Goal: Transaction & Acquisition: Purchase product/service

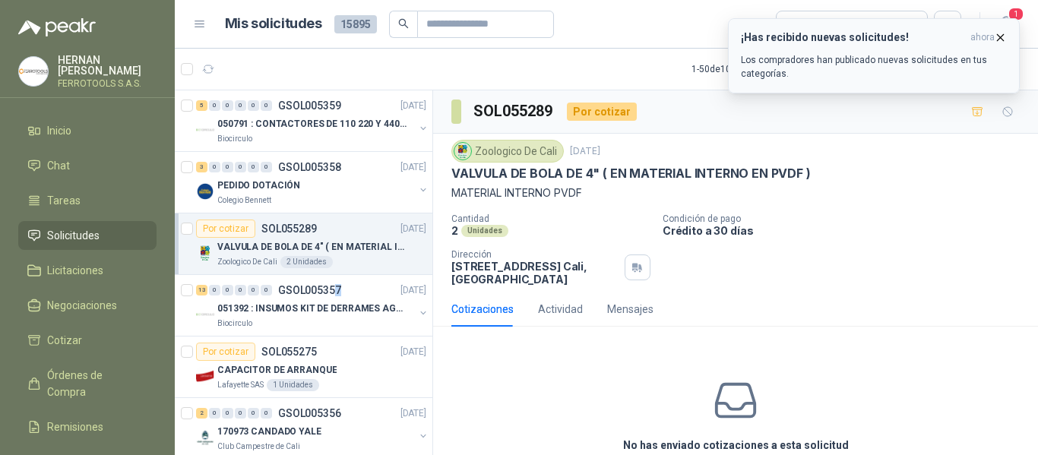
click at [890, 66] on p "Los compradores han publicado nuevas solicitudes en tus categorías." at bounding box center [874, 66] width 266 height 27
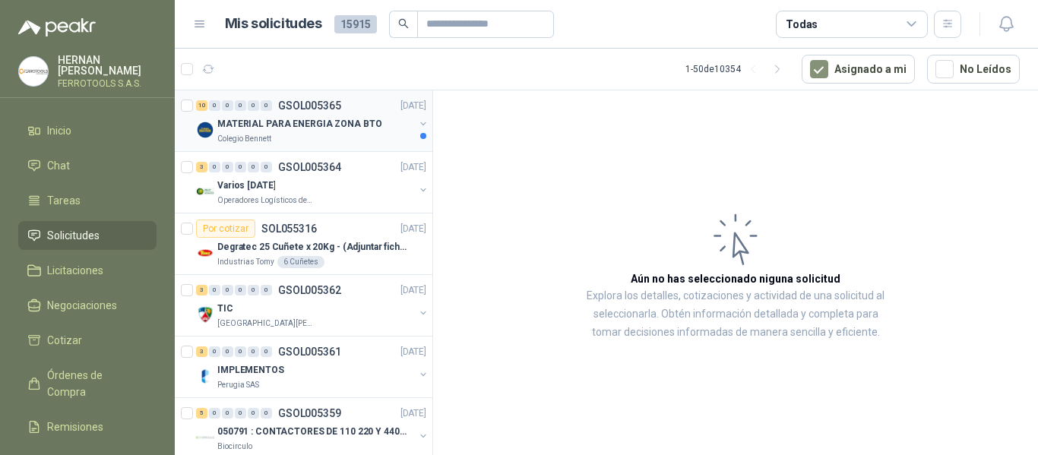
click at [360, 131] on p "MATERIAL PARA ENERGIA ZONA BTO" at bounding box center [299, 124] width 164 height 14
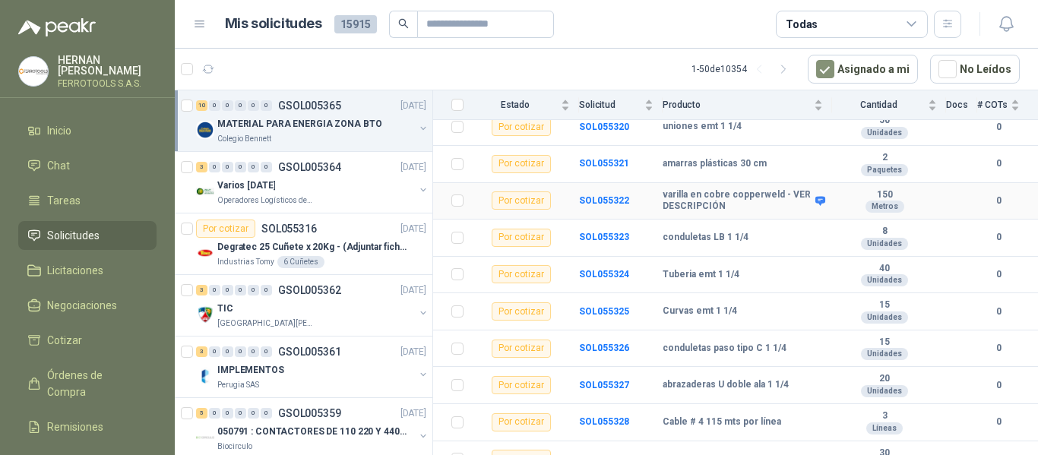
scroll to position [202, 0]
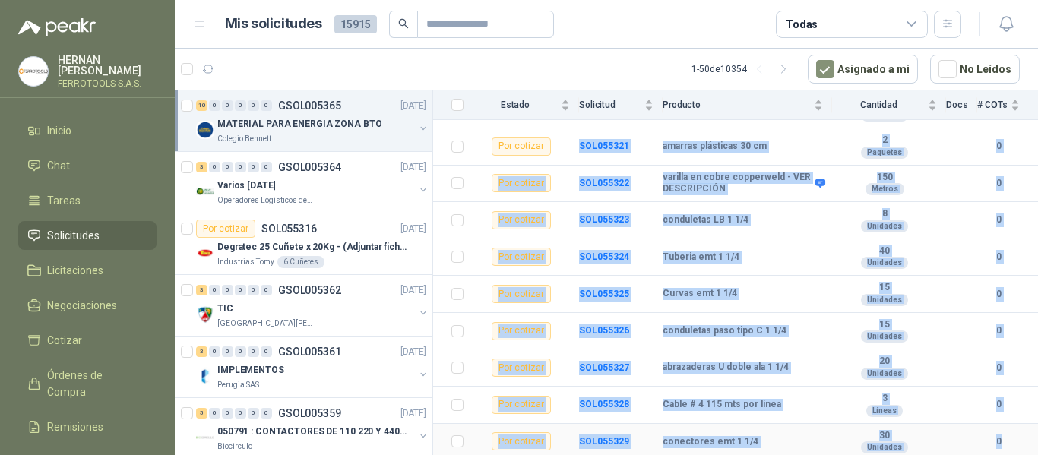
drag, startPoint x: 573, startPoint y: 146, endPoint x: 994, endPoint y: 443, distance: 515.1
click at [994, 443] on tbody "Por cotizar SOL055320 uniones emt 1 1/4 50 Unidades 0 Por cotizar SOL055321 ama…" at bounding box center [735, 275] width 605 height 369
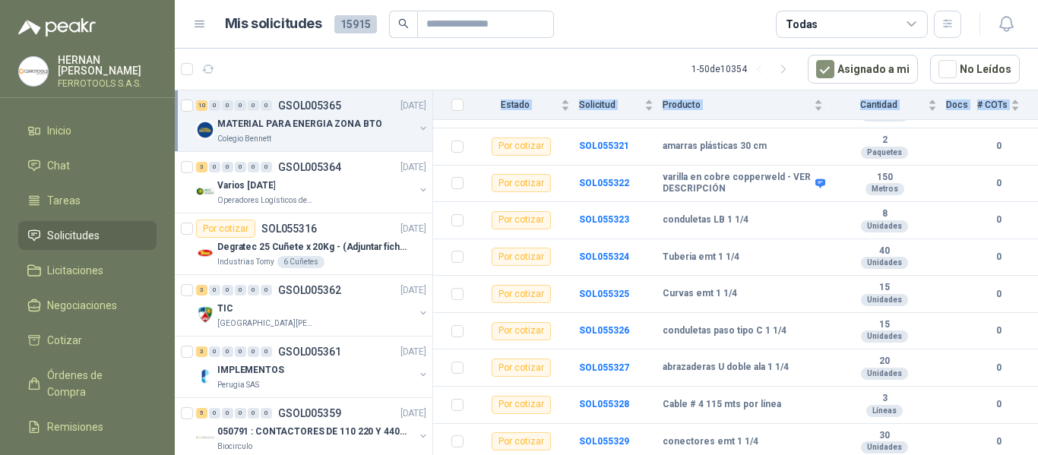
drag, startPoint x: 558, startPoint y: 304, endPoint x: 905, endPoint y: 491, distance: 393.6
click at [905, 454] on html "HERNAN RUALES FERROTOOLS S.A.S. Inicio Chat Tareas Solicitudes Licitaciones Neg…" at bounding box center [519, 227] width 1038 height 455
drag, startPoint x: 482, startPoint y: 300, endPoint x: 1037, endPoint y: 479, distance: 582.6
click at [1037, 454] on html "HERNAN RUALES FERROTOOLS S.A.S. Inicio Chat Tareas Solicitudes Licitaciones Neg…" at bounding box center [519, 227] width 1038 height 455
copy table "Estado Solicitud Producto Cantidad Docs # COTs"
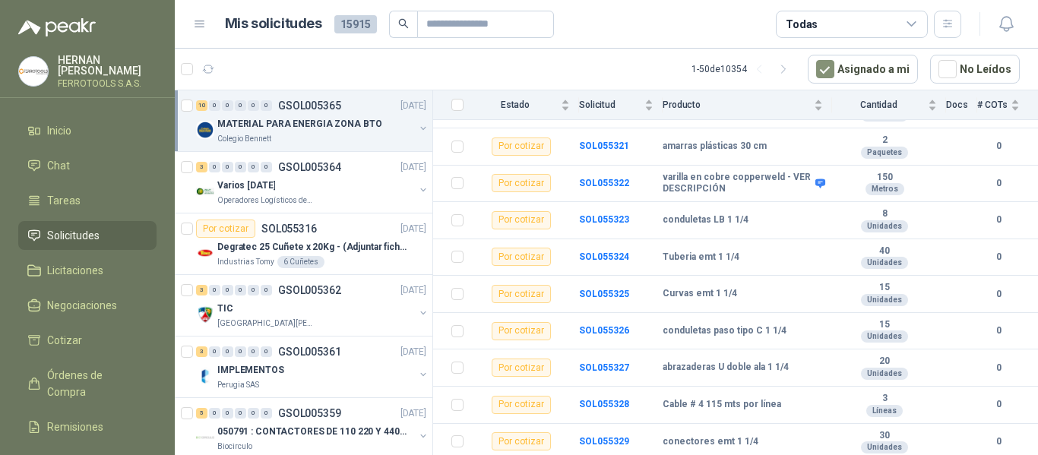
click at [642, 36] on article "Mis solicitudes 15915 Todas" at bounding box center [593, 24] width 737 height 27
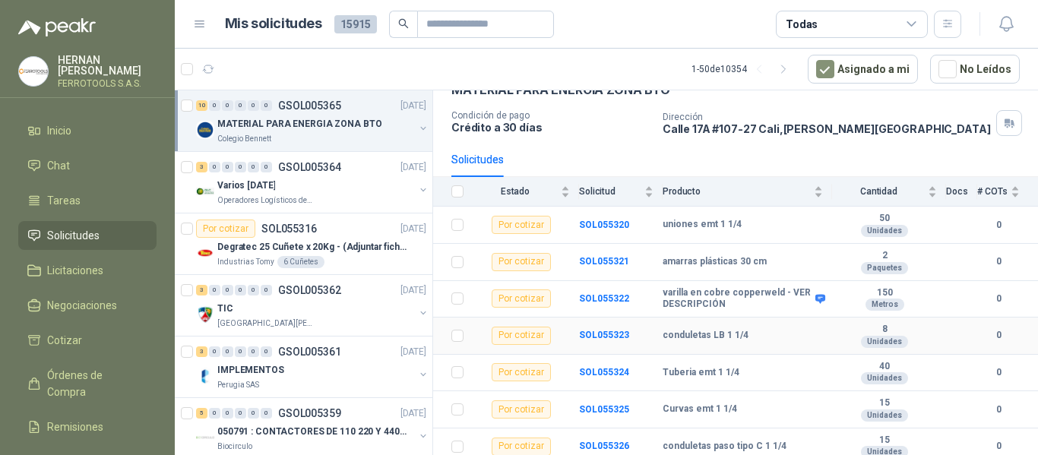
scroll to position [0, 0]
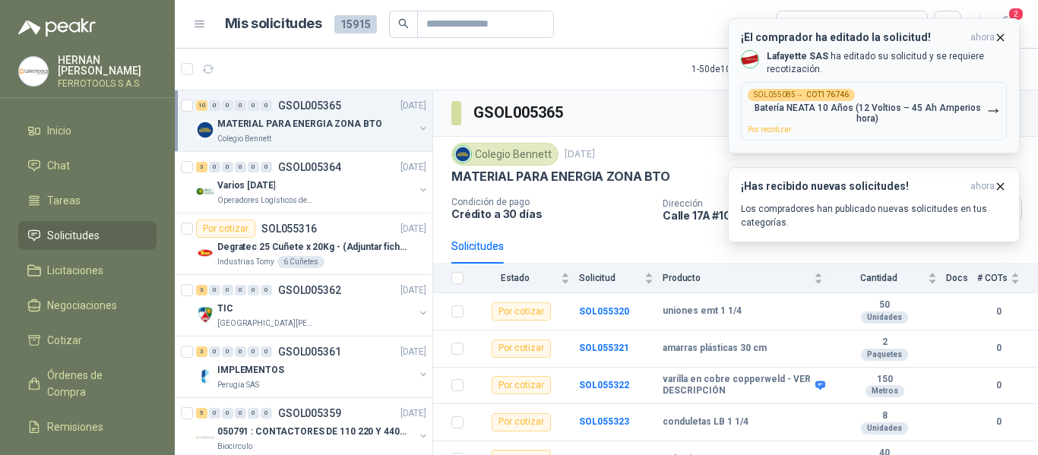
drag, startPoint x: 665, startPoint y: 210, endPoint x: 990, endPoint y: 79, distance: 350.4
click at [990, 79] on div "¡El comprador ha editado la solicitud! ahora Lafayette SAS ha editado su solici…" at bounding box center [874, 85] width 266 height 109
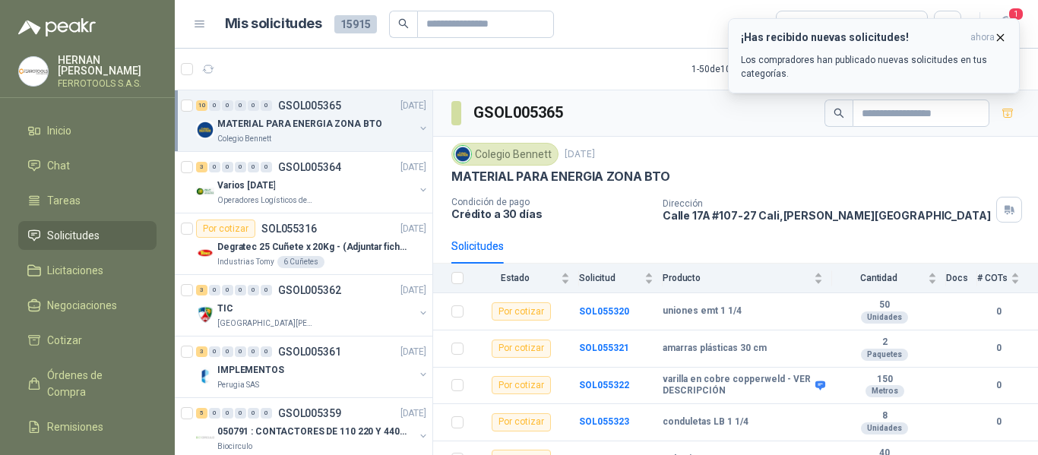
drag, startPoint x: 1002, startPoint y: 33, endPoint x: 1010, endPoint y: 26, distance: 10.2
click at [1001, 33] on icon "button" at bounding box center [1000, 37] width 13 height 13
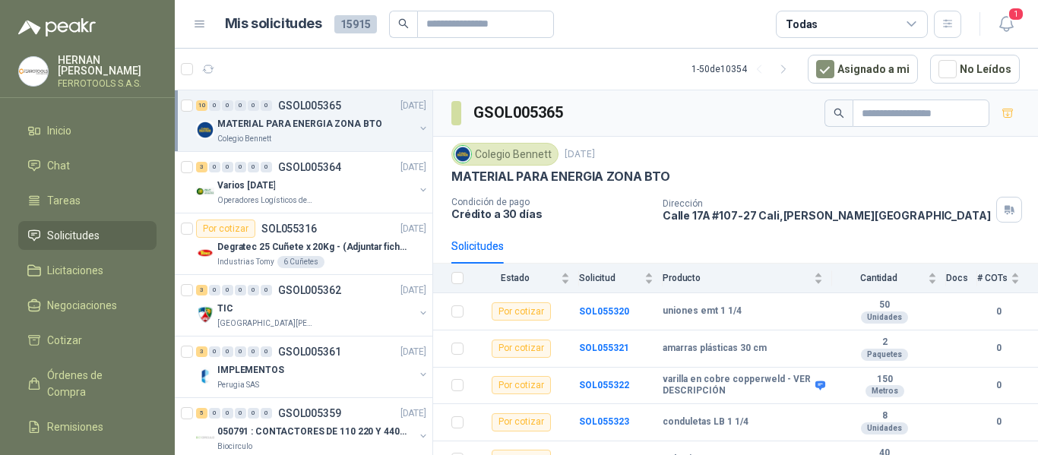
click at [1013, 19] on span "1" at bounding box center [1015, 14] width 17 height 14
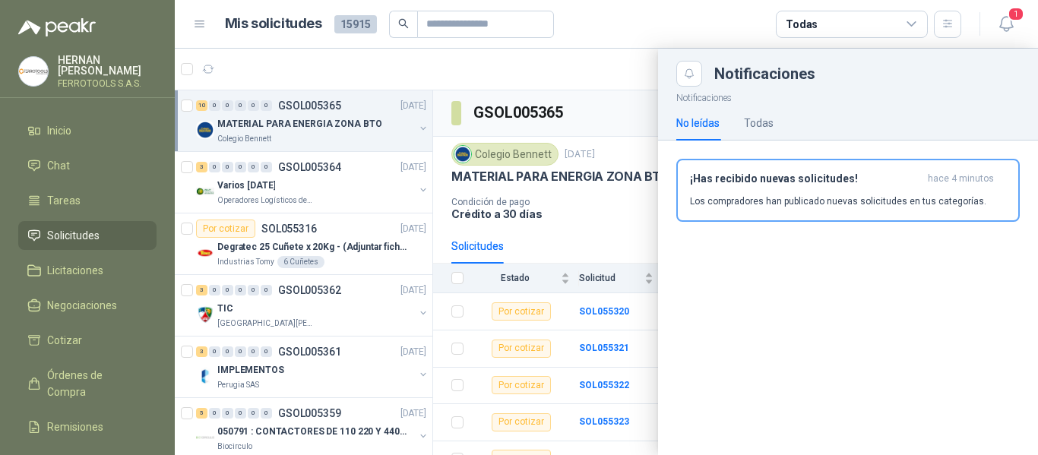
click at [775, 124] on div "No leídas Todas" at bounding box center [847, 123] width 343 height 35
click at [760, 131] on div "Todas" at bounding box center [759, 123] width 30 height 35
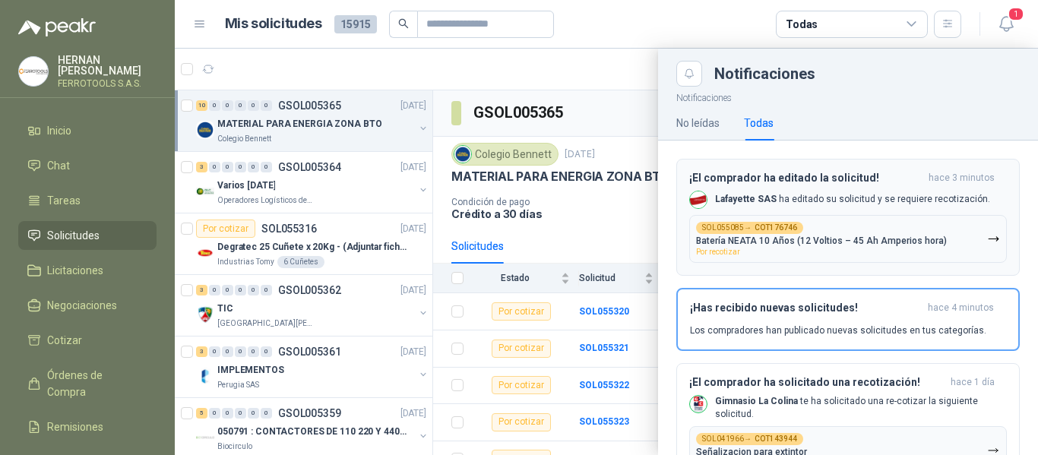
click at [906, 261] on button "SOL055085 → COT176746 Batería NEATA 10 Años (12 Voltios – 45 Ah Amperios hora) …" at bounding box center [848, 239] width 318 height 48
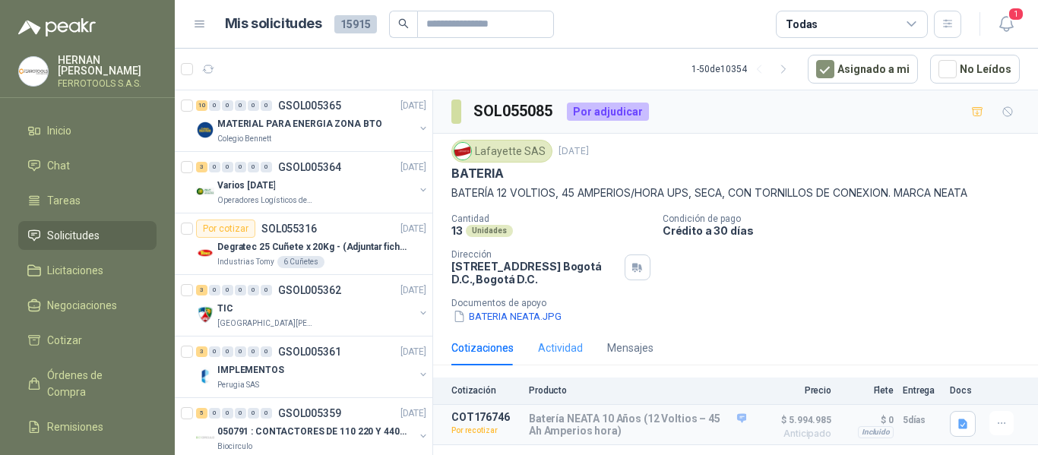
scroll to position [15, 0]
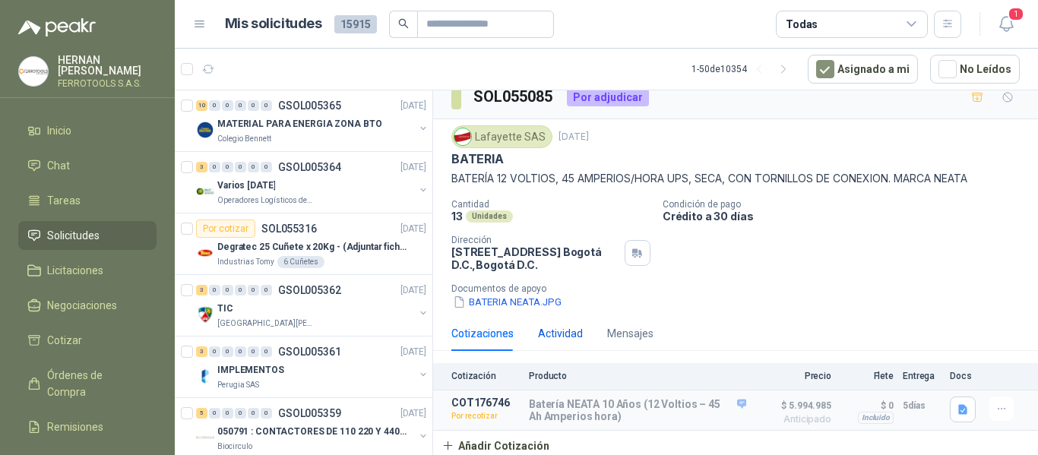
click at [565, 326] on div "Actividad" at bounding box center [560, 333] width 45 height 17
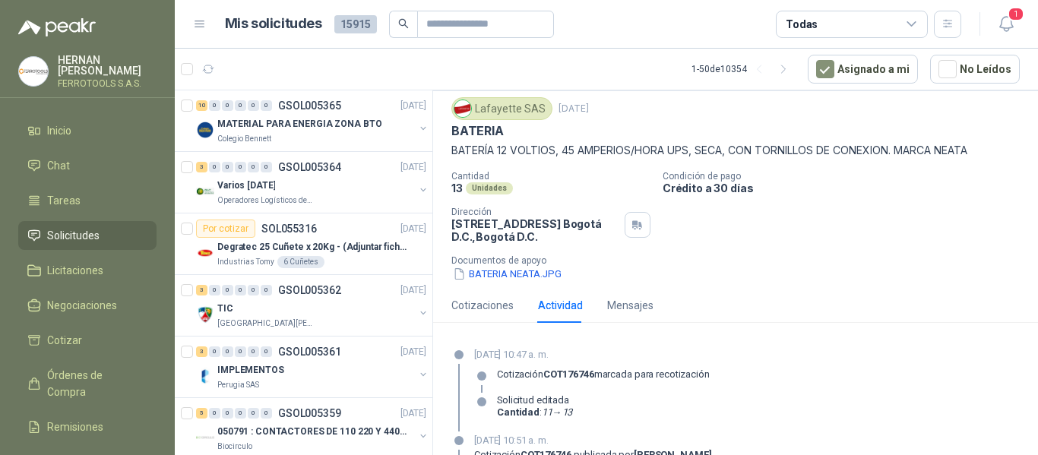
scroll to position [76, 0]
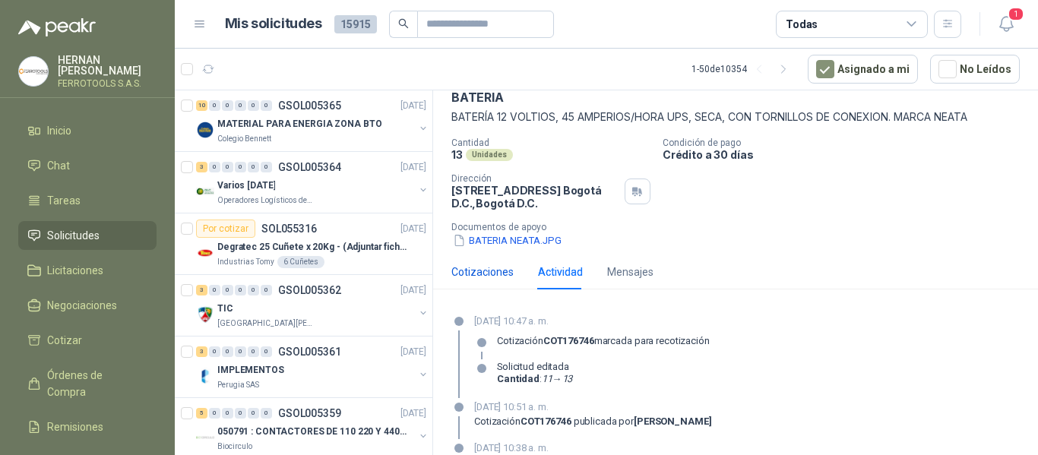
click at [490, 279] on div "Cotizaciones" at bounding box center [482, 272] width 62 height 17
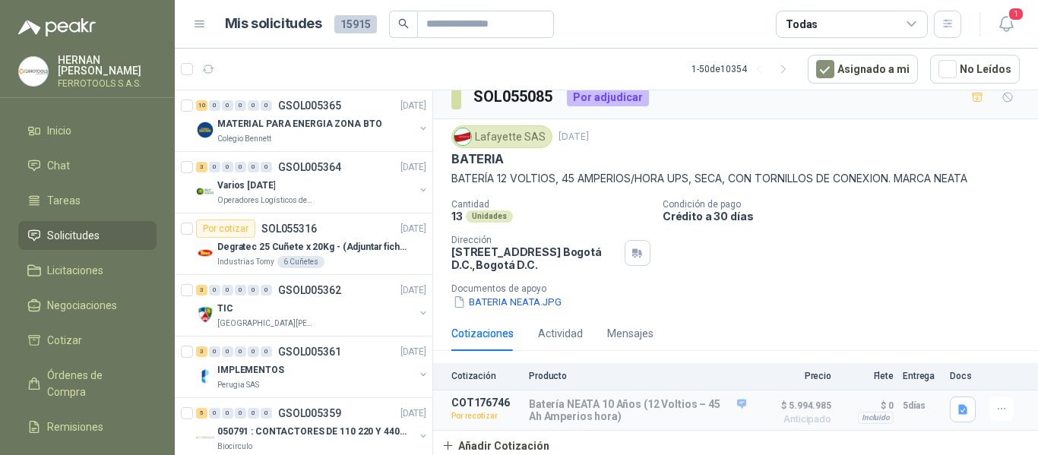
scroll to position [15, 0]
click at [995, 410] on icon "button" at bounding box center [1001, 409] width 13 height 13
click at [943, 375] on button "Re-cotizar" at bounding box center [971, 374] width 122 height 24
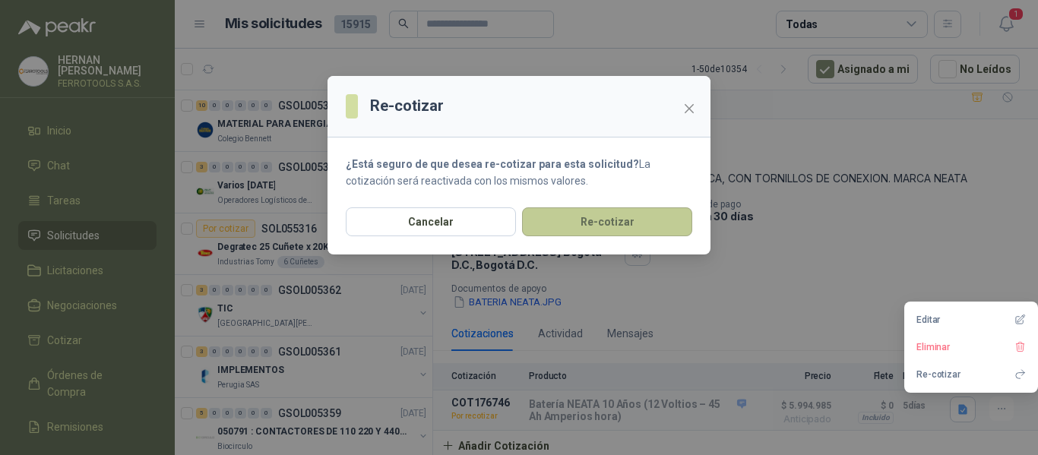
click at [590, 226] on button "Re-cotizar" at bounding box center [607, 221] width 170 height 29
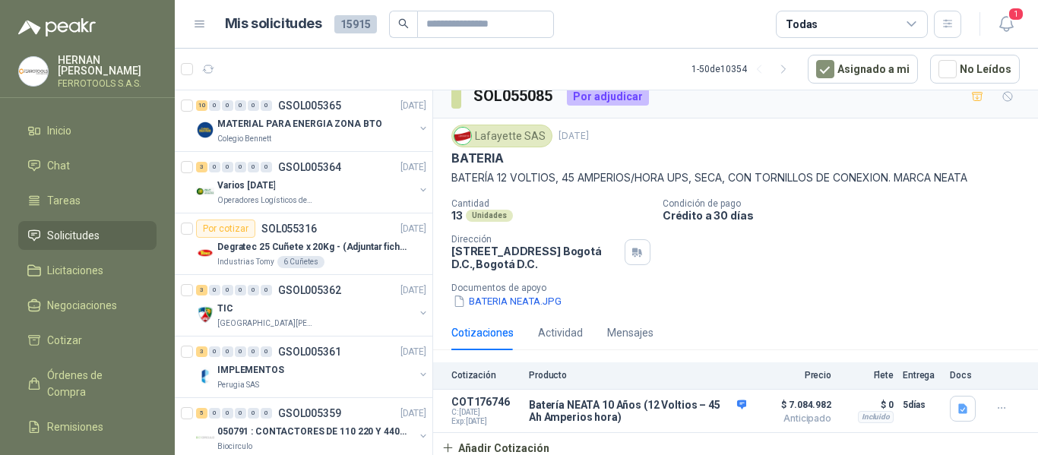
scroll to position [18, 0]
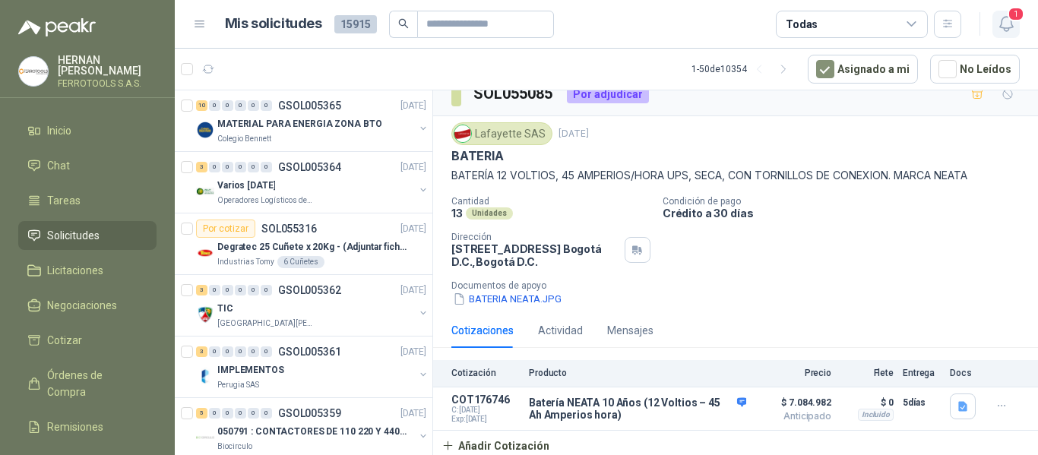
click at [1010, 27] on icon "button" at bounding box center [1006, 23] width 19 height 19
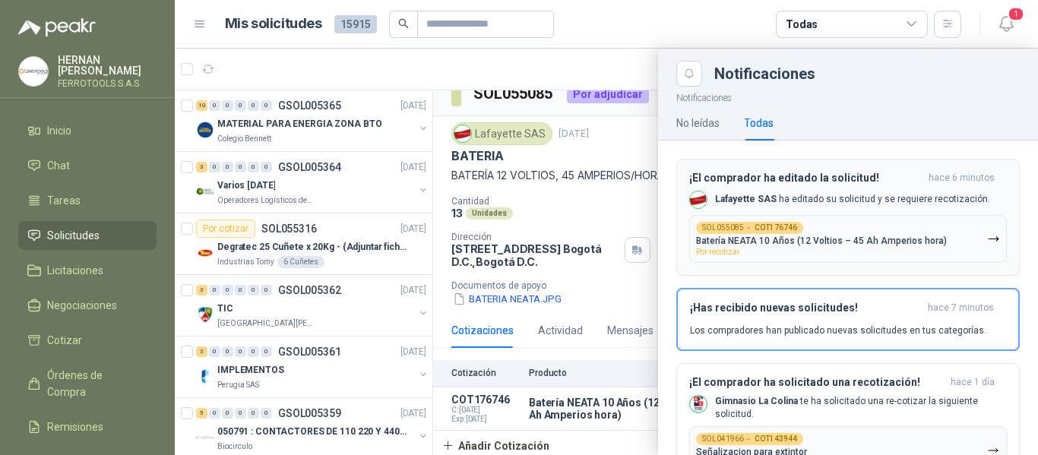
click at [937, 242] on button "SOL055085 → COT176746 Batería NEATA 10 Años (12 Voltios – 45 Ah Amperios hora) …" at bounding box center [848, 239] width 318 height 48
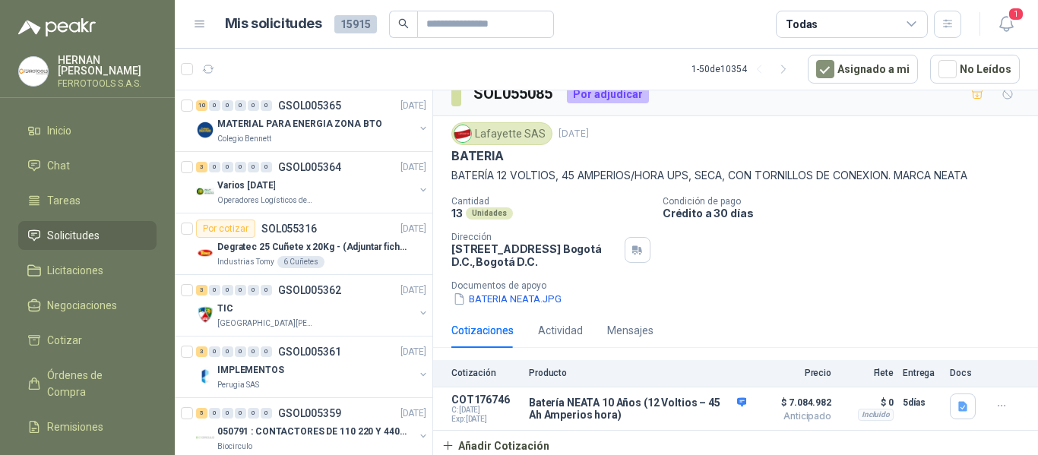
scroll to position [0, 0]
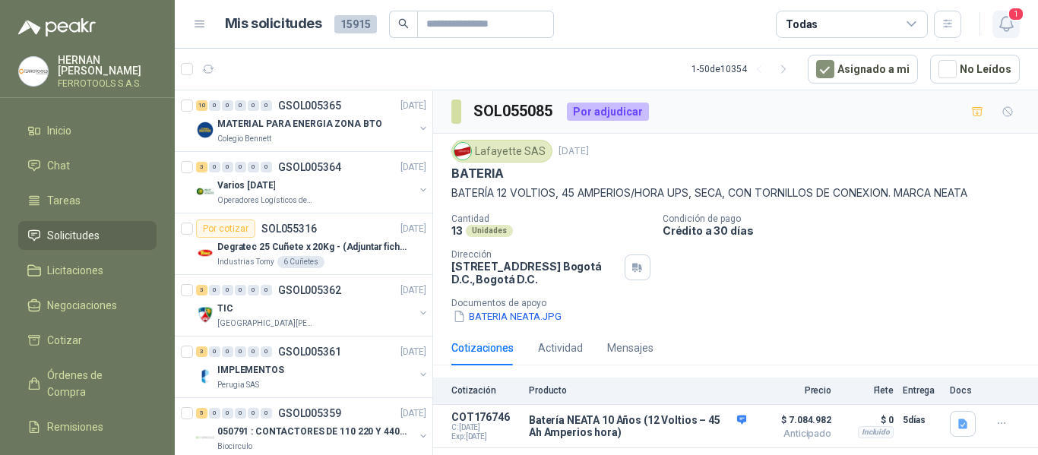
click at [1006, 21] on icon "button" at bounding box center [1006, 23] width 19 height 19
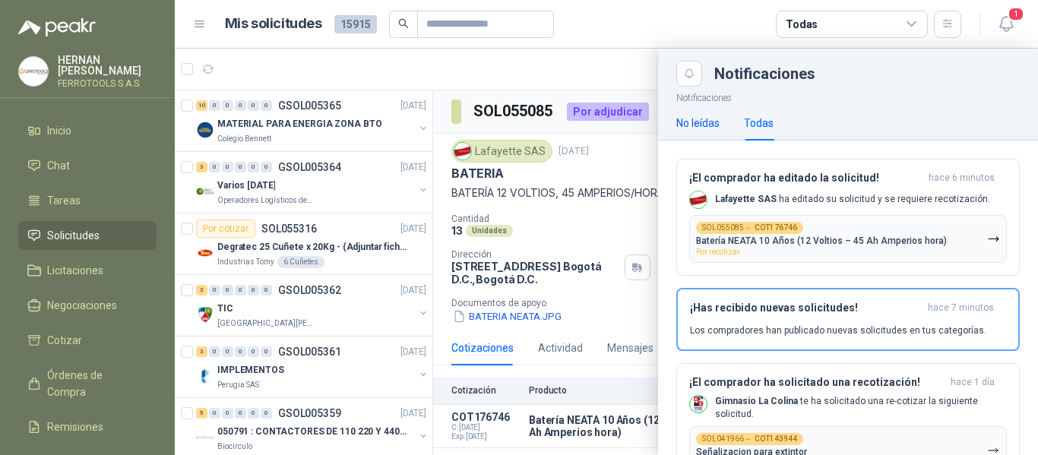
click at [709, 115] on div "No leídas" at bounding box center [697, 123] width 43 height 17
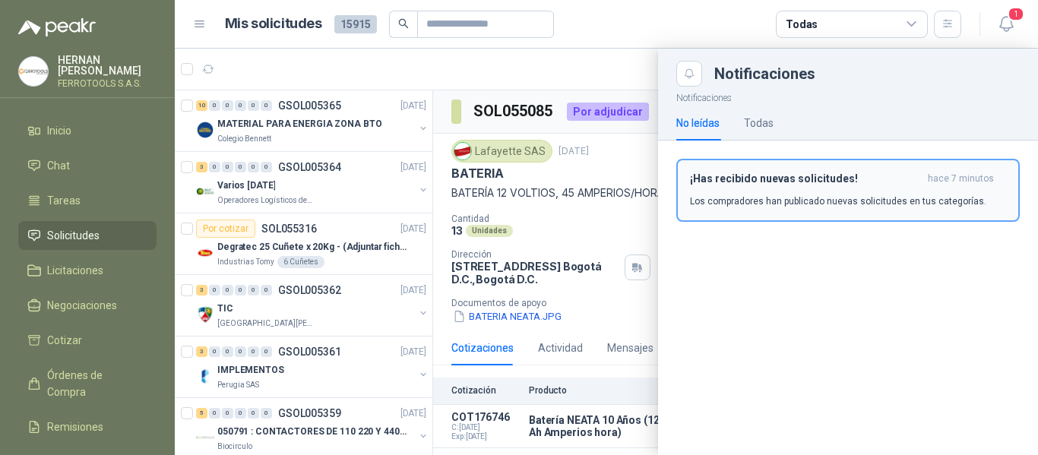
click at [779, 182] on h3 "¡Has recibido nuevas solicitudes!" at bounding box center [806, 178] width 232 height 13
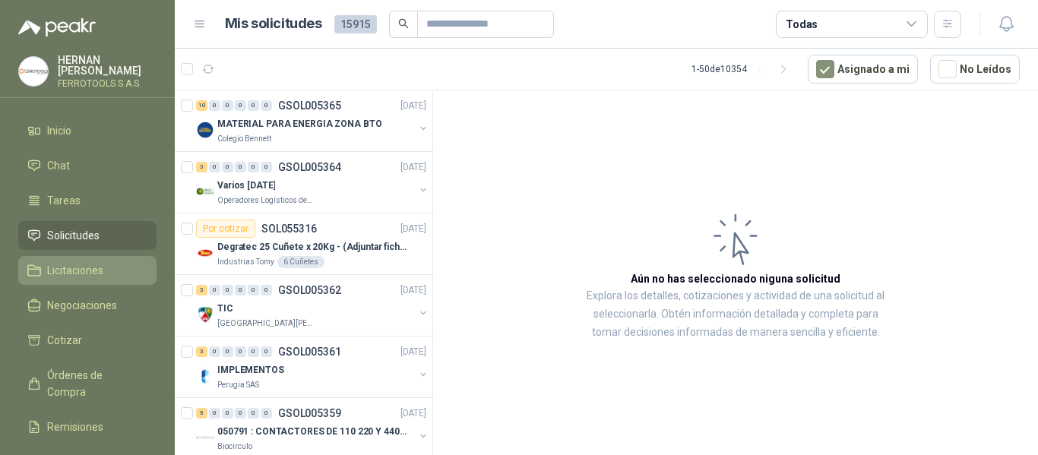
click at [77, 262] on span "Licitaciones" at bounding box center [75, 270] width 56 height 17
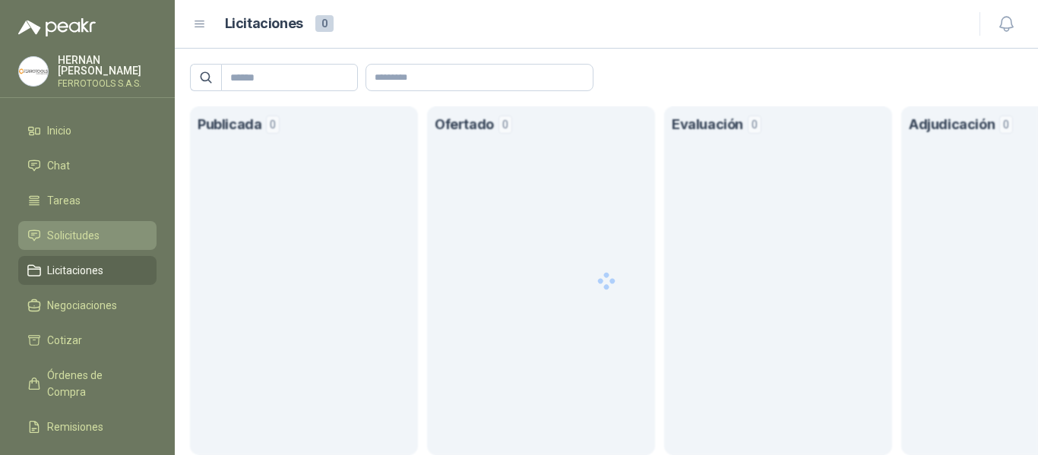
click at [89, 238] on span "Solicitudes" at bounding box center [73, 235] width 52 height 17
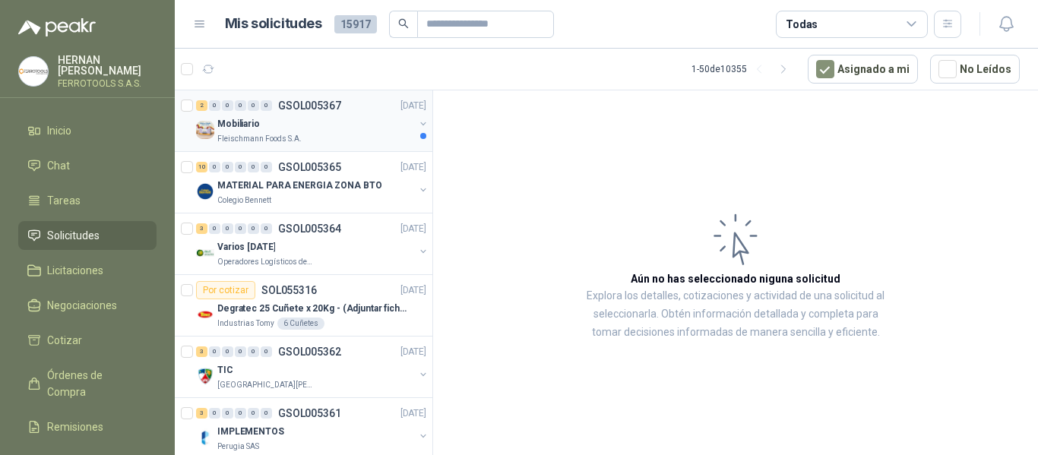
click at [373, 133] on div "Fleischmann Foods S.A." at bounding box center [315, 139] width 197 height 12
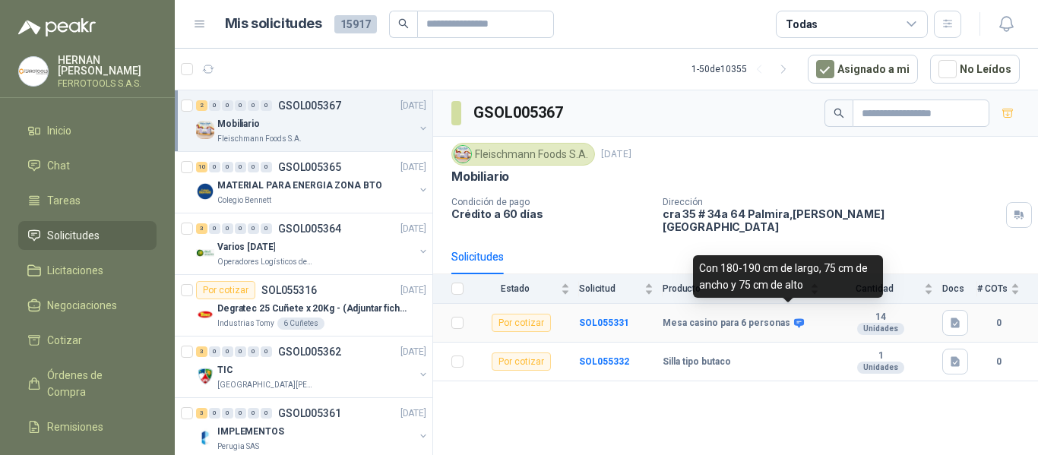
click at [794, 318] on icon at bounding box center [799, 322] width 10 height 9
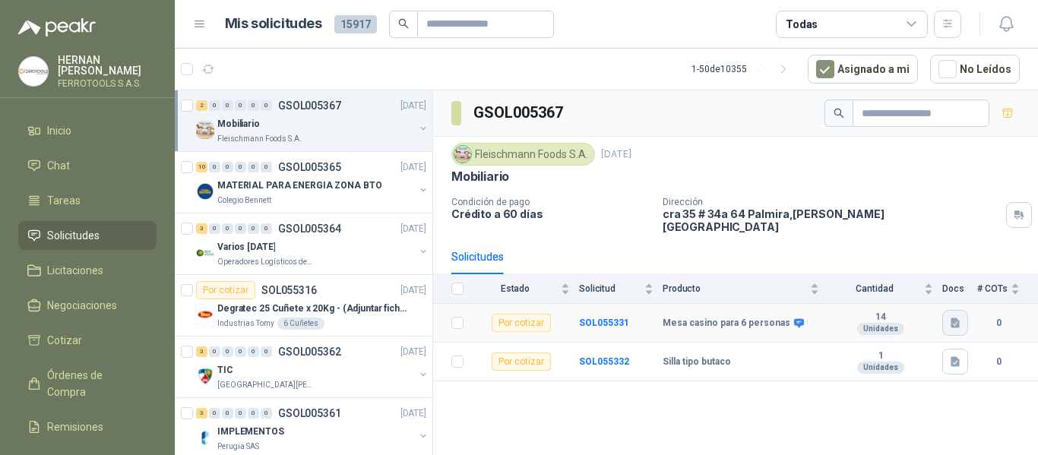
click at [949, 317] on icon "button" at bounding box center [955, 323] width 13 height 13
click at [893, 283] on button "mesa_cs_8_per_1.jpg" at bounding box center [901, 279] width 114 height 16
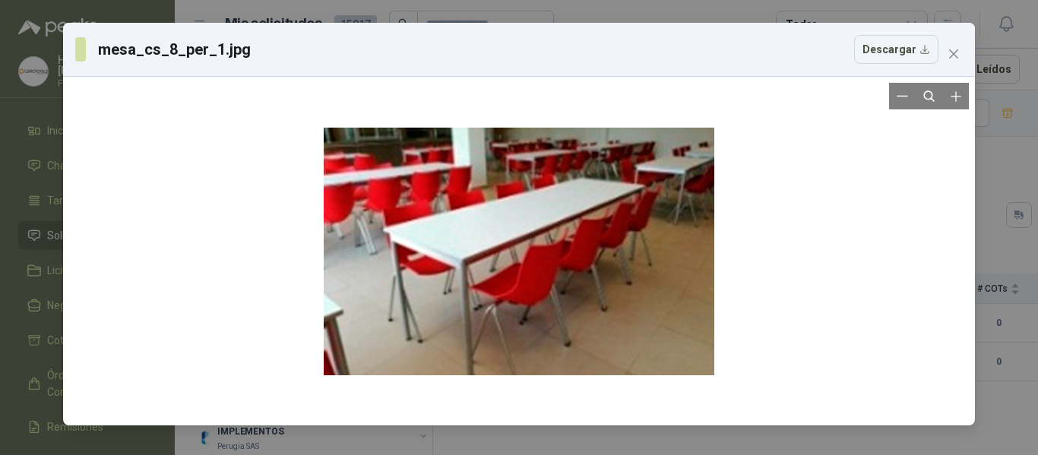
drag, startPoint x: 510, startPoint y: 261, endPoint x: 868, endPoint y: 235, distance: 358.7
click at [868, 235] on div at bounding box center [518, 251] width 899 height 337
click at [957, 52] on icon "close" at bounding box center [953, 54] width 12 height 12
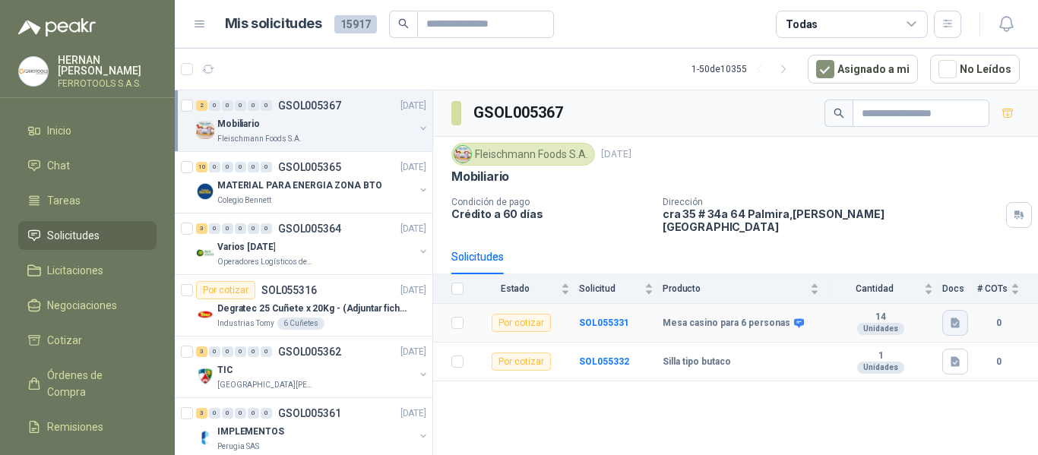
click at [961, 317] on icon "button" at bounding box center [955, 323] width 13 height 13
click at [896, 277] on button "mesa_cs_8_per_1.jpg" at bounding box center [901, 279] width 114 height 16
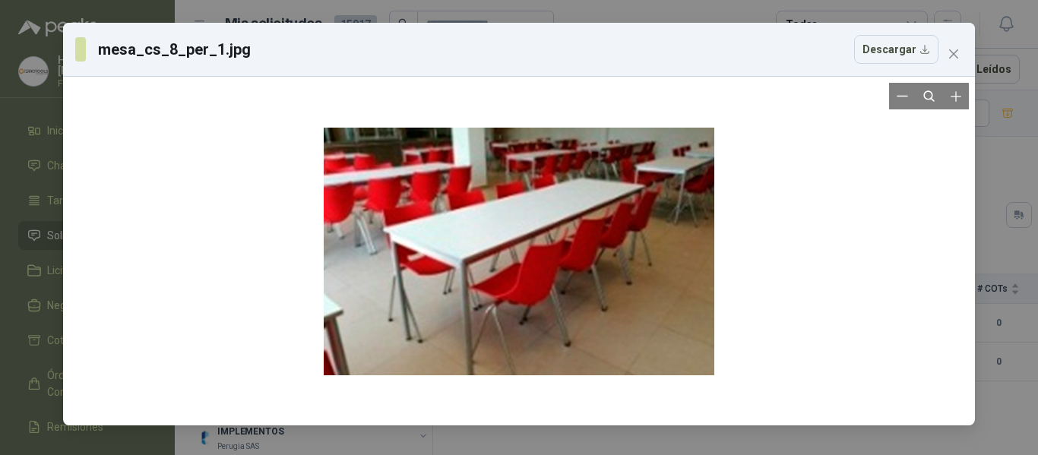
drag, startPoint x: 504, startPoint y: 270, endPoint x: 441, endPoint y: 241, distance: 68.7
click at [441, 241] on div at bounding box center [519, 251] width 390 height 337
click at [944, 53] on span "Close" at bounding box center [953, 54] width 24 height 12
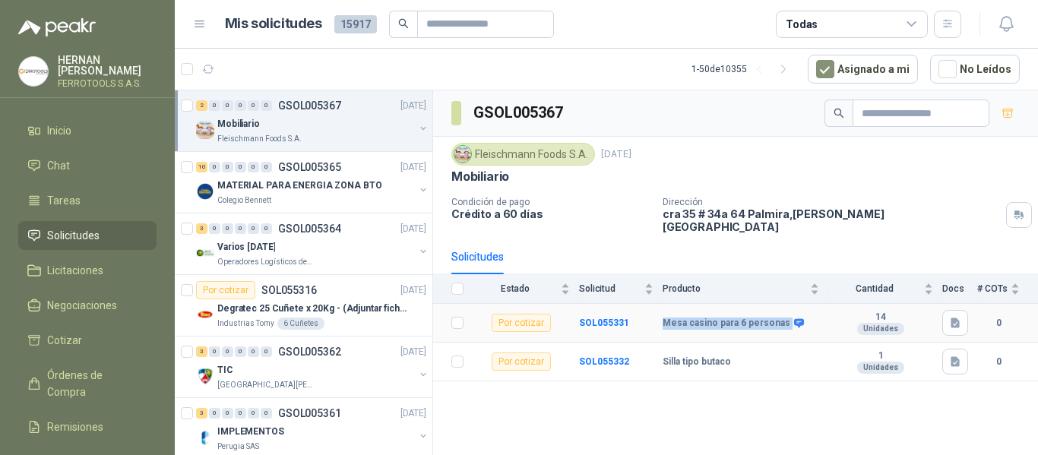
drag, startPoint x: 661, startPoint y: 312, endPoint x: 785, endPoint y: 319, distance: 124.0
click at [785, 319] on tr "Por cotizar SOL055331 Mesa casino para 6 personas 14 Unidades 0" at bounding box center [735, 323] width 605 height 39
copy tr "Mesa casino para 6 personas"
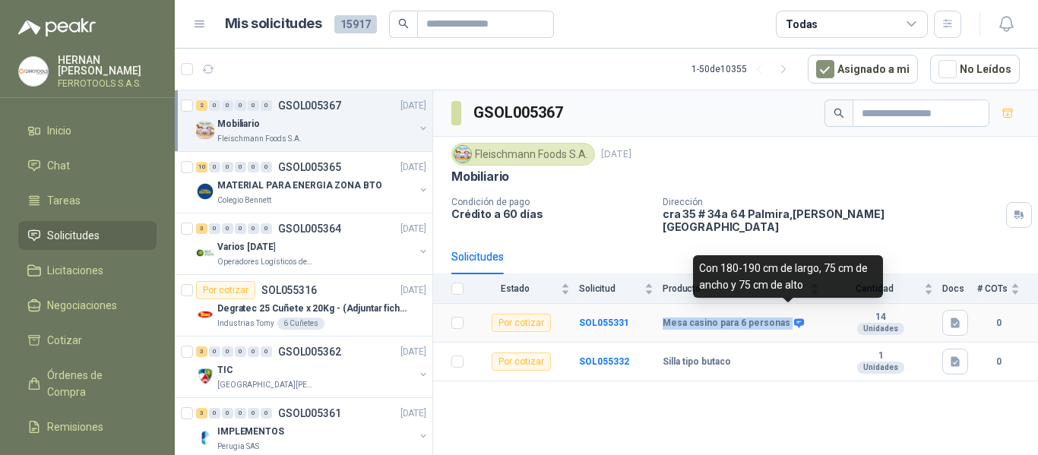
click at [794, 318] on icon at bounding box center [799, 322] width 10 height 9
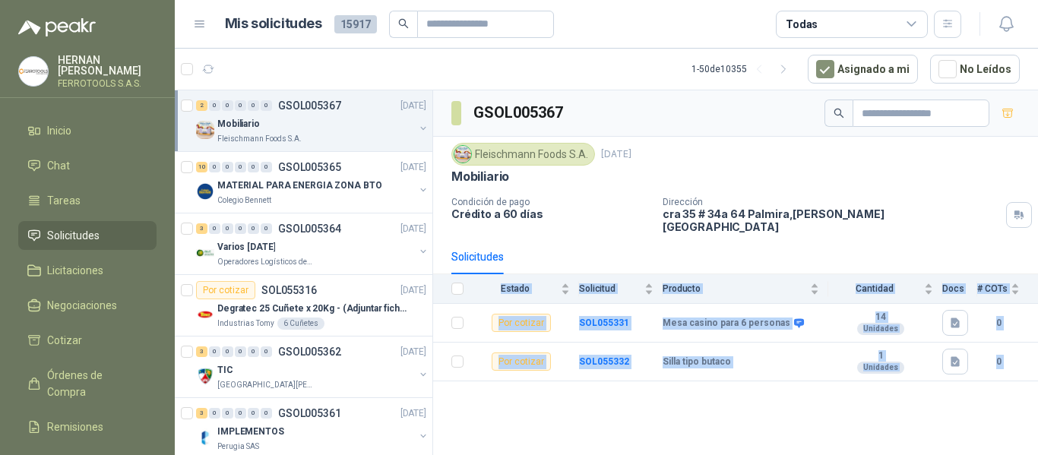
drag, startPoint x: 809, startPoint y: 282, endPoint x: 766, endPoint y: 303, distance: 48.2
click at [693, 258] on body "HERNAN RUALES FERROTOOLS S.A.S. Inicio Chat Tareas Solicitudes Licitaciones Neg…" at bounding box center [519, 227] width 1038 height 455
drag, startPoint x: 792, startPoint y: 412, endPoint x: 792, endPoint y: 390, distance: 22.0
click at [792, 410] on div "GSOL005367 Fleischmann Foods S.A. 10 sept, 2025 Mobiliario Condición de pago Cr…" at bounding box center [735, 275] width 605 height 370
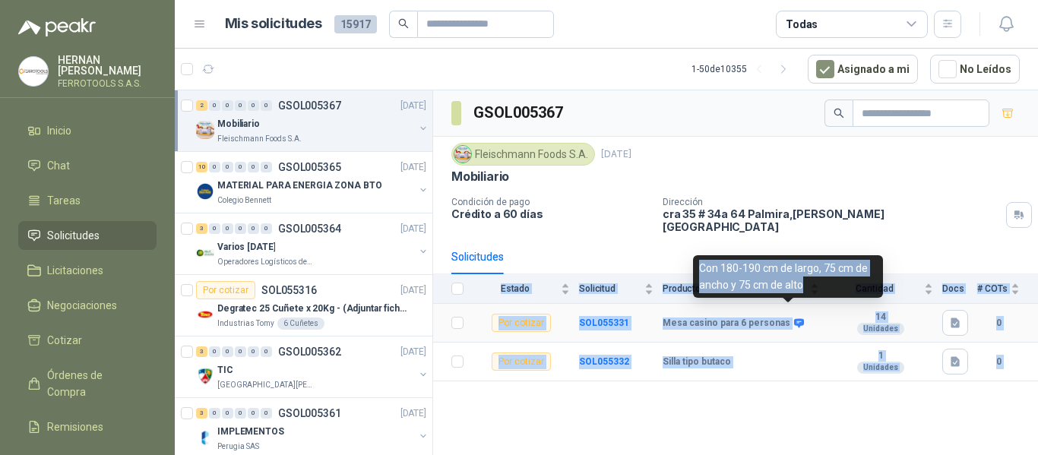
click at [795, 318] on icon at bounding box center [799, 322] width 10 height 9
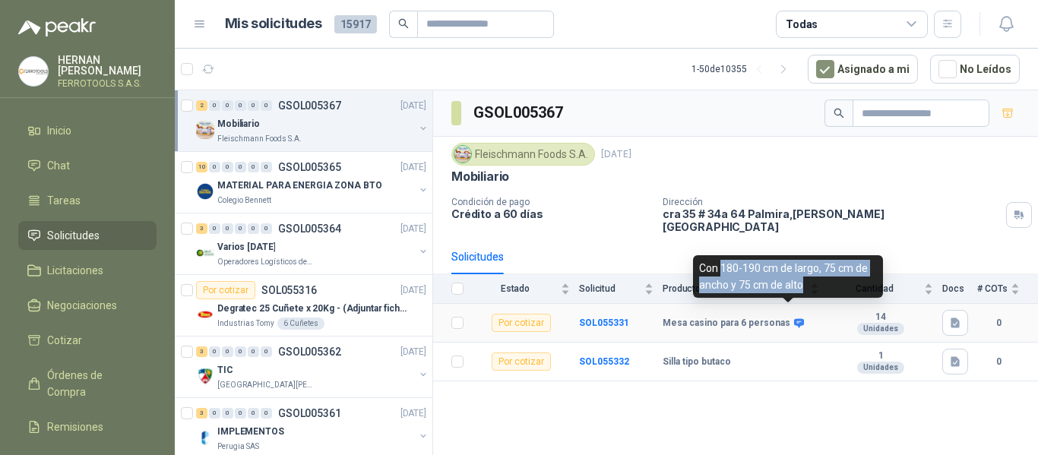
drag, startPoint x: 804, startPoint y: 287, endPoint x: 723, endPoint y: 265, distance: 83.5
click at [723, 265] on div "Con 180-190 cm de largo, 75 cm de ancho y 75 cm de alto" at bounding box center [788, 276] width 190 height 43
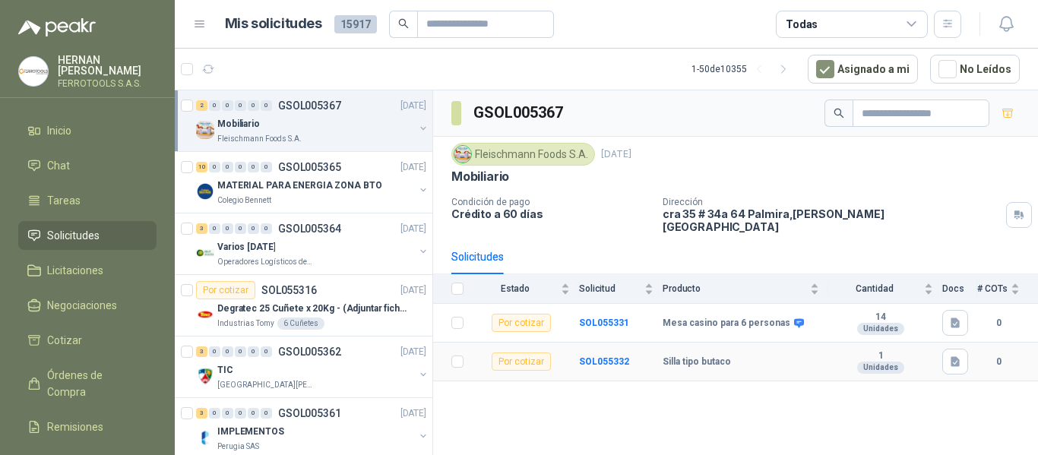
copy div "180-190 cm de largo, 75 cm de ancho y 75 cm de alto"
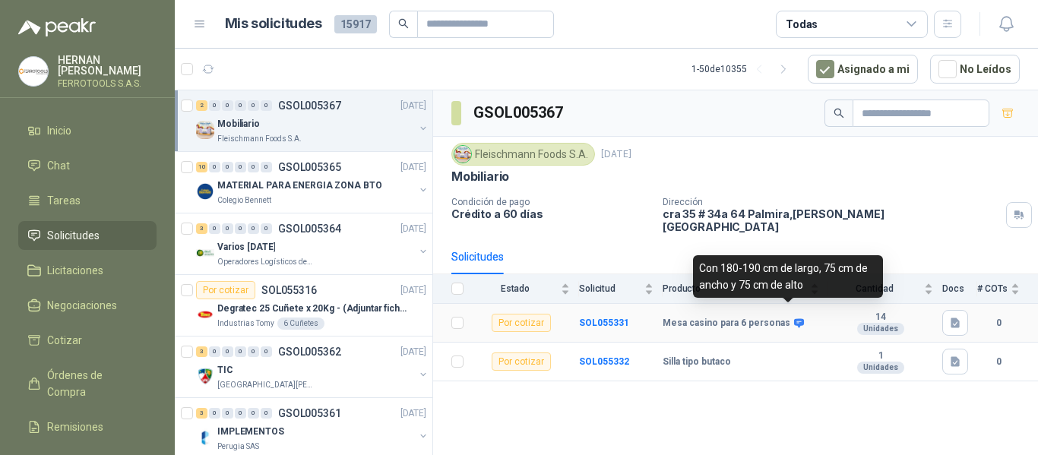
click at [793, 318] on icon at bounding box center [798, 323] width 11 height 11
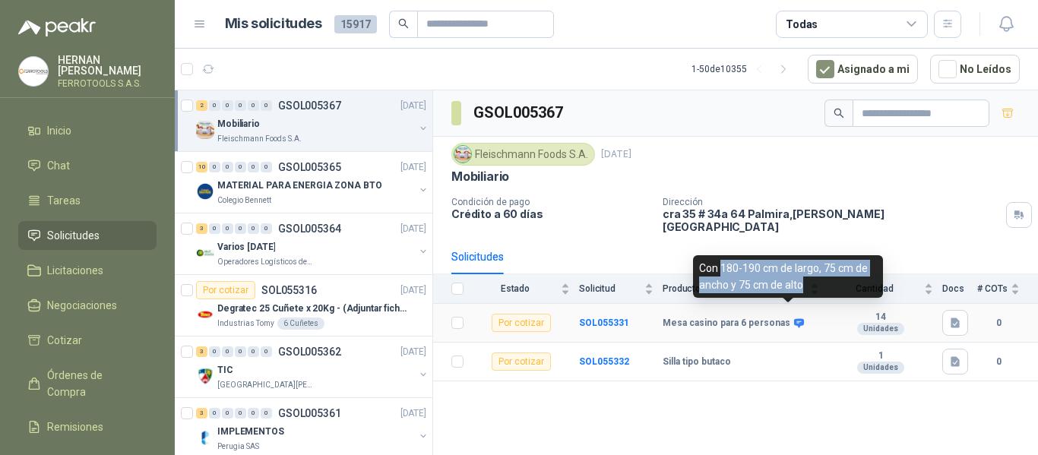
drag, startPoint x: 808, startPoint y: 286, endPoint x: 722, endPoint y: 270, distance: 86.7
click at [722, 270] on div "Con 180-190 cm de largo, 75 cm de ancho y 75 cm de alto" at bounding box center [788, 276] width 190 height 43
copy div "180-190 cm de largo, 75 cm de ancho y 75 cm de alto"
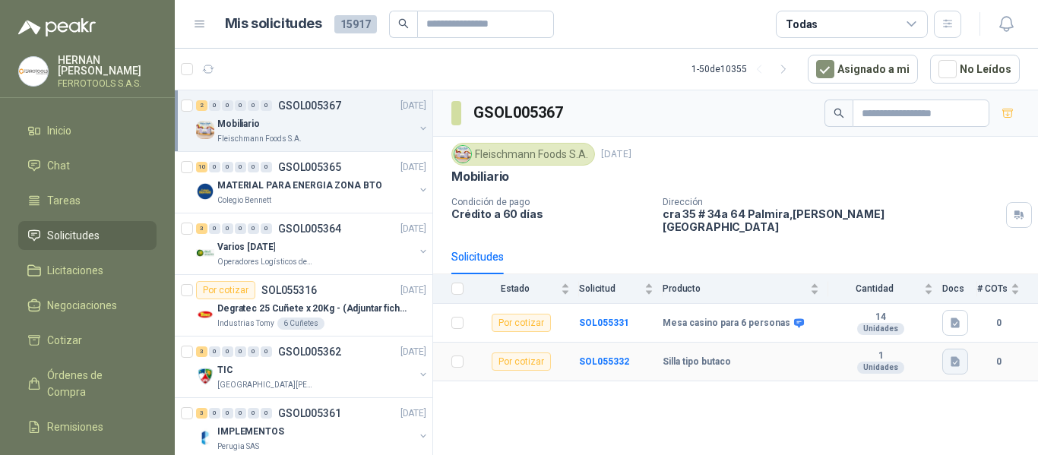
click at [960, 356] on icon "button" at bounding box center [955, 362] width 13 height 13
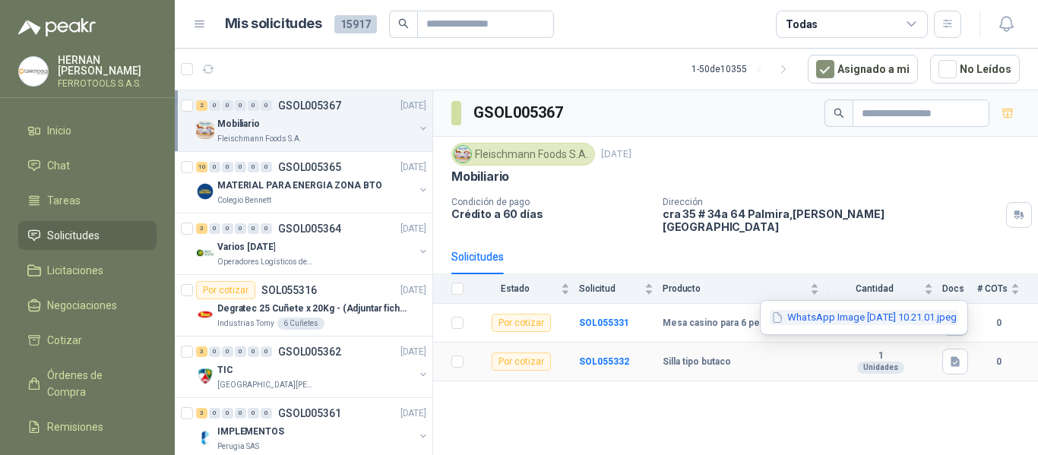
click at [916, 317] on button "WhatsApp Image 2025-09-10 at 10.21.01.jpeg" at bounding box center [864, 318] width 188 height 16
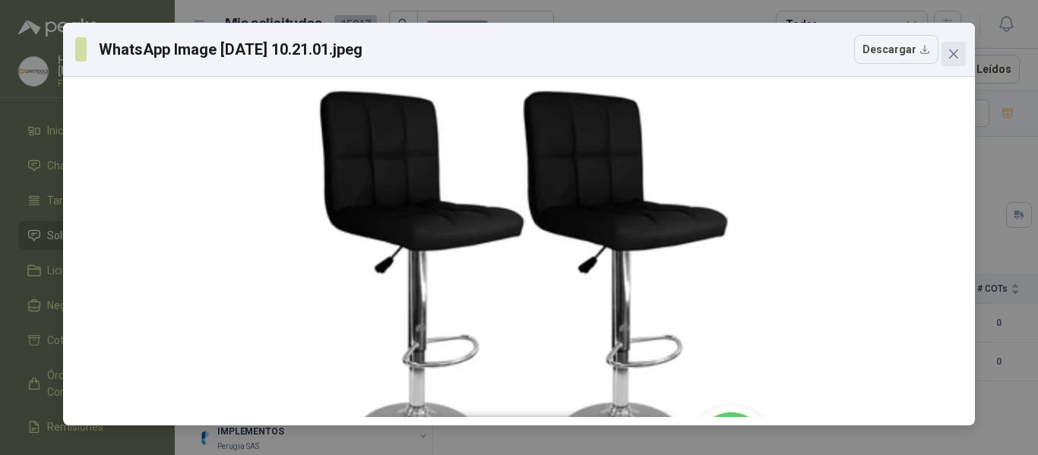
click at [949, 55] on icon "close" at bounding box center [953, 54] width 12 height 12
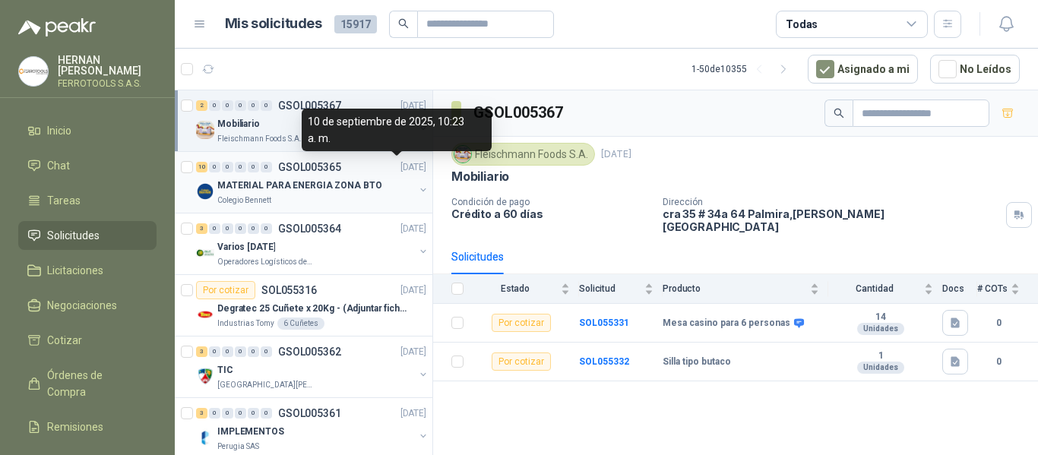
click at [384, 187] on div "MATERIAL PARA ENERGIA ZONA BTO" at bounding box center [315, 185] width 197 height 18
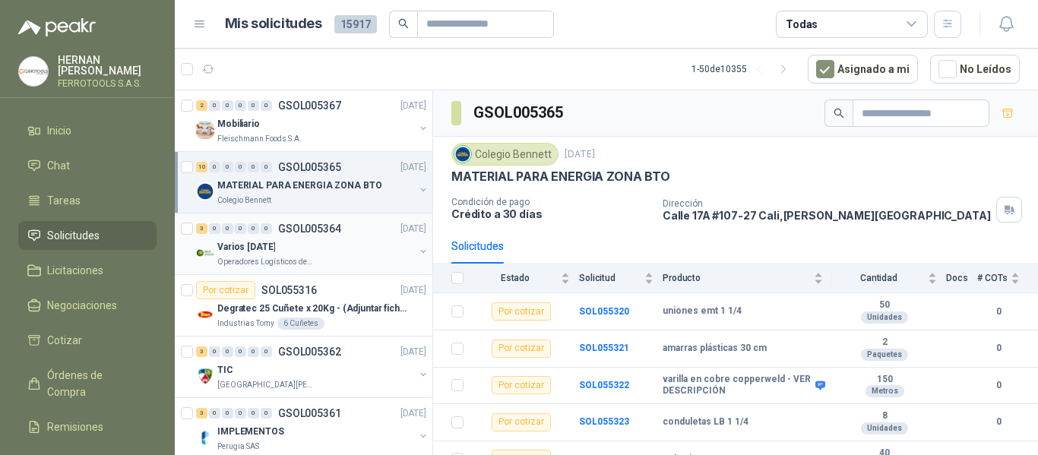
click at [347, 234] on div "3 0 0 0 0 0 GSOL005364 10/09/25" at bounding box center [312, 229] width 233 height 18
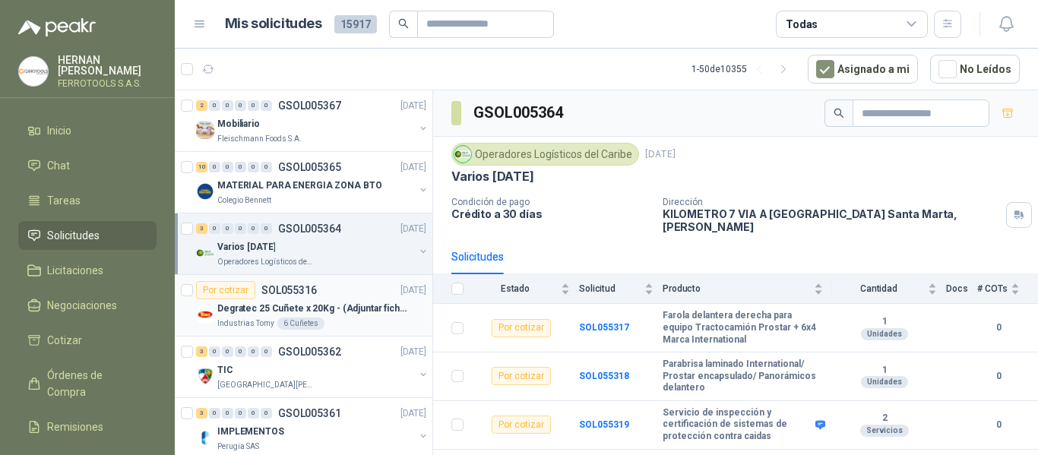
click at [353, 311] on p "Degratec 25 Cuñete x 20Kg - (Adjuntar ficha técnica)" at bounding box center [311, 309] width 189 height 14
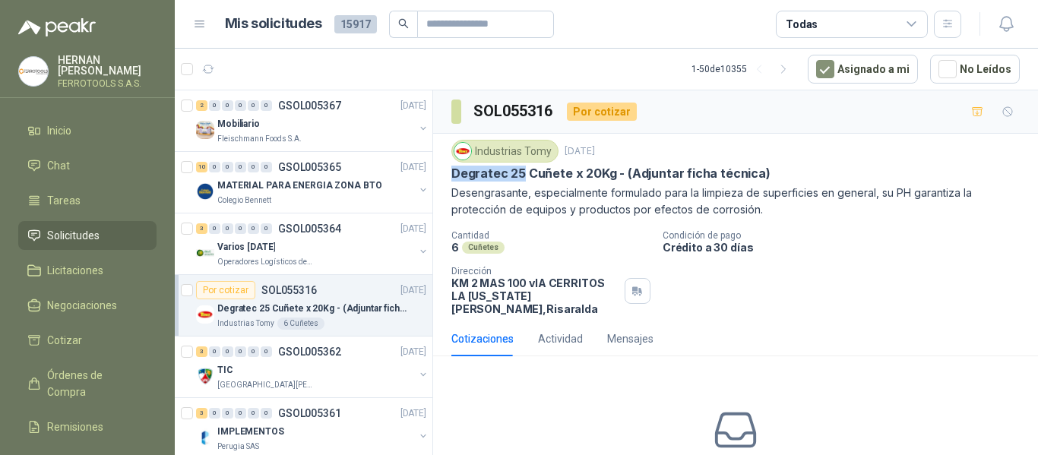
drag, startPoint x: 452, startPoint y: 174, endPoint x: 521, endPoint y: 169, distance: 69.3
click at [521, 169] on p "Degratec 25 Cuñete x 20Kg - (Adjuntar ficha técnica)" at bounding box center [610, 174] width 319 height 16
copy p "Degratec 25"
click at [675, 21] on article "Mis solicitudes 15917 Todas" at bounding box center [593, 24] width 737 height 27
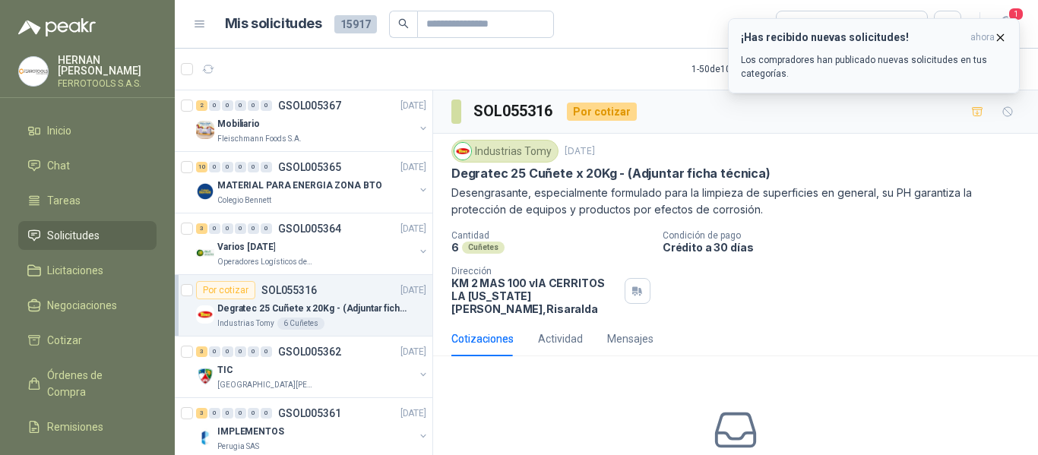
click at [867, 71] on p "Los compradores han publicado nuevas solicitudes en tus categorías." at bounding box center [874, 66] width 266 height 27
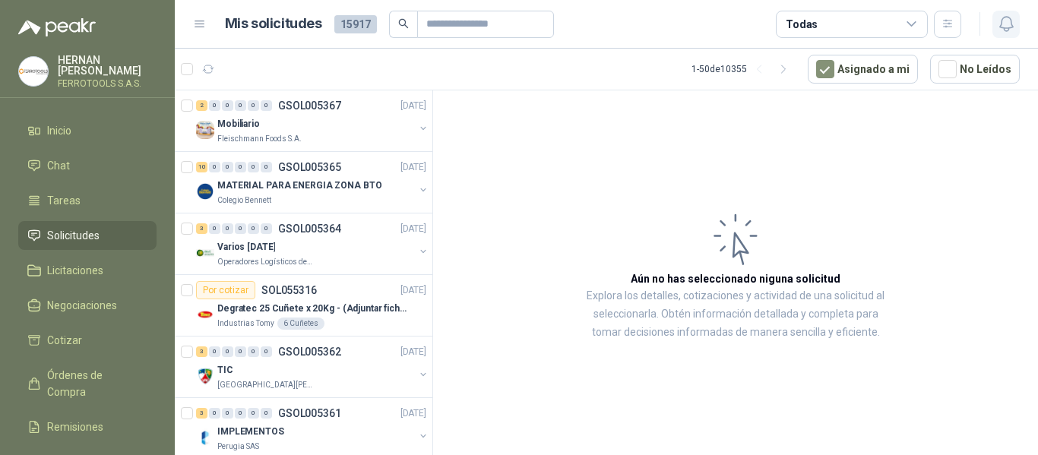
click at [1002, 25] on icon "button" at bounding box center [1006, 23] width 19 height 19
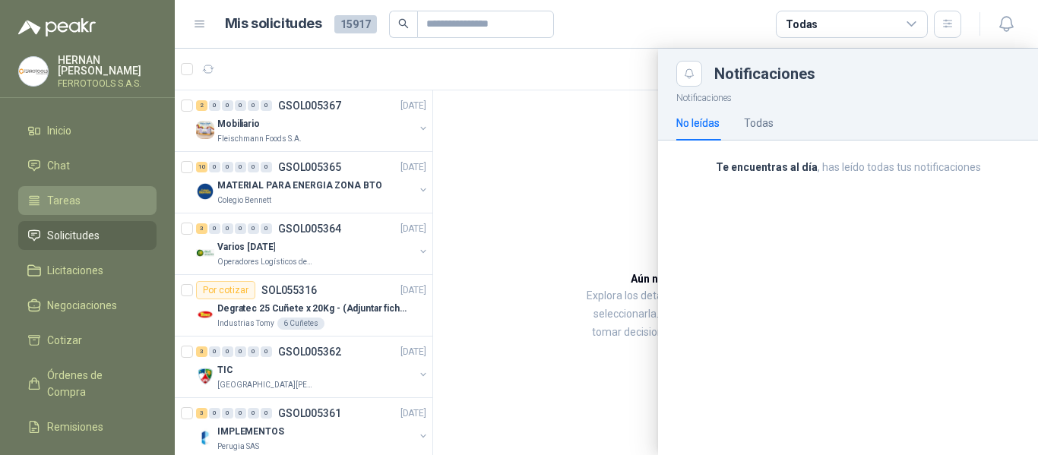
click at [63, 194] on span "Tareas" at bounding box center [63, 200] width 33 height 17
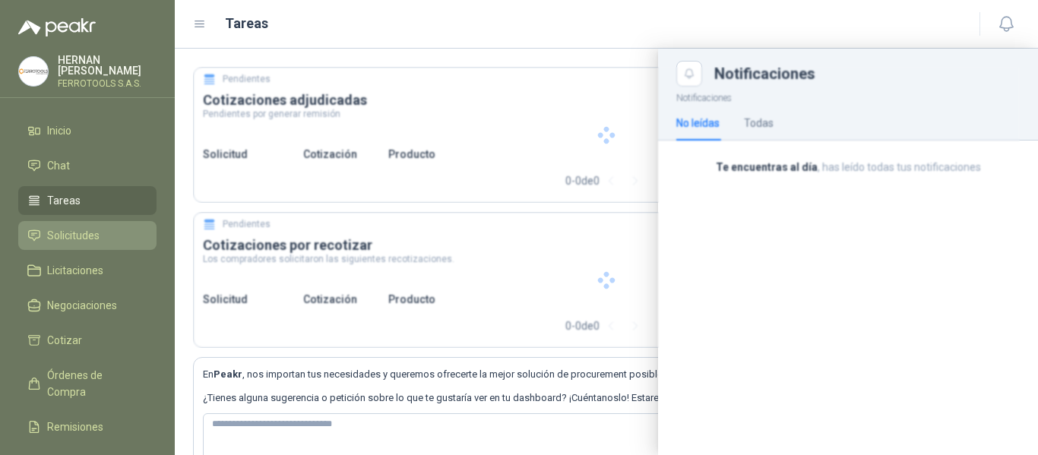
click at [77, 230] on span "Solicitudes" at bounding box center [73, 235] width 52 height 17
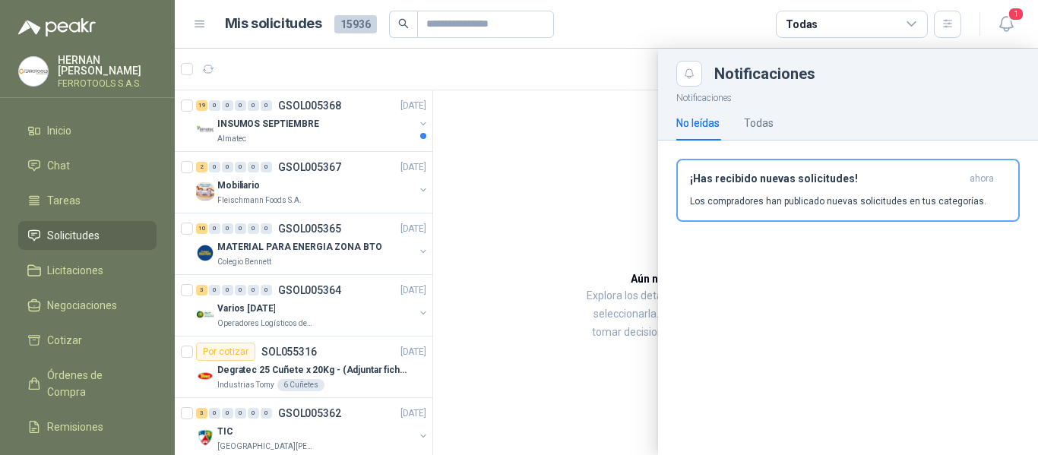
click at [606, 50] on div at bounding box center [606, 252] width 863 height 406
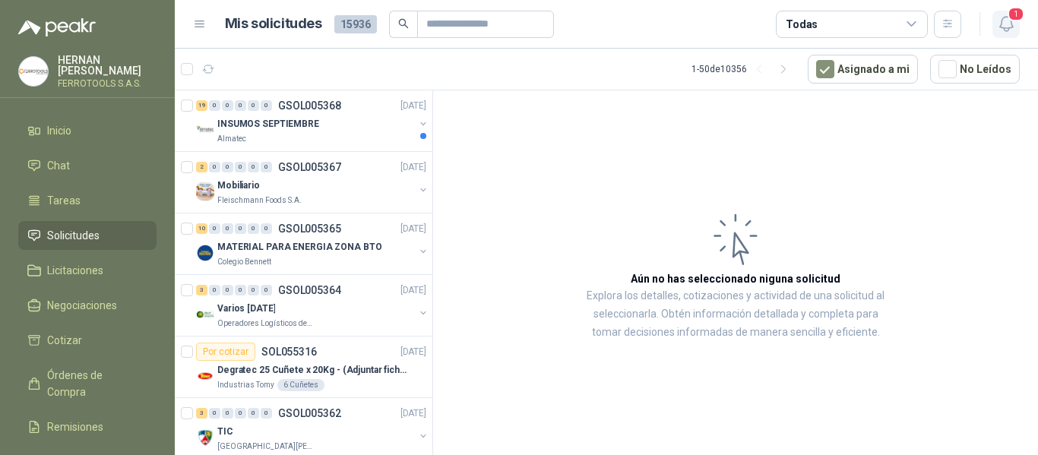
click at [1013, 33] on icon "button" at bounding box center [1006, 23] width 19 height 19
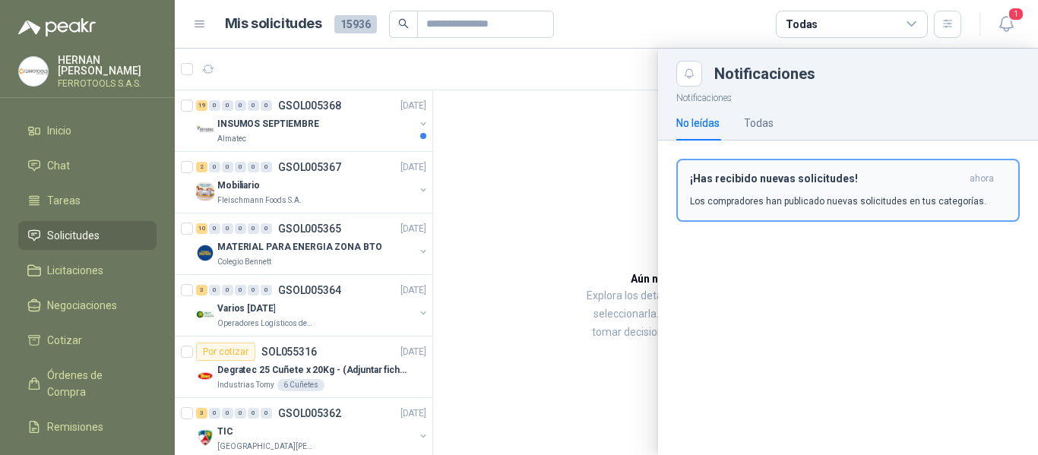
click at [828, 181] on h3 "¡Has recibido nuevas solicitudes!" at bounding box center [826, 178] width 273 height 13
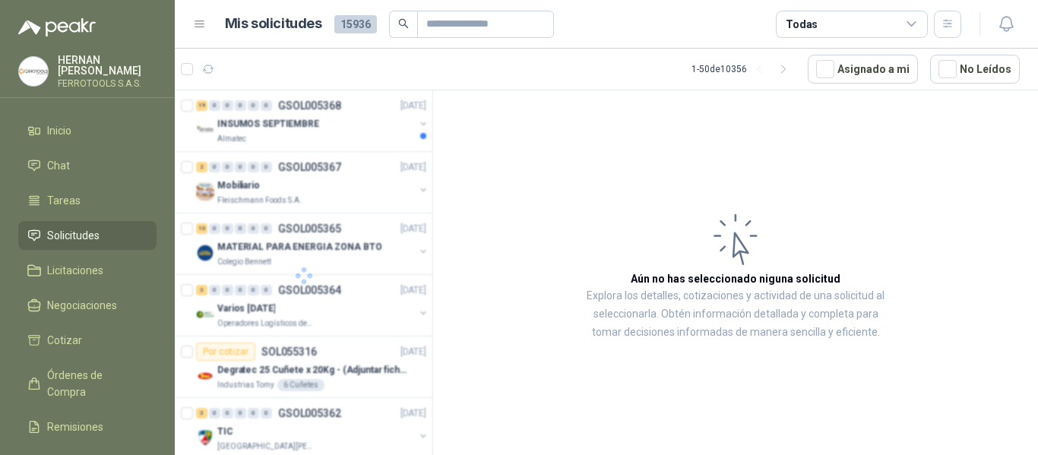
click at [333, 128] on div at bounding box center [304, 275] width 258 height 370
click at [349, 112] on div "19 0 0 0 0 0 GSOL005368 10/09/25" at bounding box center [312, 105] width 233 height 18
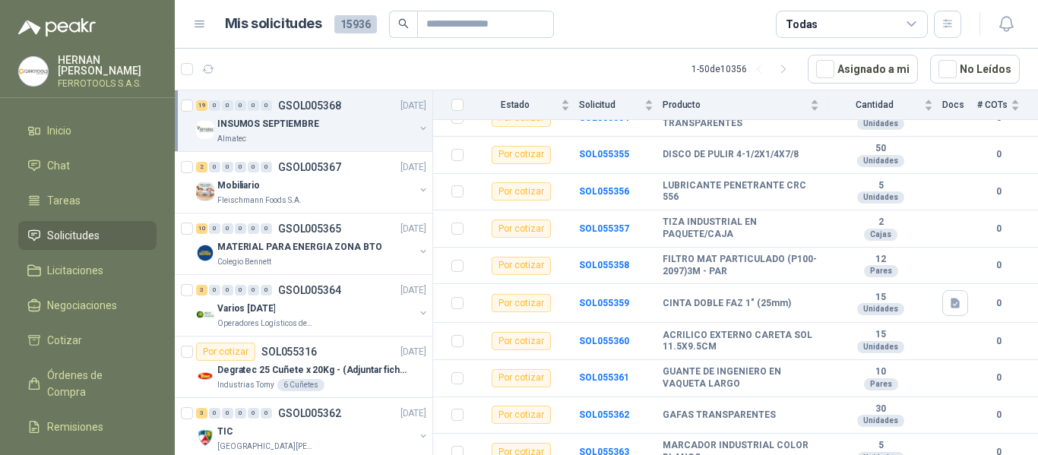
scroll to position [547, 0]
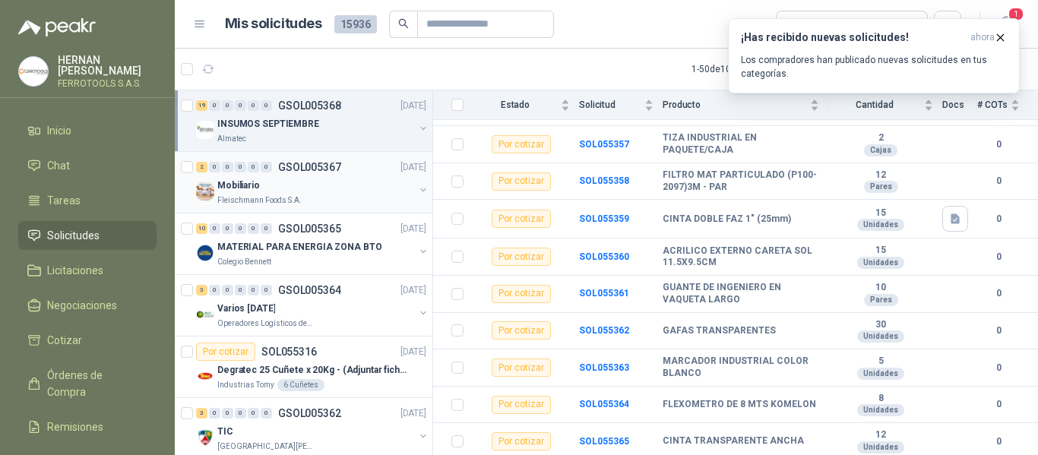
click at [343, 191] on div "Mobiliario" at bounding box center [315, 185] width 197 height 18
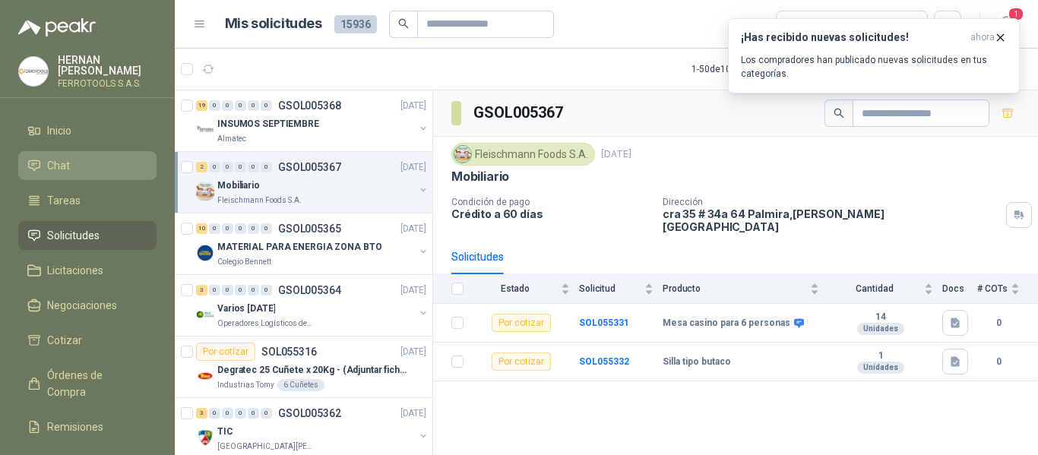
click at [94, 157] on li "Chat" at bounding box center [87, 165] width 120 height 17
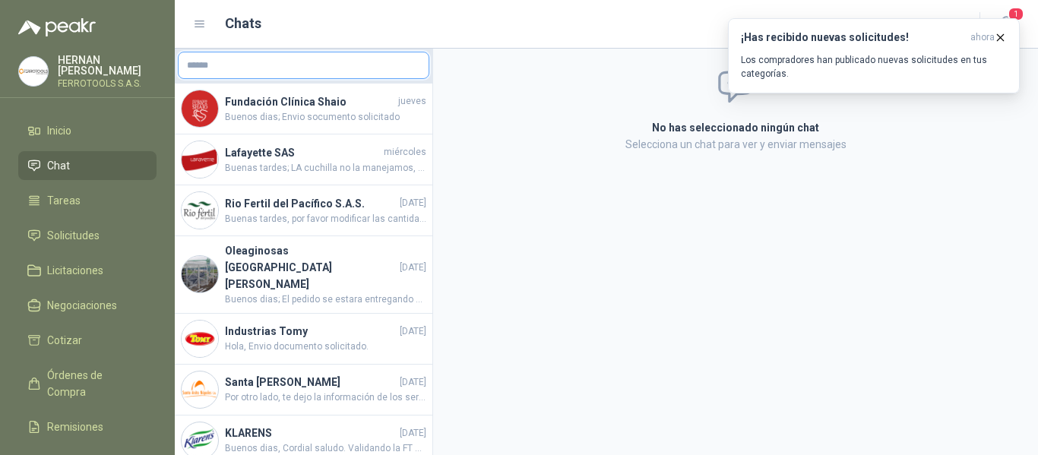
click at [353, 72] on input "text" at bounding box center [304, 65] width 250 height 26
type input "****"
click at [334, 100] on p "Fleischmann Foods S.A." at bounding box center [283, 97] width 141 height 9
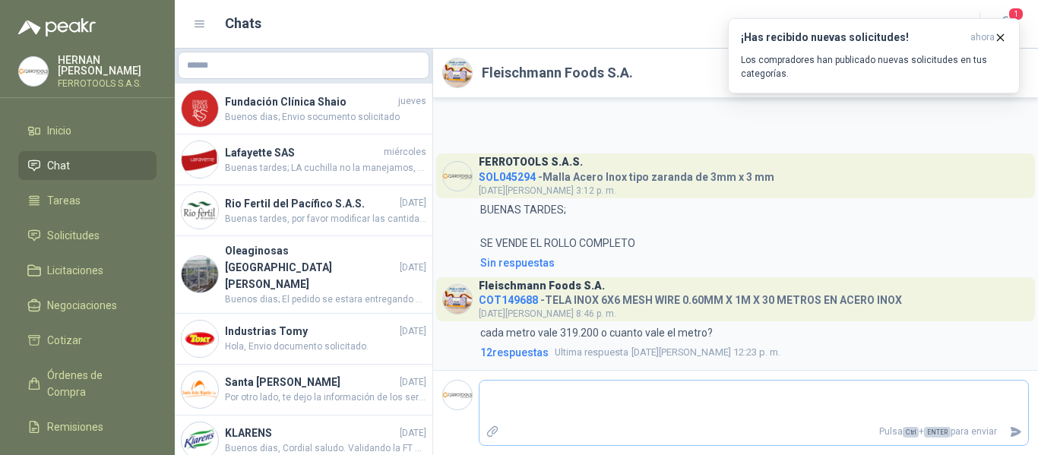
click at [606, 420] on p "Pulsa Ctrl + ENTER para enviar" at bounding box center [754, 432] width 498 height 27
click at [583, 405] on textarea at bounding box center [753, 401] width 548 height 35
type textarea "*"
type textarea "**"
type textarea "***"
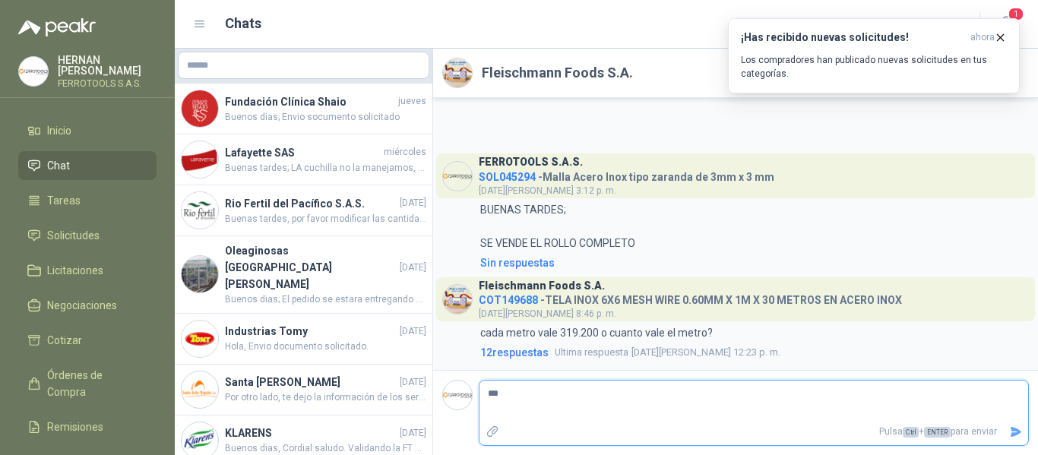
type textarea "****"
type textarea "*****"
type textarea "******"
type textarea "********"
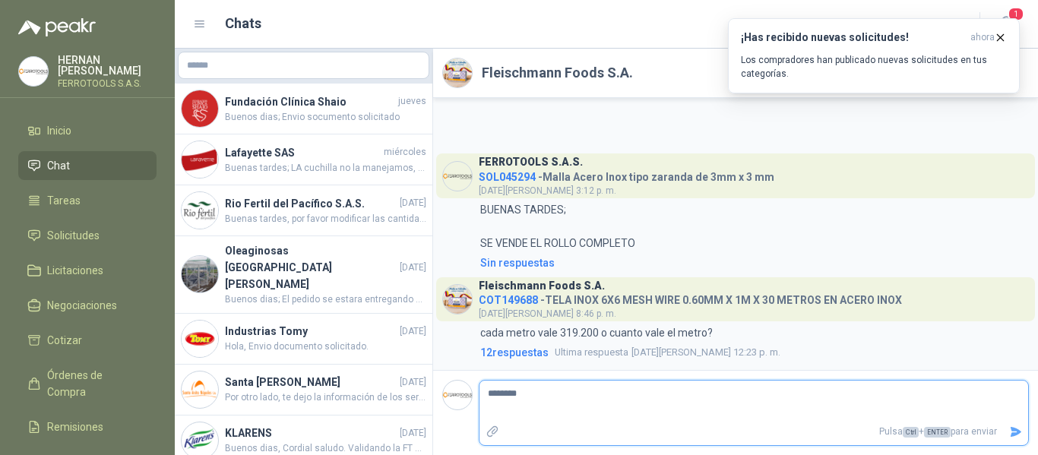
type textarea "*********"
type textarea "**********"
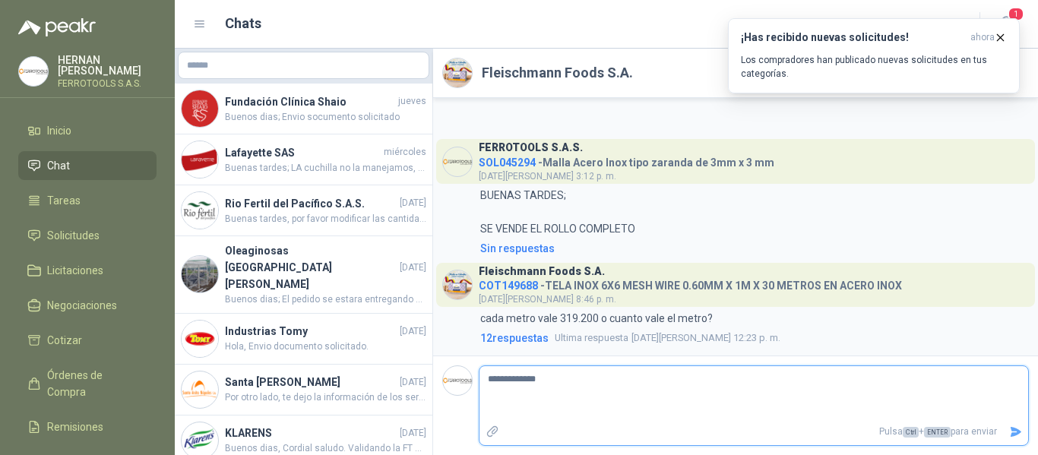
type textarea "**********"
click at [1013, 440] on button "Enviar" at bounding box center [1015, 432] width 25 height 27
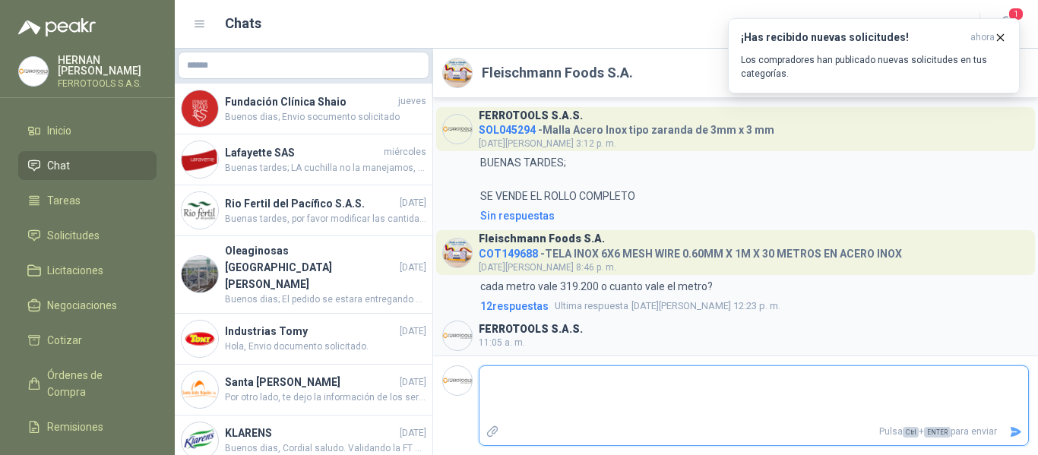
scroll to position [10, 0]
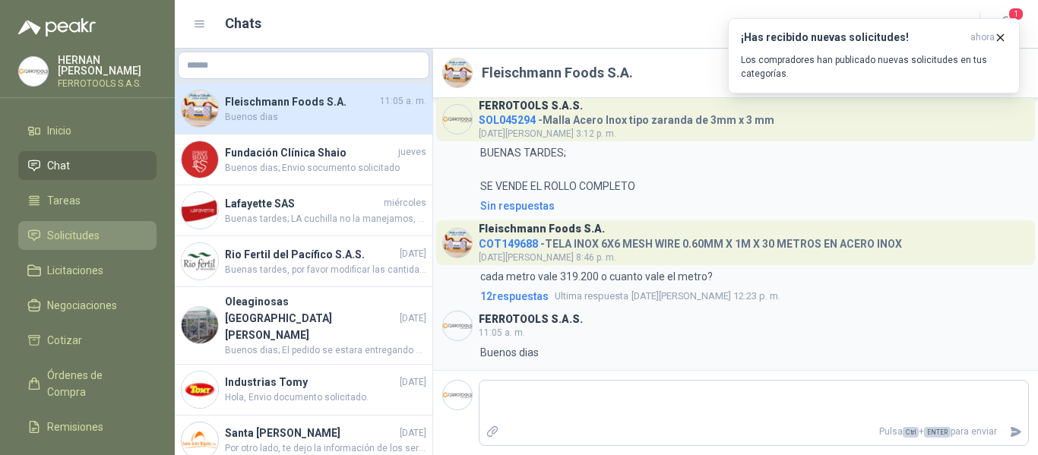
click at [95, 236] on span "Solicitudes" at bounding box center [73, 235] width 52 height 17
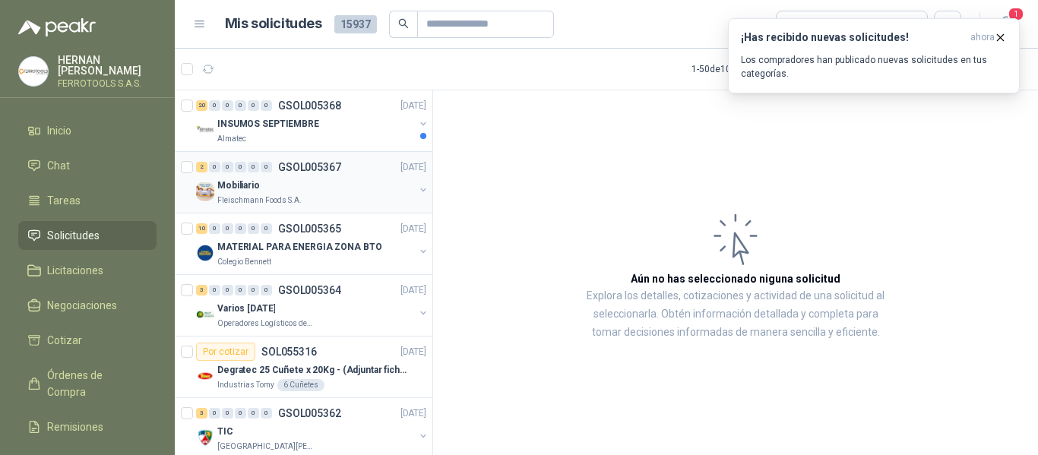
click at [346, 194] on div "Mobiliario" at bounding box center [315, 185] width 197 height 18
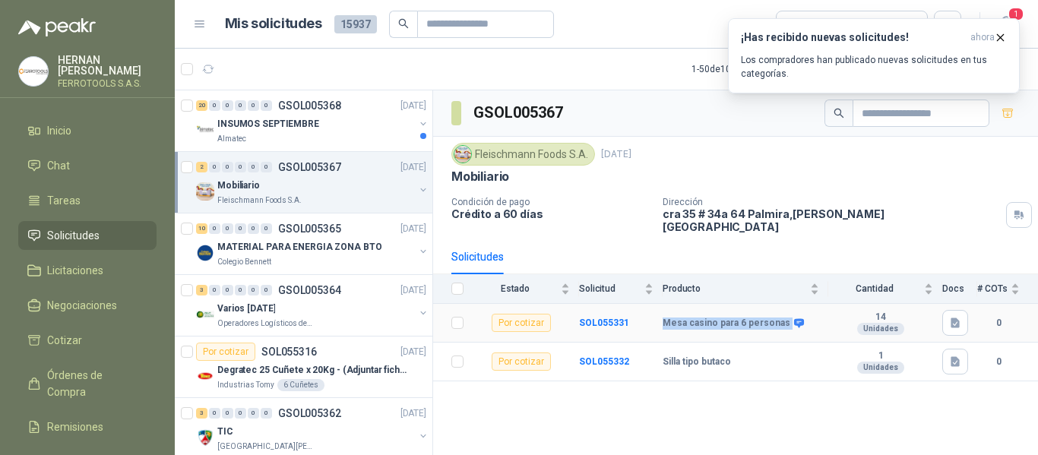
drag, startPoint x: 659, startPoint y: 312, endPoint x: 785, endPoint y: 321, distance: 125.7
click at [785, 321] on tr "Por cotizar SOL055331 Mesa casino para 6 personas 14 Unidades 0" at bounding box center [735, 323] width 605 height 39
copy tr "Mesa casino para 6 personas"
click at [97, 152] on link "Chat" at bounding box center [87, 165] width 138 height 29
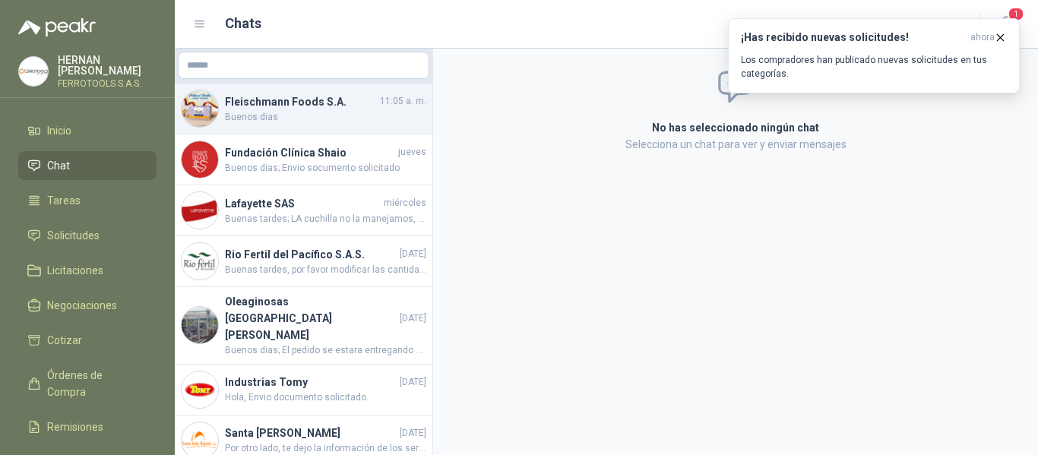
click at [334, 110] on span "Buenos dias" at bounding box center [325, 117] width 201 height 14
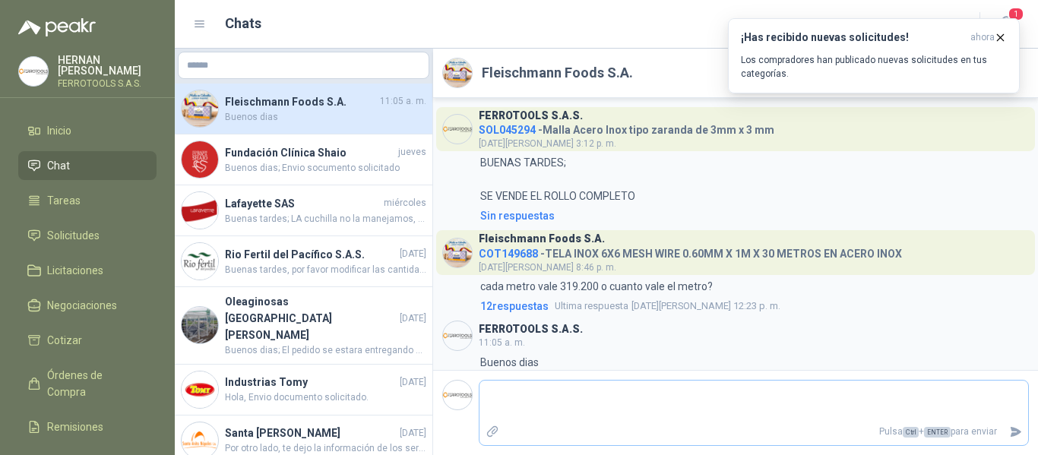
scroll to position [10, 0]
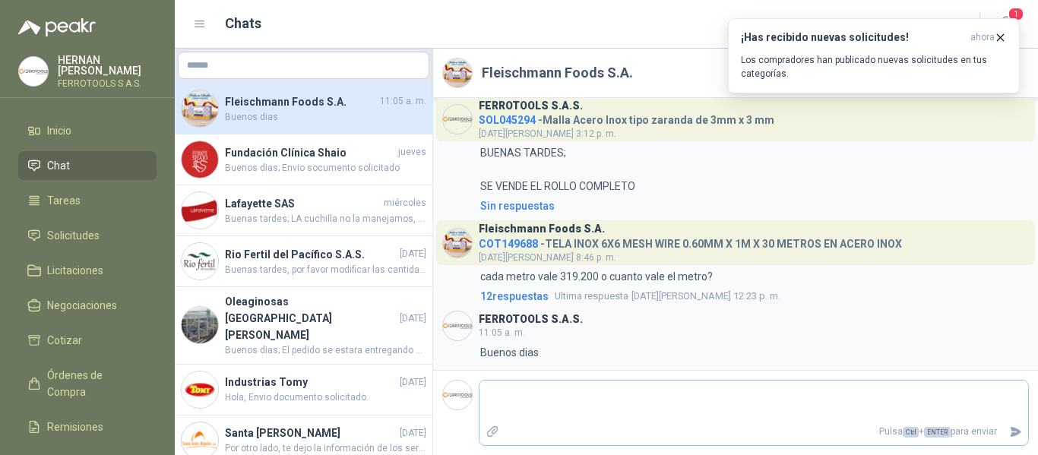
type textarea "*"
type textarea "**"
type textarea "***"
type textarea "****"
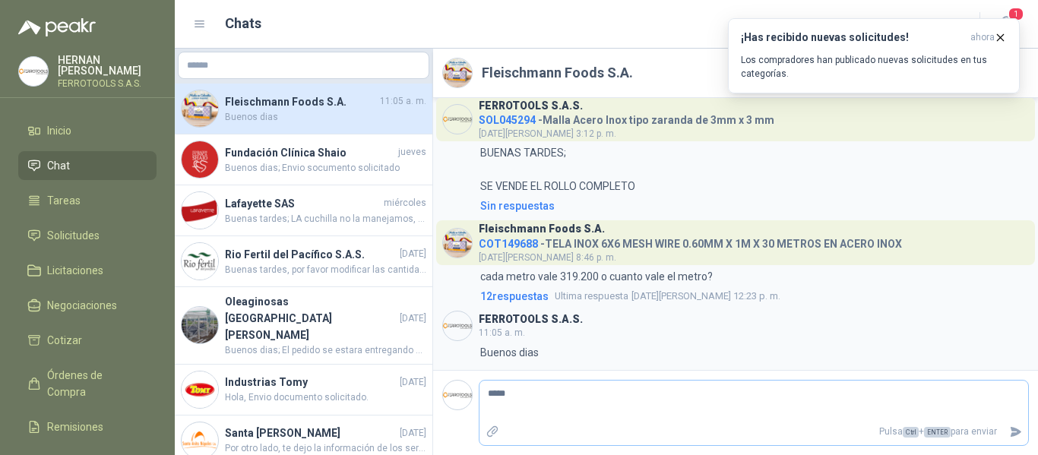
type textarea "****"
type textarea "***"
type textarea "**"
type textarea "*"
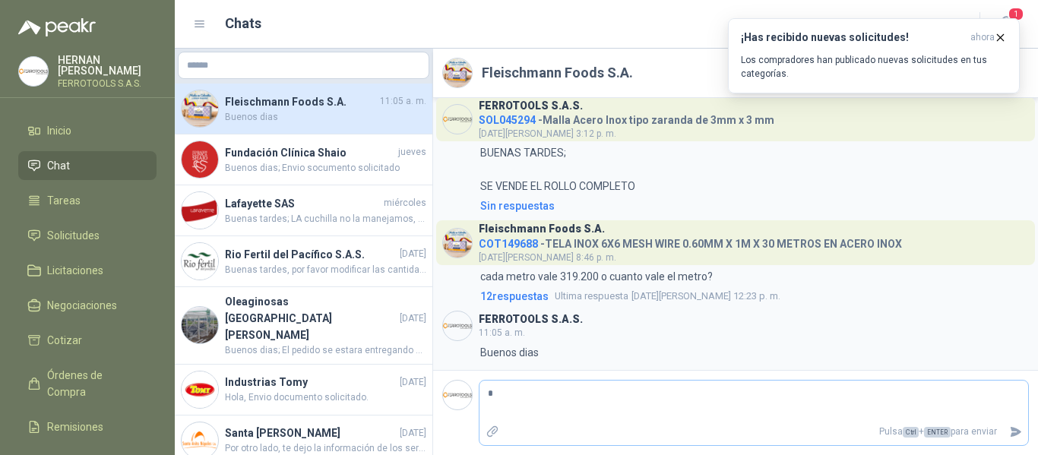
type textarea "**"
type textarea "****"
type textarea "*****"
type textarea "******"
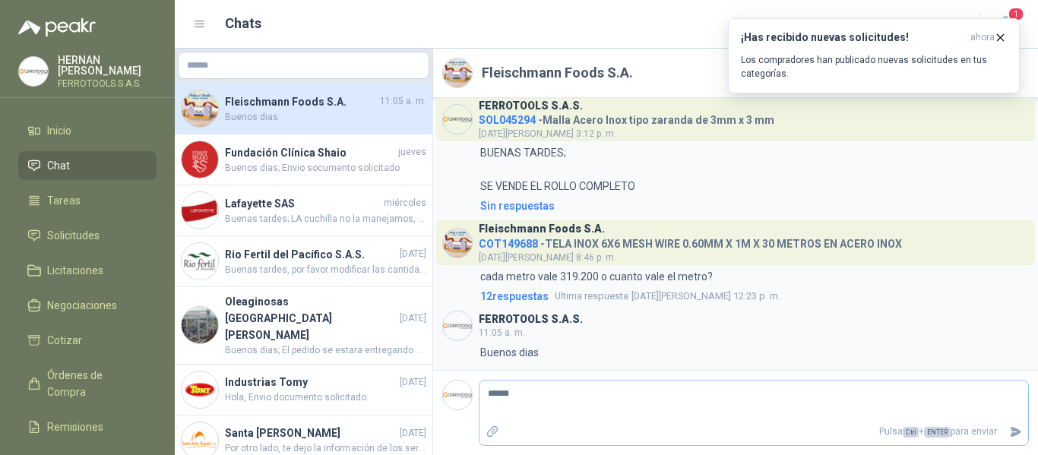
type textarea "*******"
type textarea "********"
type textarea "**********"
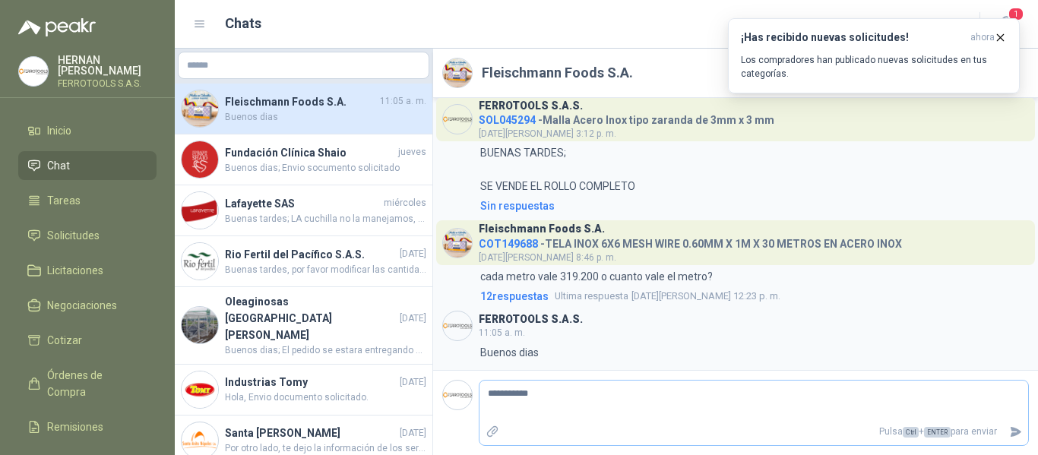
type textarea "**********"
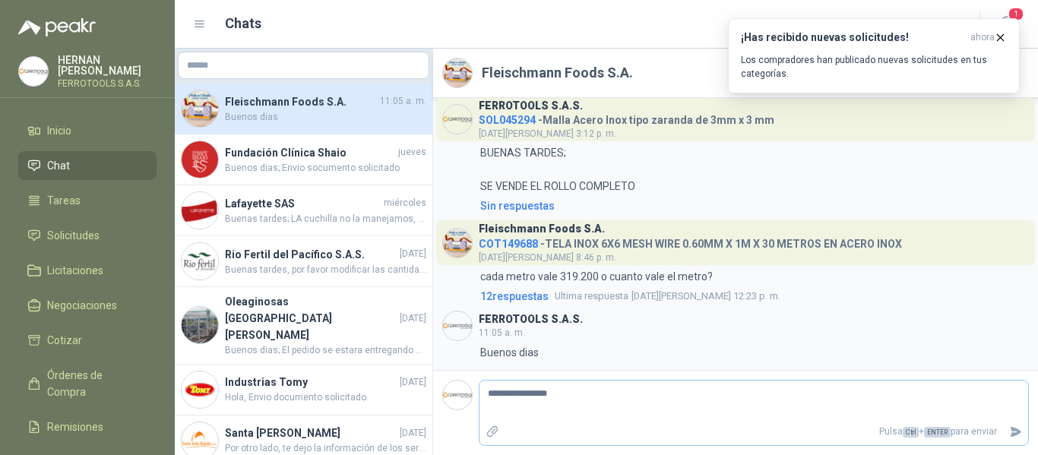
type textarea "**********"
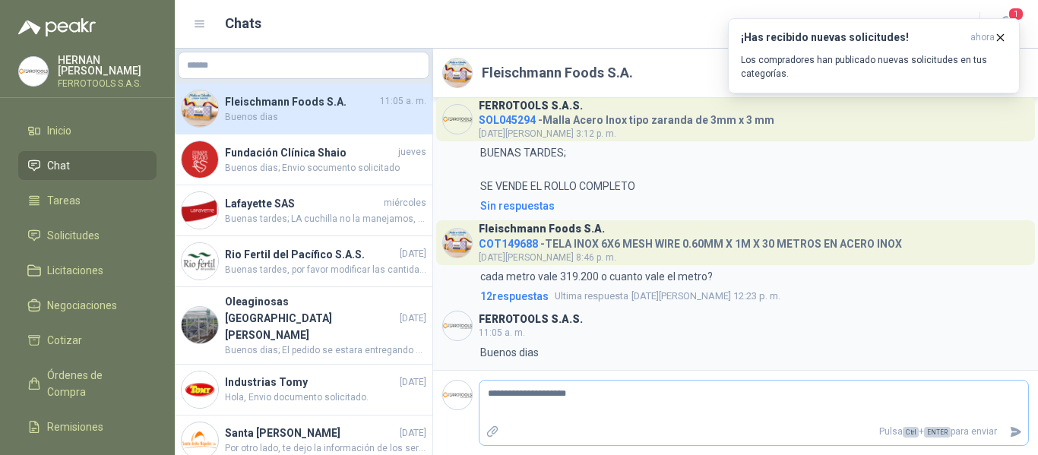
type textarea "**********"
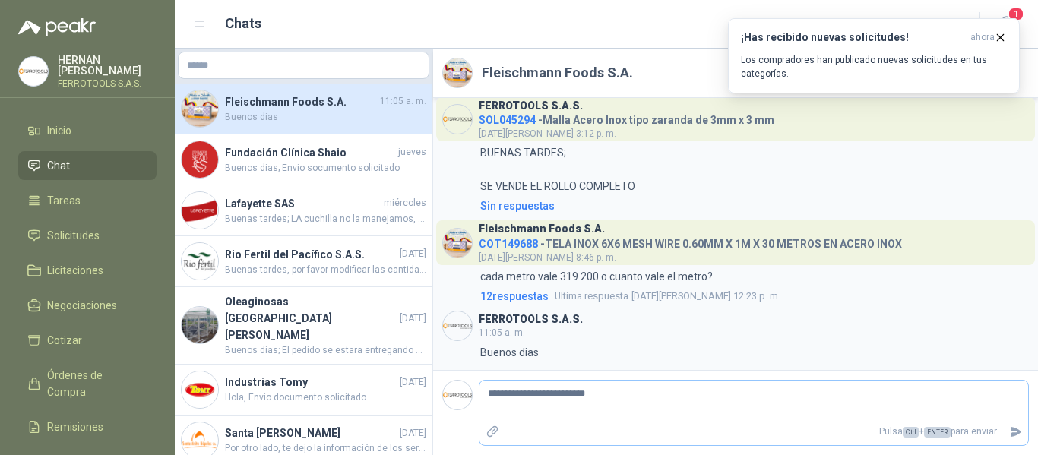
type textarea "**********"
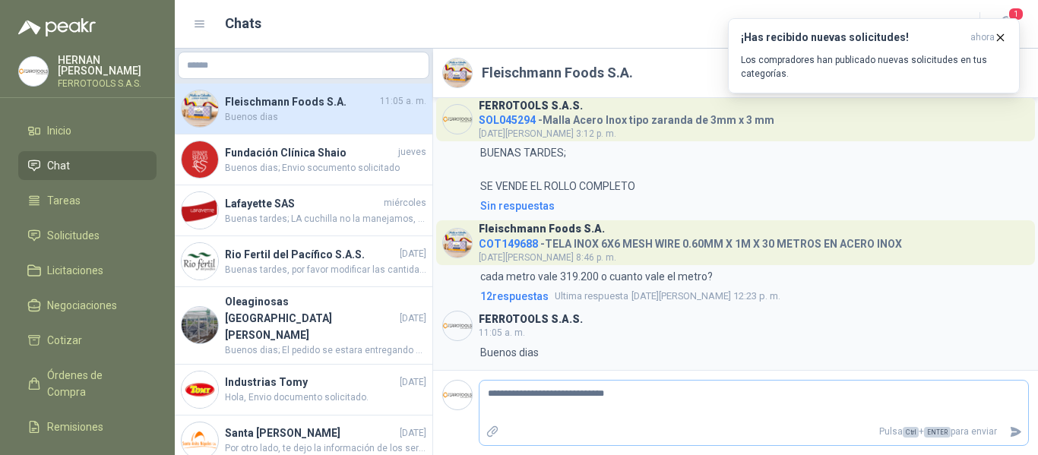
type textarea "**********"
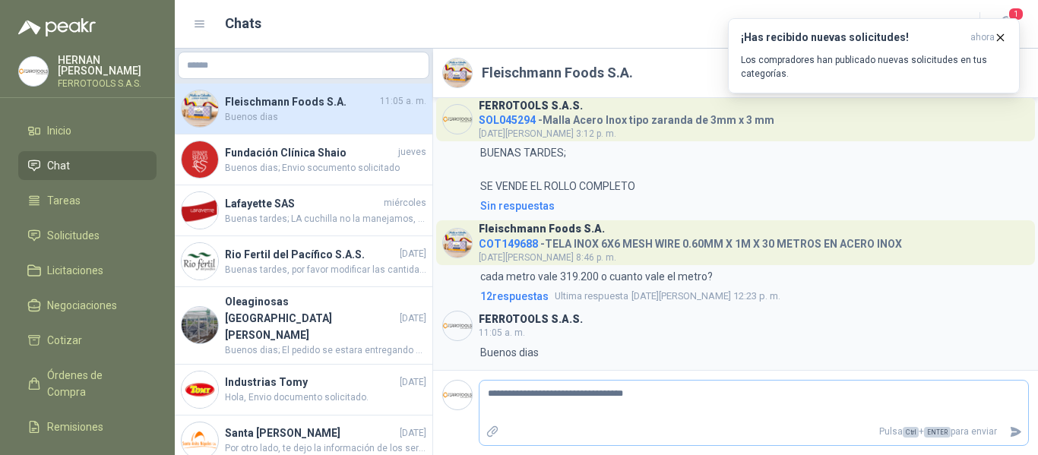
type textarea "**********"
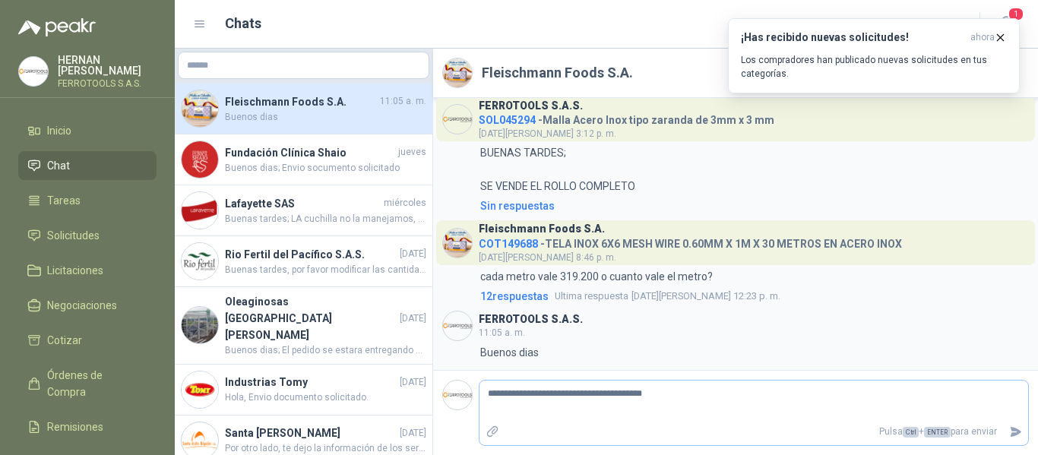
type textarea "**********"
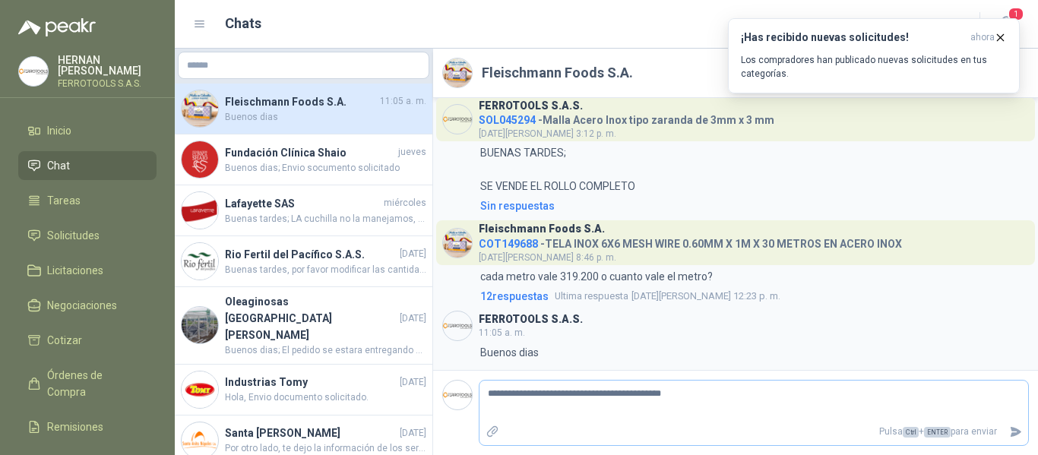
type textarea "**********"
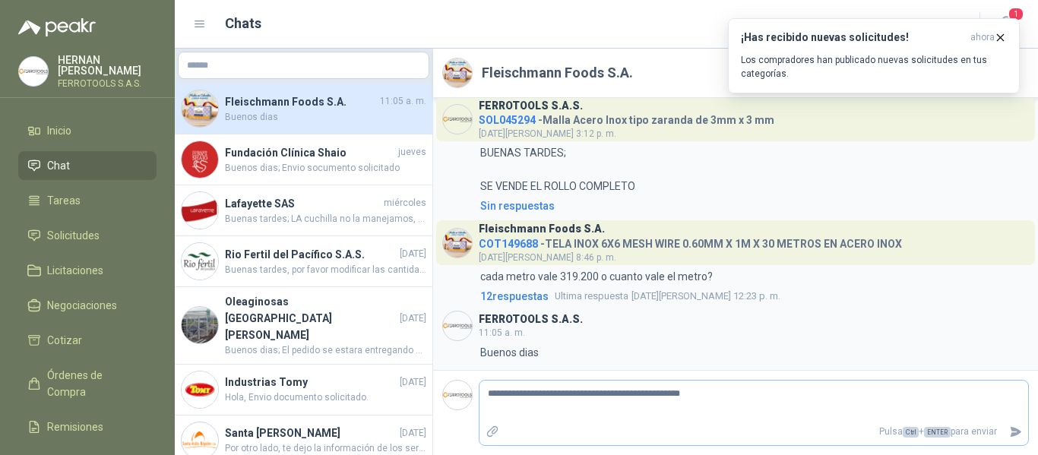
type textarea "**********"
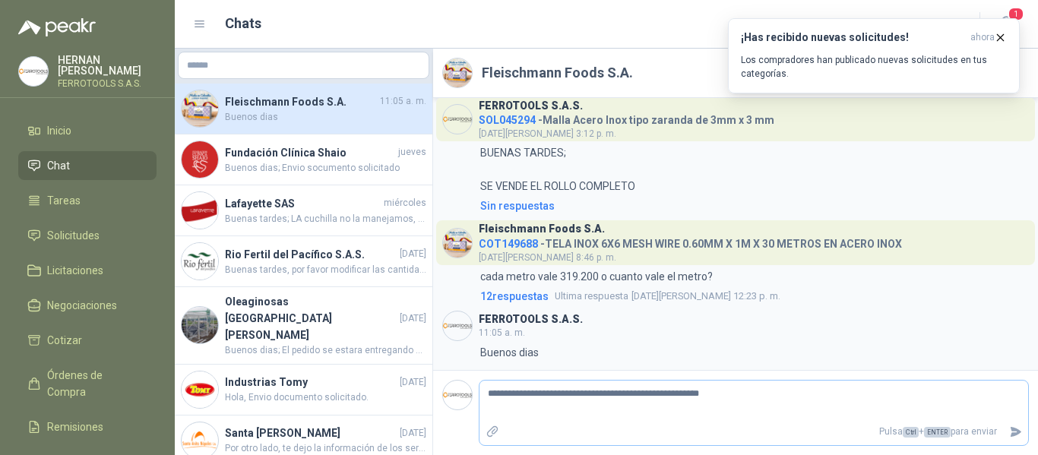
type textarea "**********"
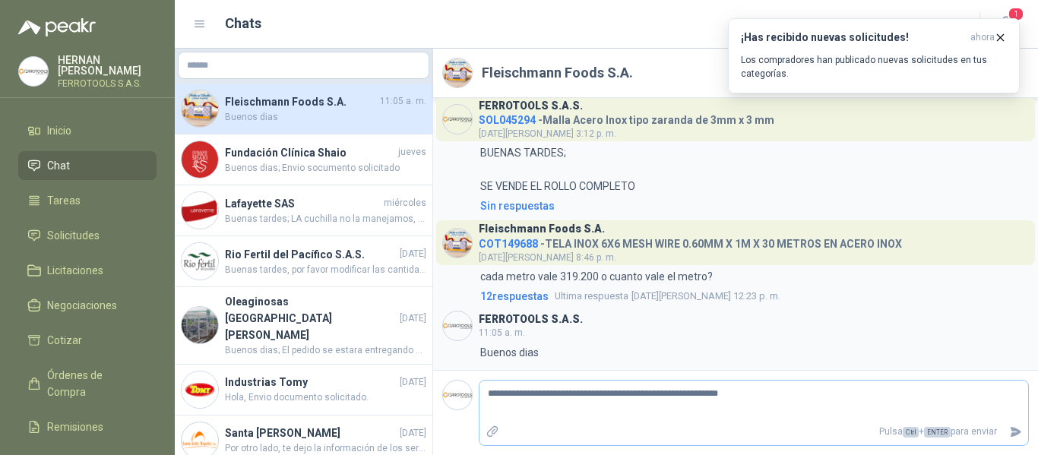
type textarea "**********"
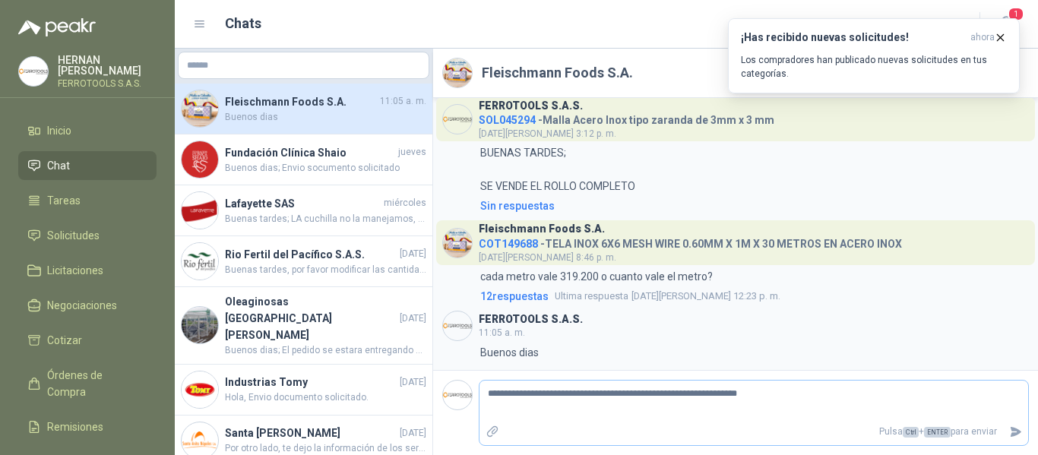
type textarea "**********"
click at [1016, 431] on icon "Enviar" at bounding box center [1015, 432] width 11 height 10
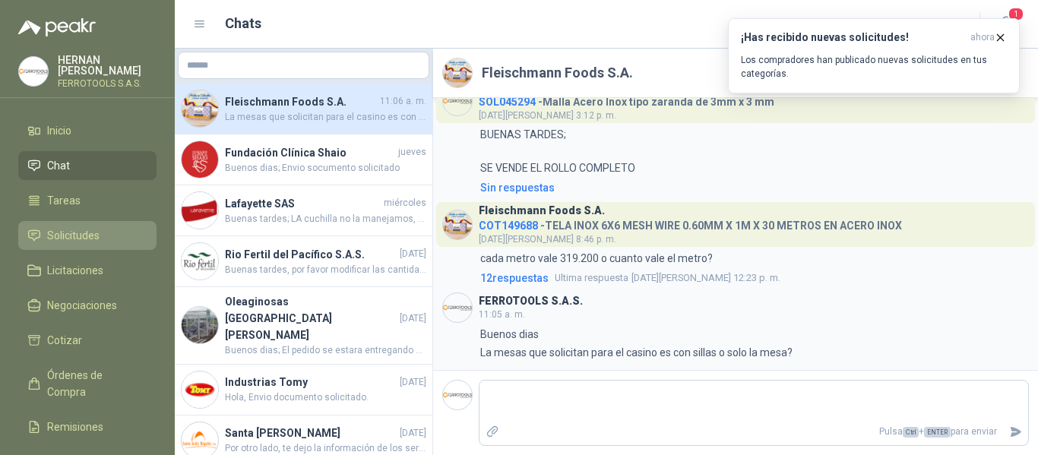
click at [77, 231] on span "Solicitudes" at bounding box center [73, 235] width 52 height 17
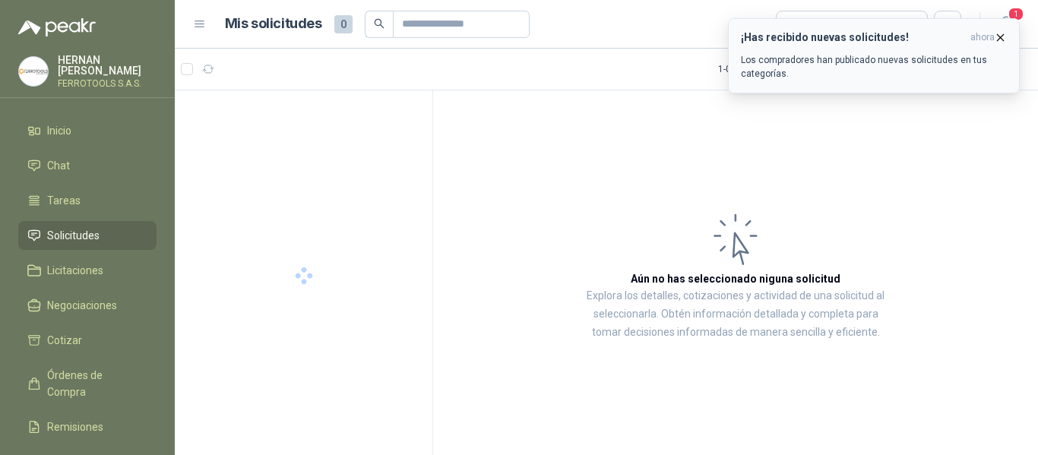
click at [879, 52] on div "¡Has recibido nuevas solicitudes! ahora Los compradores han publicado nuevas so…" at bounding box center [874, 55] width 266 height 49
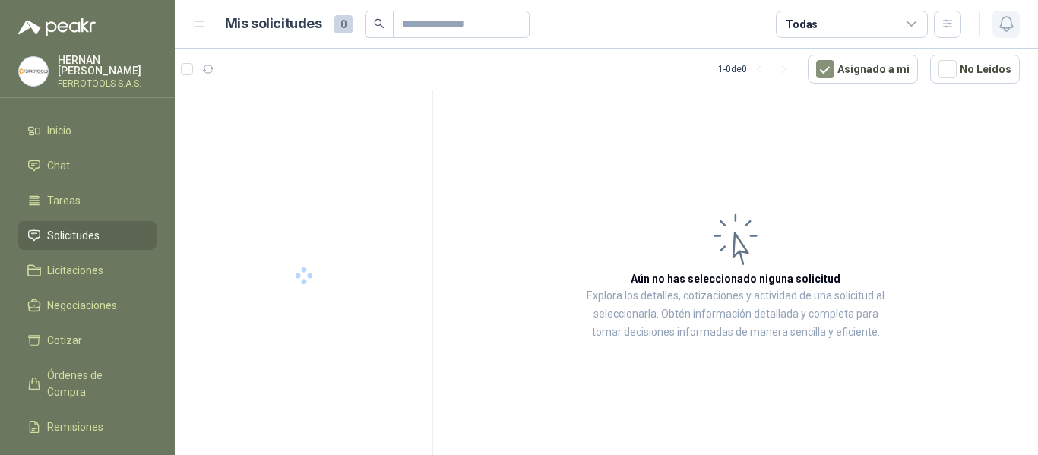
click at [1011, 24] on icon "button" at bounding box center [1005, 24] width 13 height 14
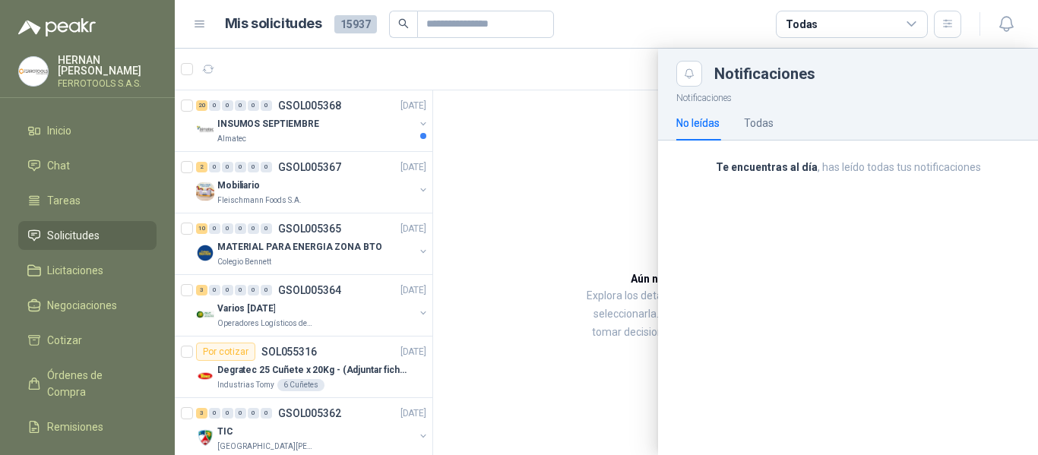
click at [513, 135] on div at bounding box center [606, 252] width 863 height 406
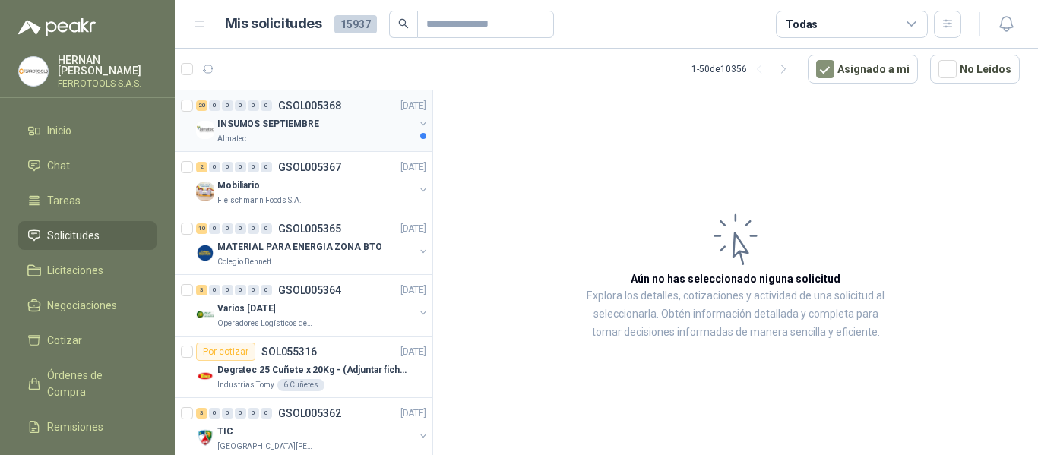
click at [363, 121] on div "INSUMOS SEPTIEMBRE" at bounding box center [315, 124] width 197 height 18
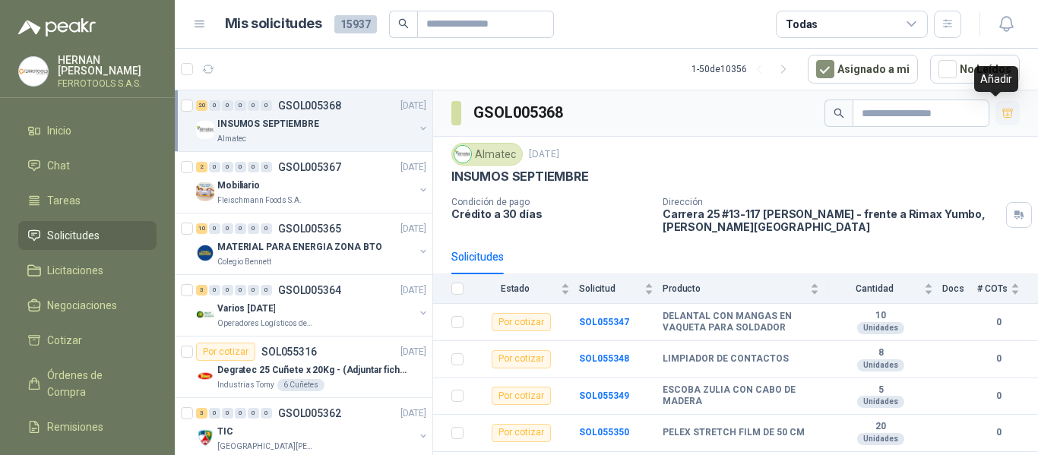
click at [1001, 112] on icon "button" at bounding box center [1007, 113] width 13 height 13
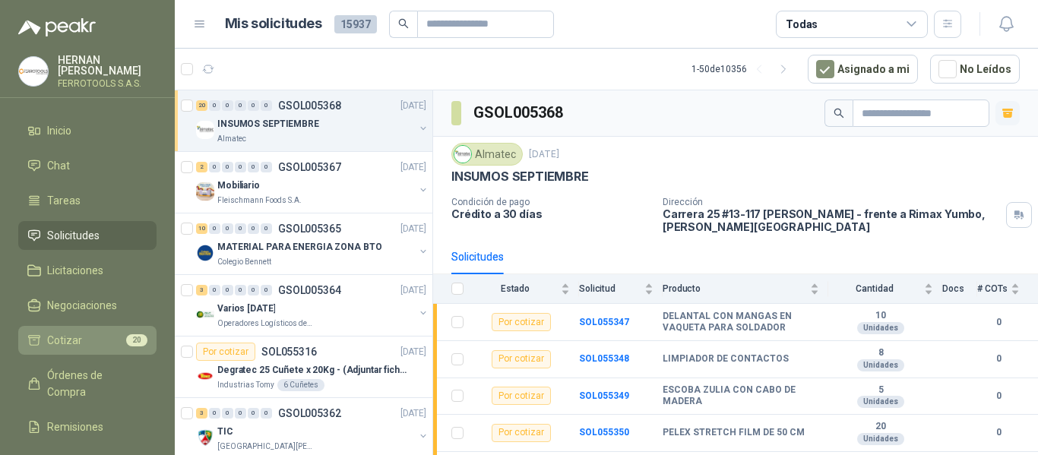
click at [78, 346] on link "Cotizar 20" at bounding box center [87, 340] width 138 height 29
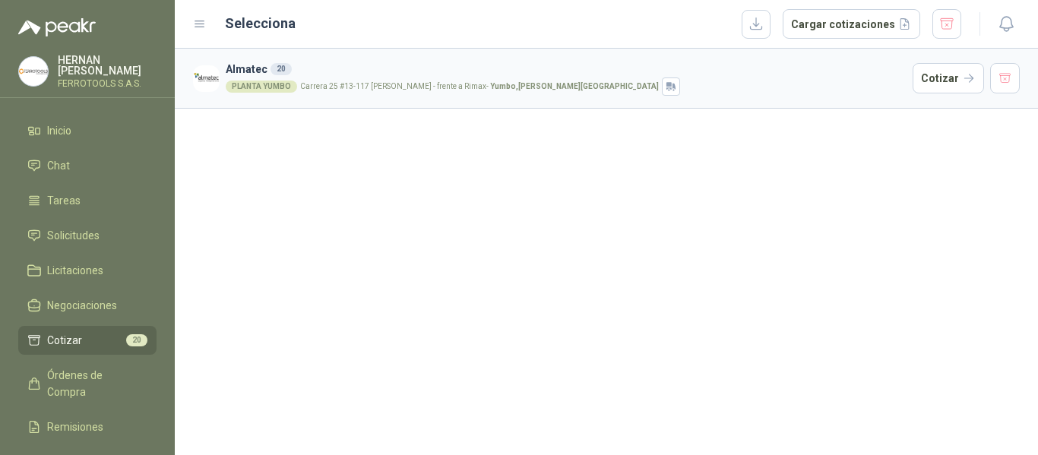
click at [375, 58] on article "Almatec 20 PLANTA YUMBO Carrera 25 #13-117 Cencar Yumbo - frente a Rimax - Yumb…" at bounding box center [606, 79] width 863 height 60
click at [956, 67] on button "Cotizar" at bounding box center [947, 78] width 71 height 30
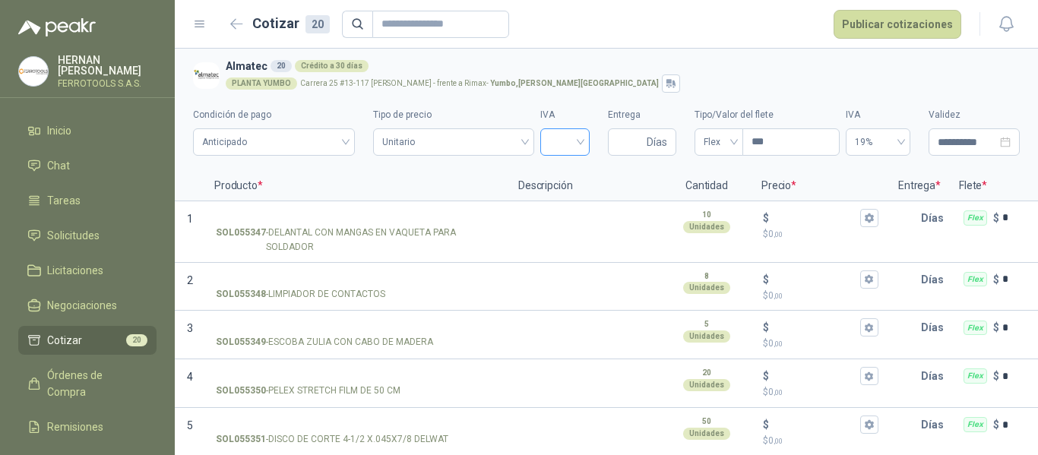
click at [570, 135] on input "search" at bounding box center [564, 140] width 31 height 23
click at [564, 162] on div "19%" at bounding box center [556, 174] width 43 height 24
click at [618, 141] on input "Entrega" at bounding box center [630, 142] width 27 height 26
type input "*"
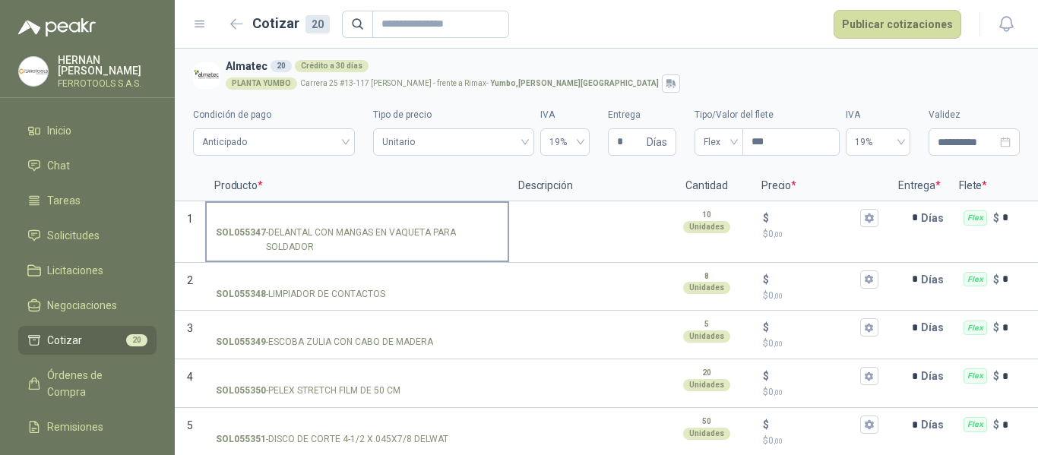
drag, startPoint x: 269, startPoint y: 231, endPoint x: 296, endPoint y: 241, distance: 29.1
click at [296, 241] on p "SOL055347 - DELANTAL CON MANGAS EN VAQUETA PARA SOLDADOR" at bounding box center [357, 240] width 283 height 29
click at [269, 232] on p "SOL055347 - DELANTAL CON MANGAS EN VAQUETA PARA SOLDADOR" at bounding box center [357, 240] width 283 height 29
click at [269, 224] on input "SOL055347 - DELANTAL CON MANGAS EN VAQUETA PARA SOLDADOR" at bounding box center [357, 218] width 283 height 11
drag, startPoint x: 271, startPoint y: 232, endPoint x: 301, endPoint y: 247, distance: 33.3
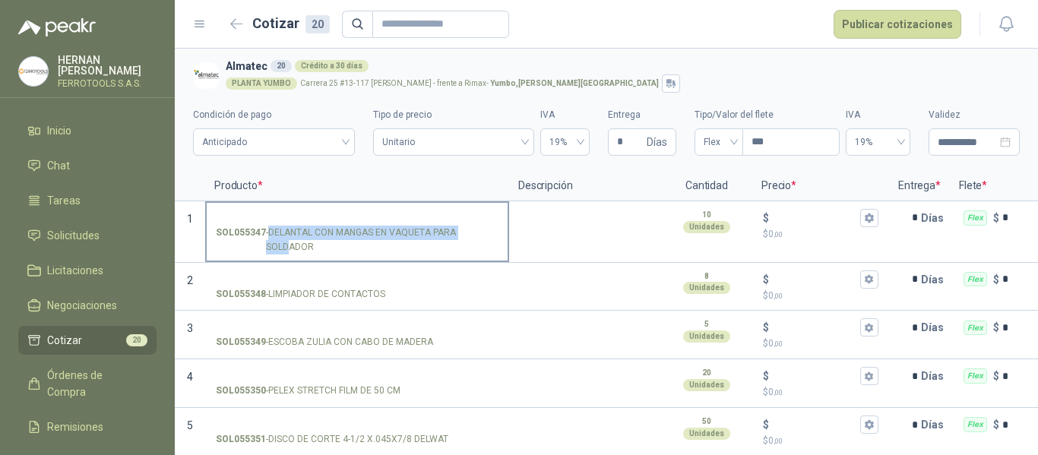
click at [288, 248] on p "SOL055347 - DELANTAL CON MANGAS EN VAQUETA PARA SOLDADOR" at bounding box center [357, 240] width 283 height 29
copy p "DELANTAL CON MANGAS EN VAQUETA PARA SOLDADOR"
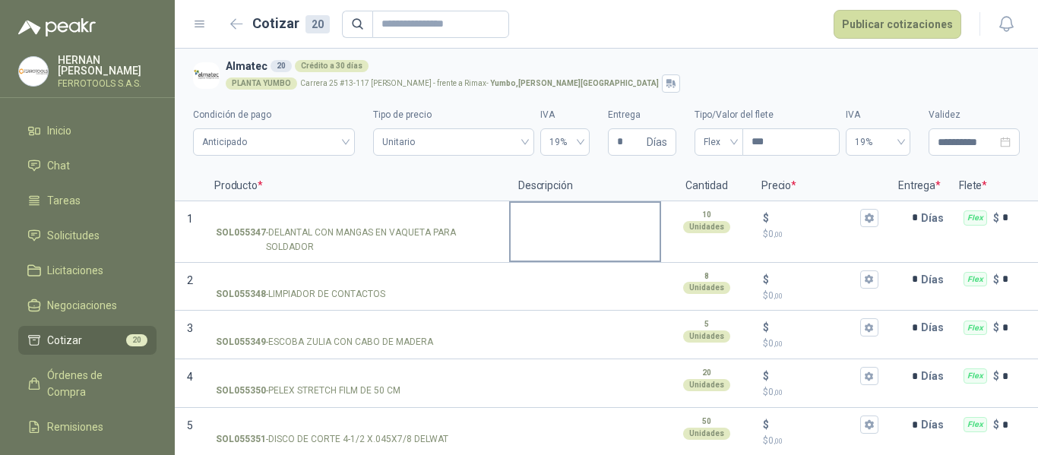
click at [553, 239] on div at bounding box center [585, 232] width 152 height 62
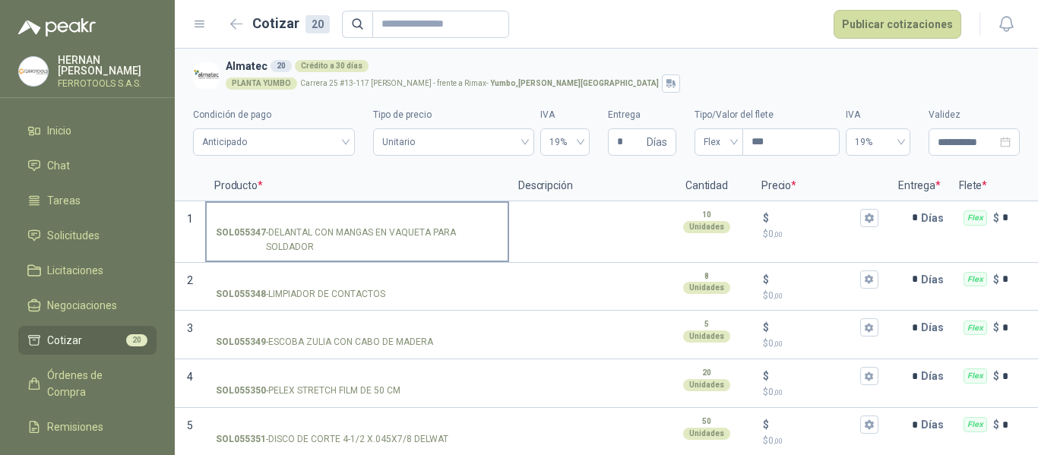
click at [370, 216] on input "SOL055347 - DELANTAL CON MANGAS EN VAQUETA PARA SOLDADOR" at bounding box center [357, 218] width 283 height 11
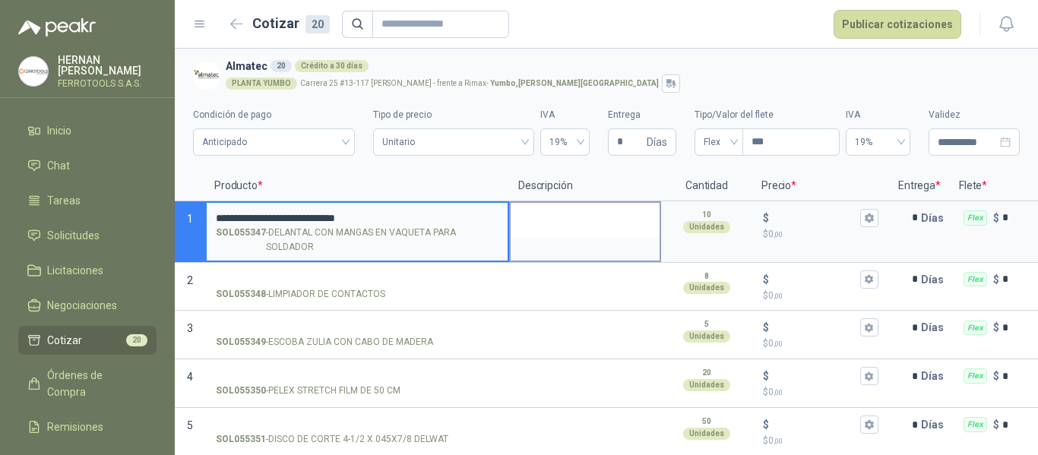
click at [574, 220] on textarea at bounding box center [585, 220] width 149 height 35
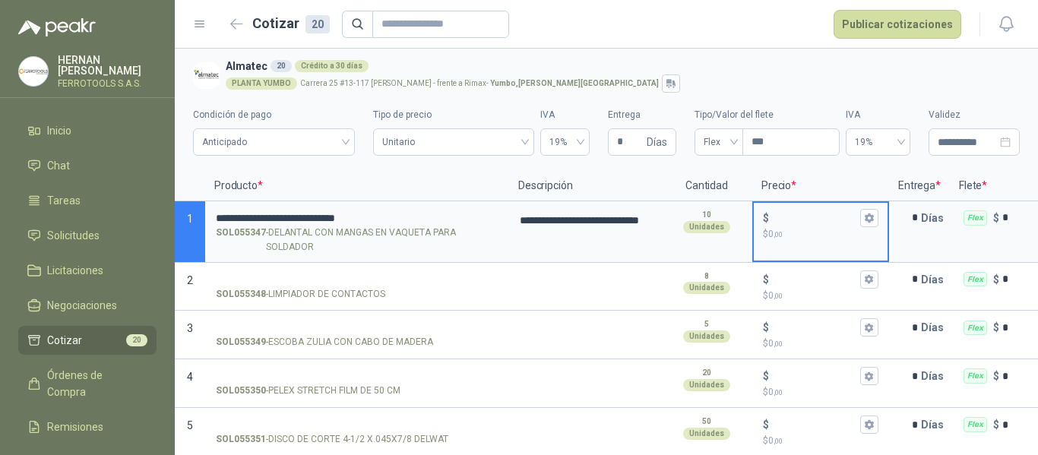
click at [802, 220] on input "$ $ 0 ,00" at bounding box center [814, 217] width 85 height 11
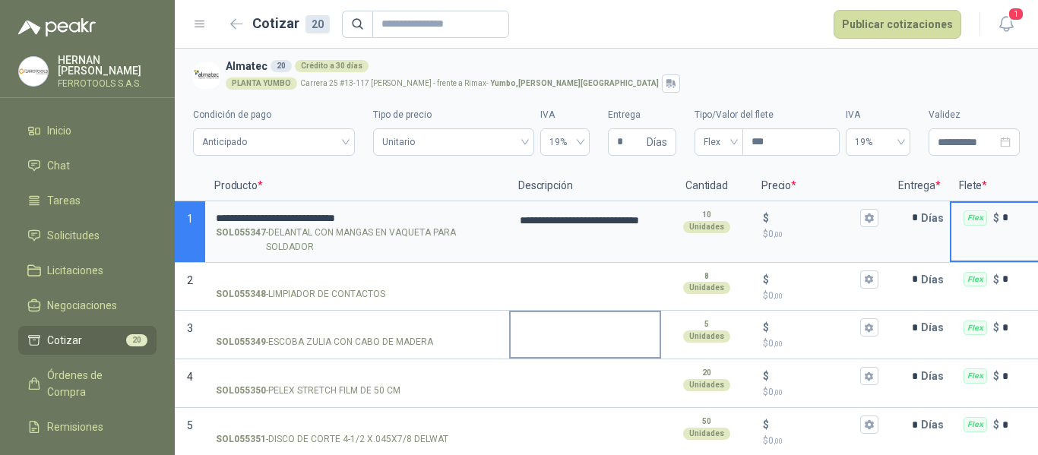
scroll to position [0, 210]
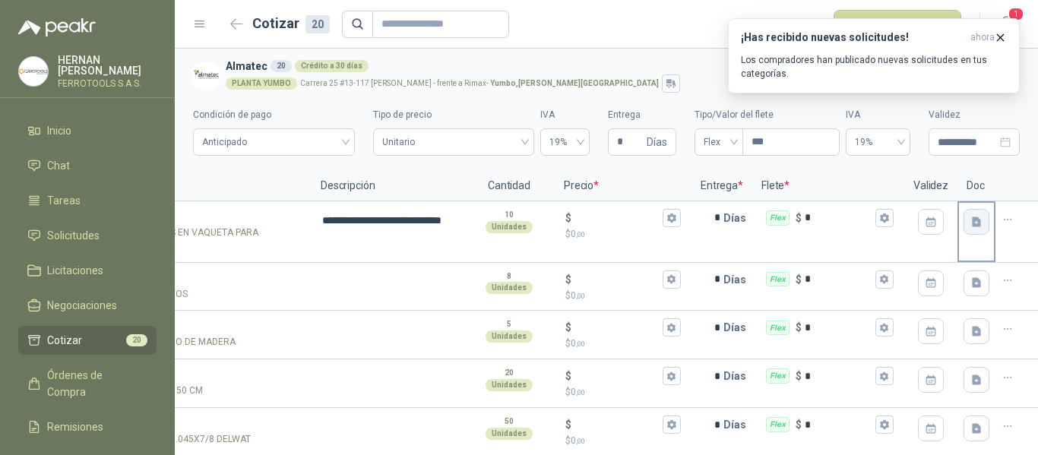
click at [975, 226] on button "button" at bounding box center [976, 222] width 26 height 26
click at [1008, 245] on div at bounding box center [1016, 232] width 43 height 62
click at [587, 223] on input "$ $ 0 ,00" at bounding box center [616, 217] width 85 height 11
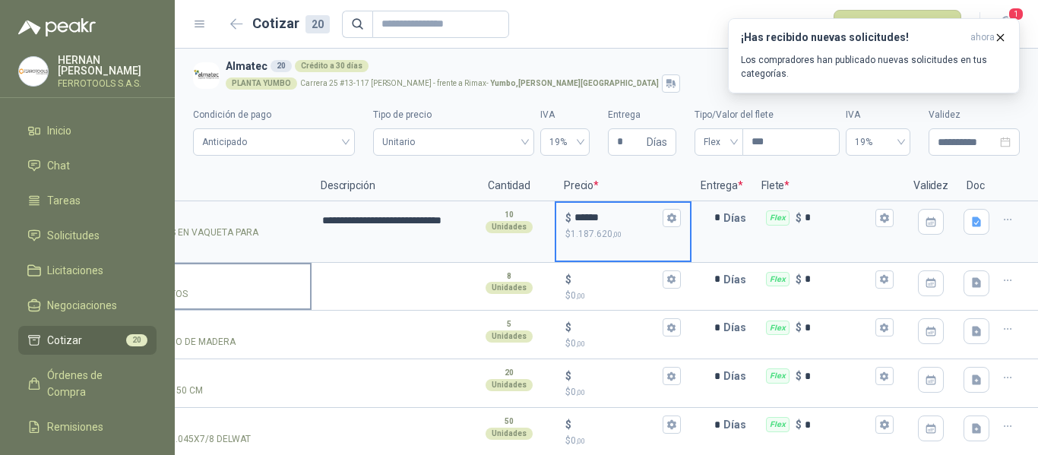
type input "******"
click at [228, 282] on input "SOL055348 - LIMPIADOR DE CONTACTOS" at bounding box center [159, 279] width 283 height 11
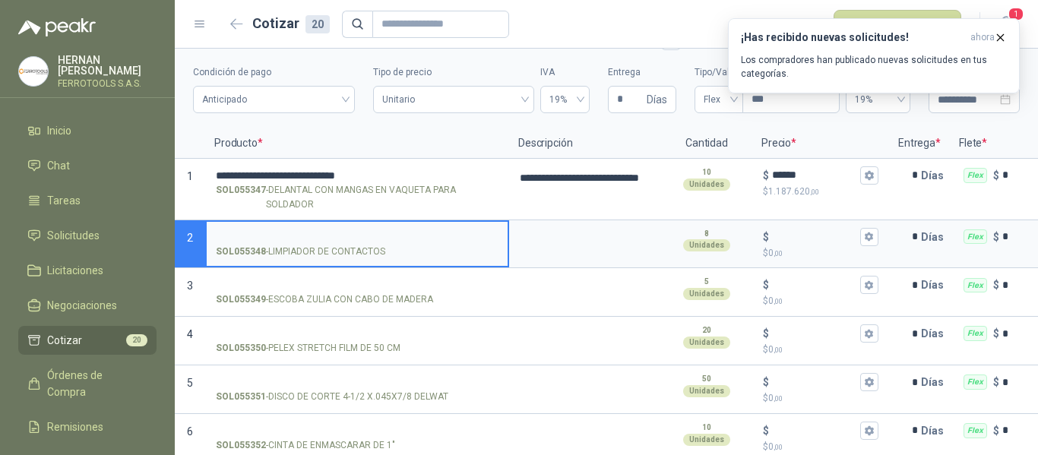
scroll to position [76, 0]
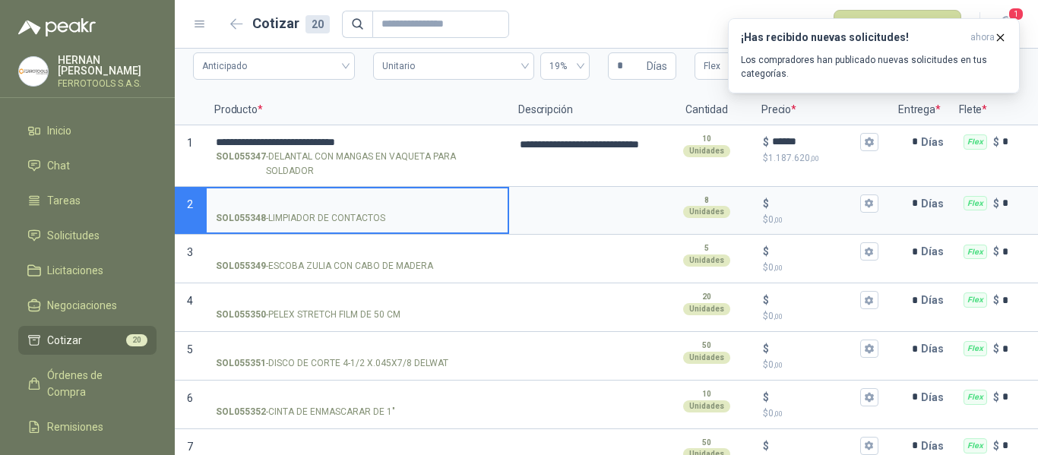
click at [286, 199] on input "SOL055348 - LIMPIADOR DE CONTACTOS" at bounding box center [357, 203] width 283 height 11
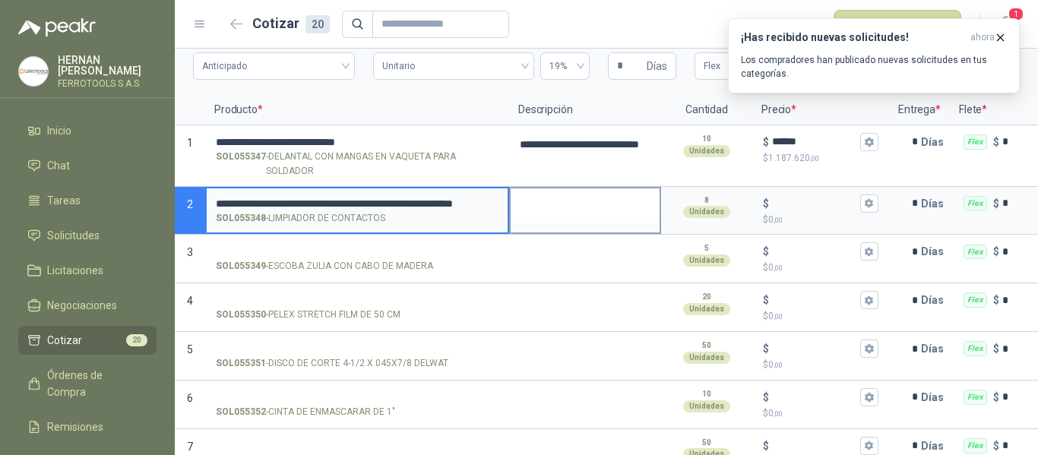
click at [539, 202] on textarea at bounding box center [585, 205] width 149 height 35
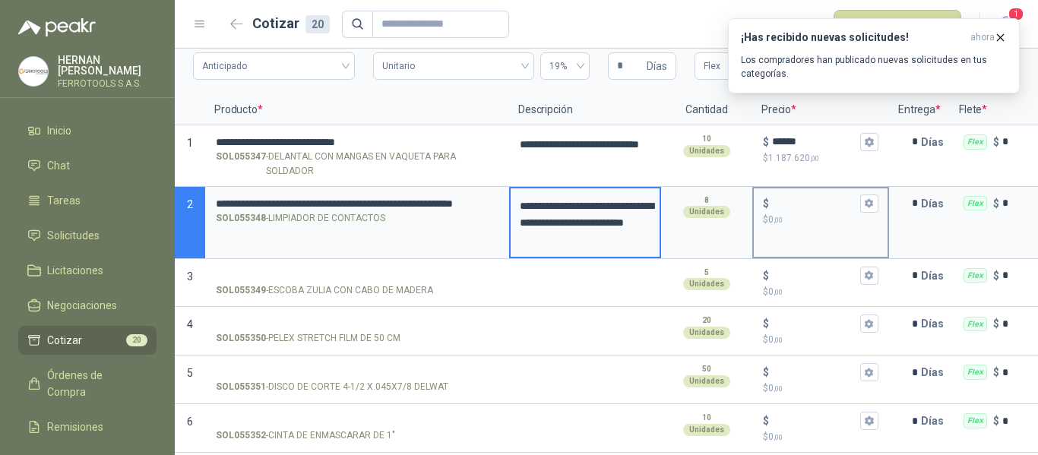
click at [800, 201] on input "$ $ 0 ,00" at bounding box center [814, 203] width 85 height 11
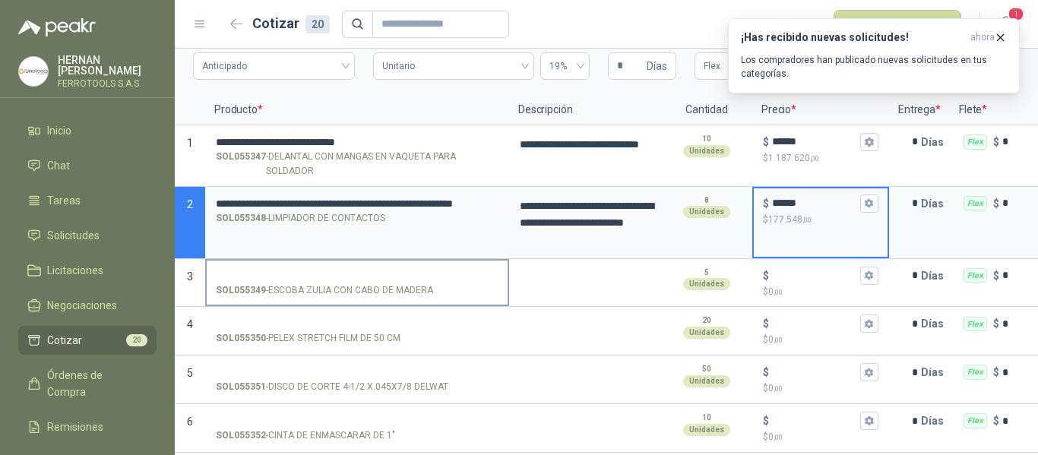
type input "******"
click at [285, 272] on input "SOL055349 - ESCOBA ZULIA CON CABO DE MADERA" at bounding box center [357, 275] width 283 height 11
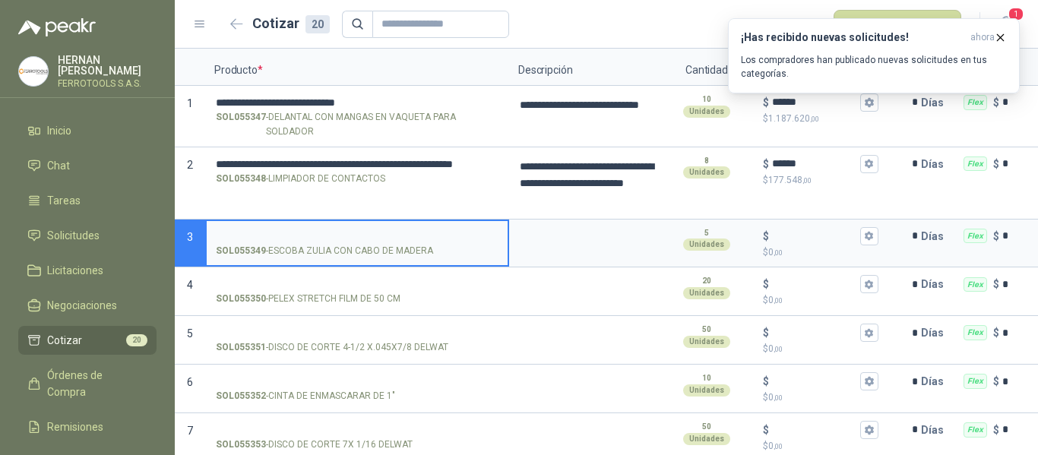
scroll to position [152, 0]
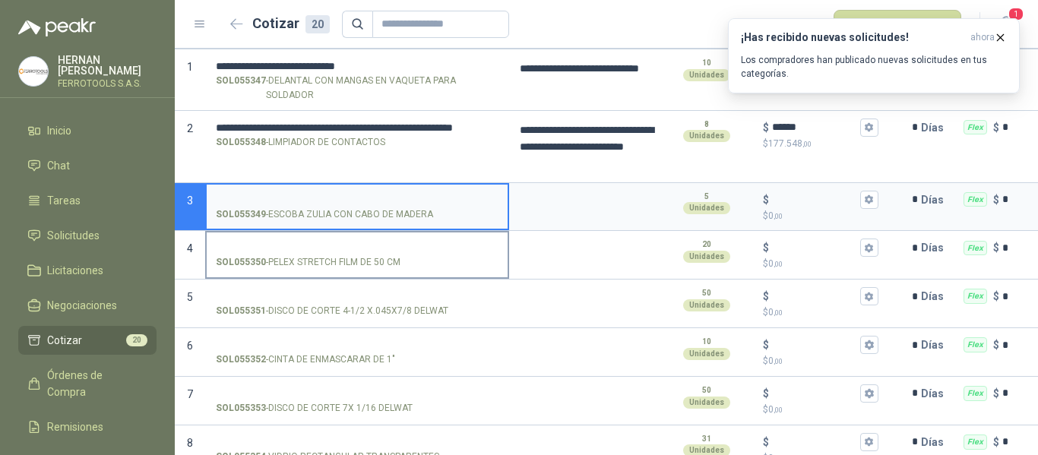
click at [283, 248] on input "SOL055350 - PELEX STRETCH FILM DE 50 CM" at bounding box center [357, 247] width 283 height 11
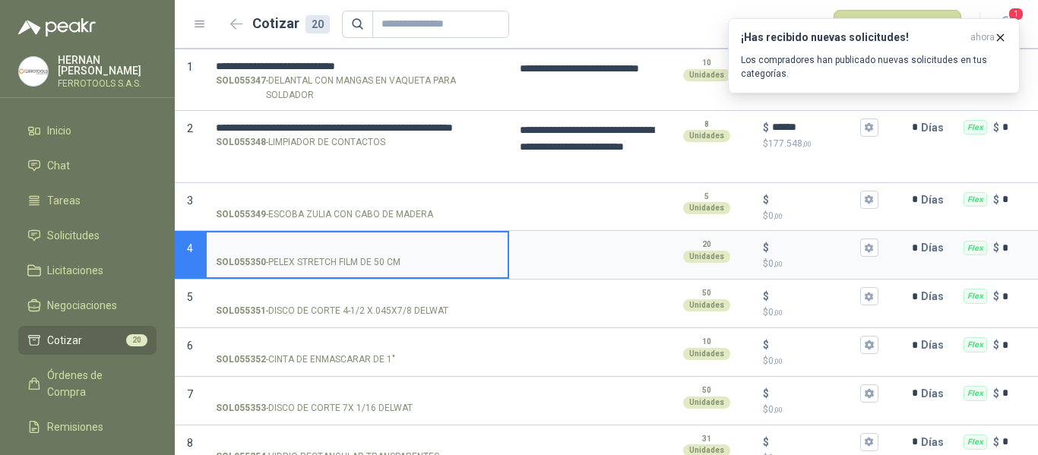
click at [355, 245] on input "SOL055350 - PELEX STRETCH FILM DE 50 CM" at bounding box center [357, 247] width 283 height 11
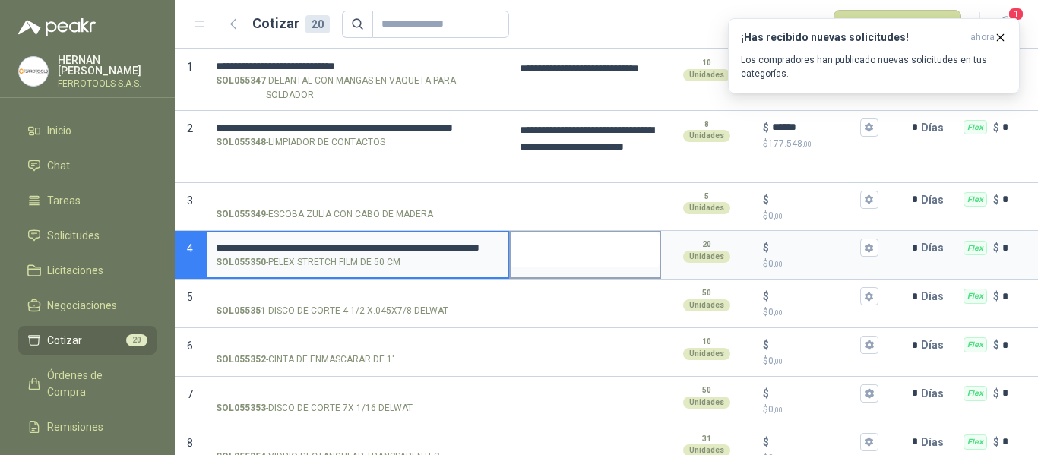
click at [570, 251] on textarea at bounding box center [585, 249] width 149 height 35
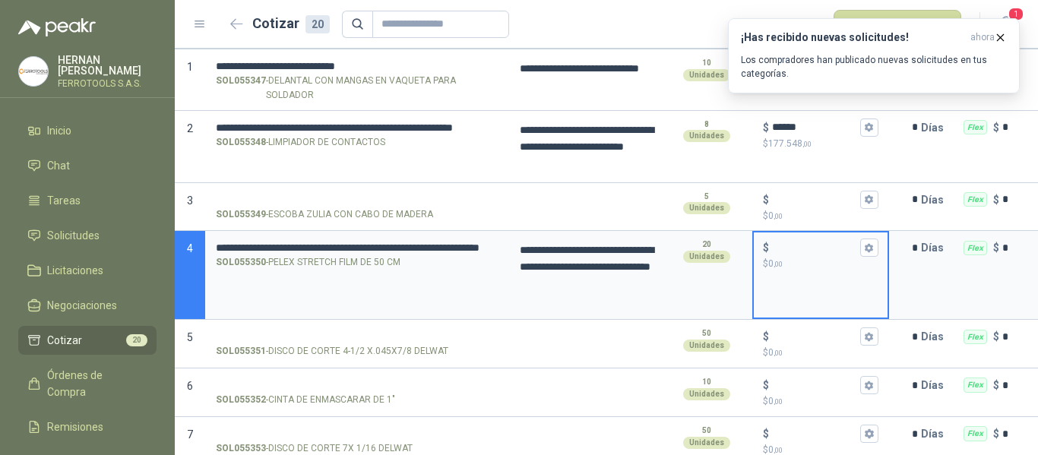
click at [811, 254] on input "$ $ 0 ,00" at bounding box center [814, 247] width 85 height 11
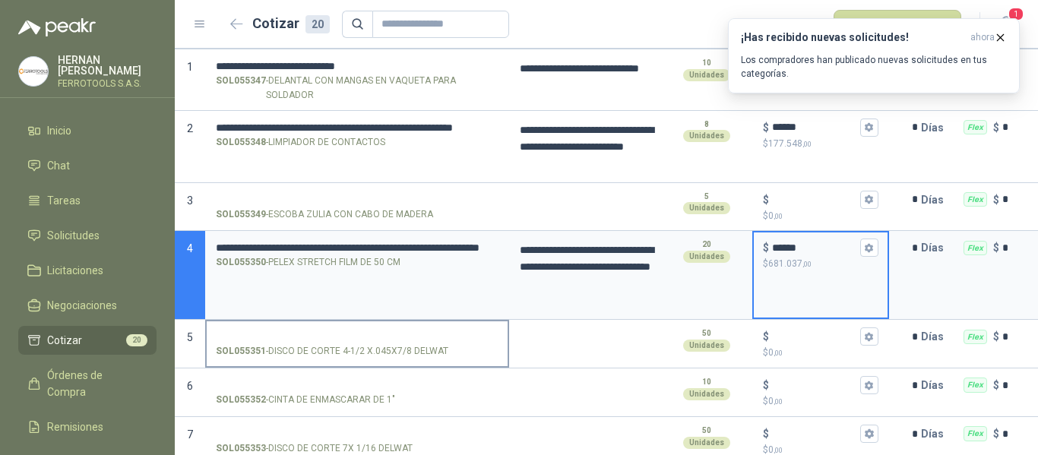
click at [312, 334] on input "SOL055351 - DISCO DE CORTE 4-1/2 X.045X7/8 DELWAT" at bounding box center [357, 336] width 283 height 11
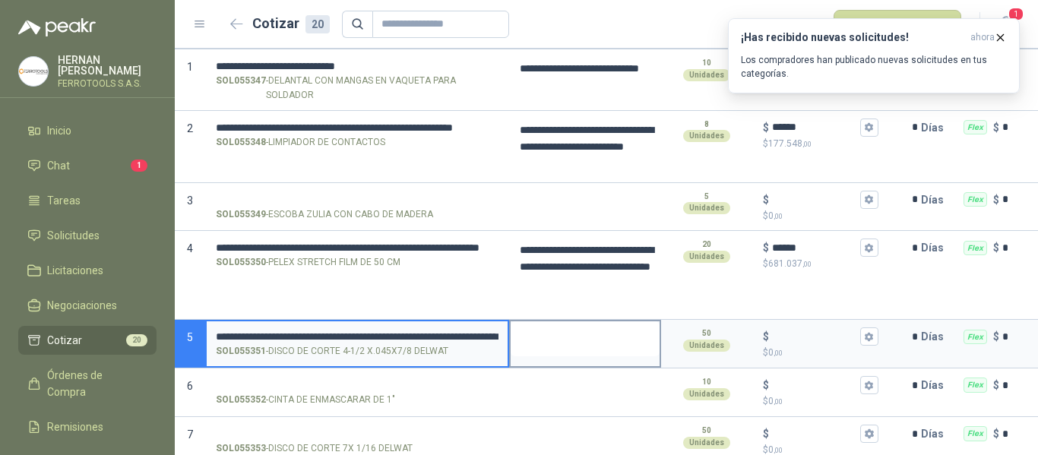
click at [556, 337] on textarea at bounding box center [585, 338] width 149 height 35
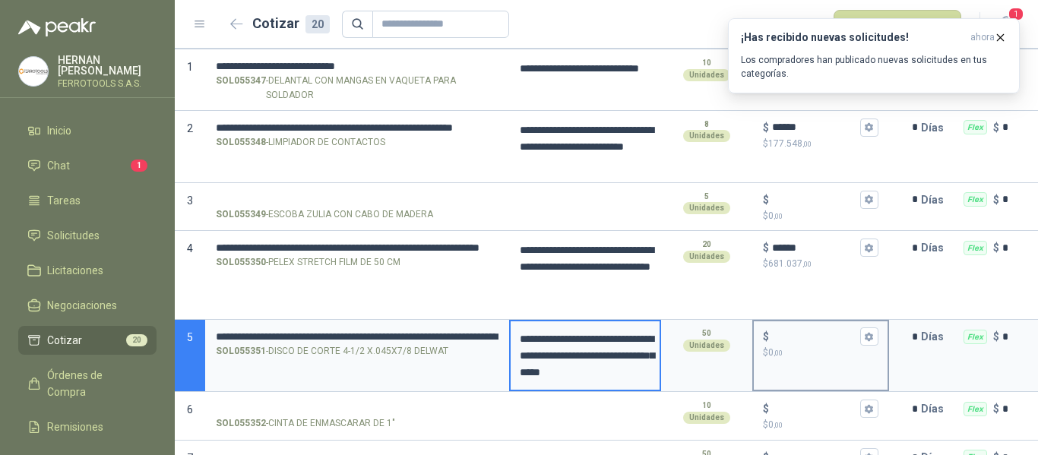
click at [790, 346] on p "$ 0 ,00" at bounding box center [820, 353] width 115 height 14
click at [790, 343] on input "$ $ 0 ,00" at bounding box center [814, 336] width 85 height 11
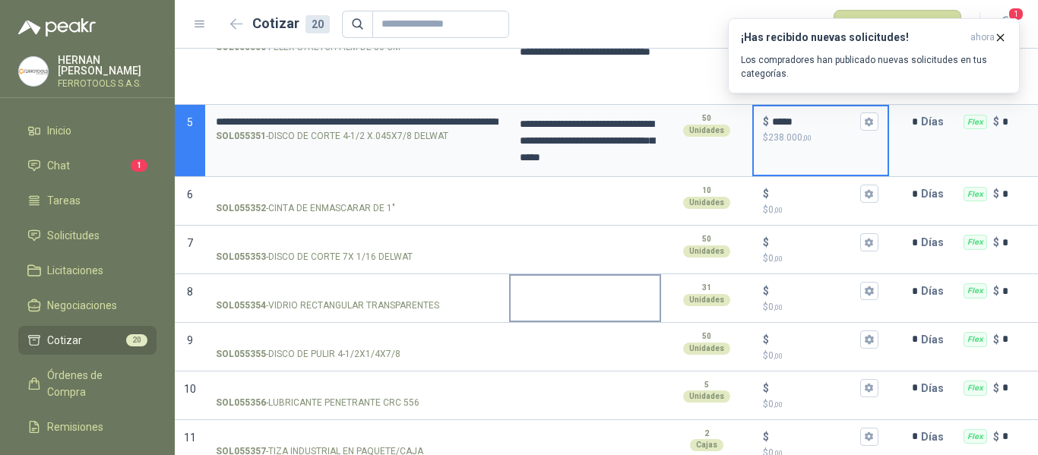
scroll to position [380, 0]
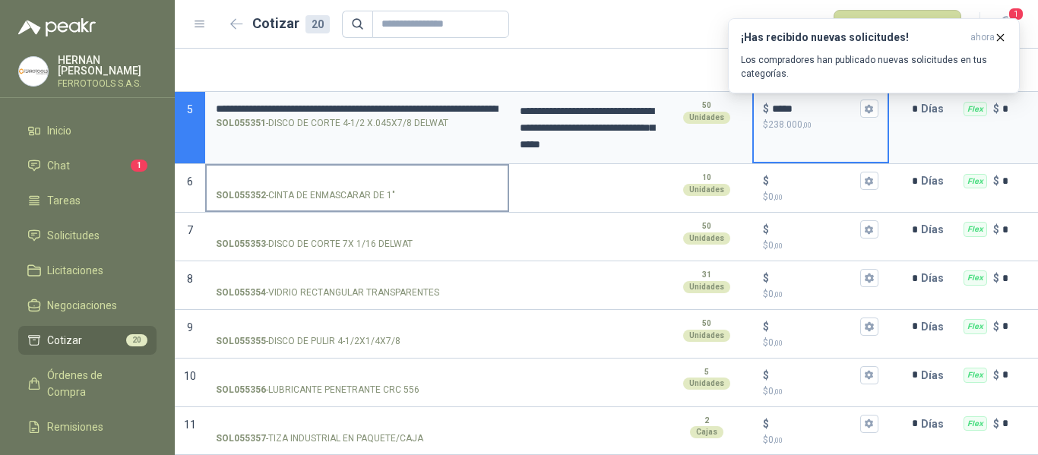
click at [287, 180] on input "SOL055352 - CINTA DE ENMASCARAR DE 1"" at bounding box center [357, 180] width 283 height 11
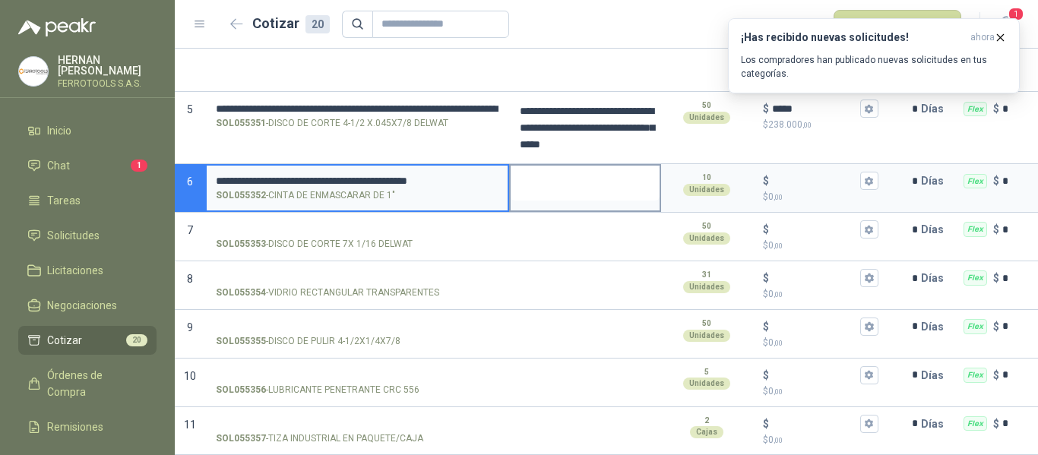
click at [584, 194] on textarea at bounding box center [585, 183] width 149 height 35
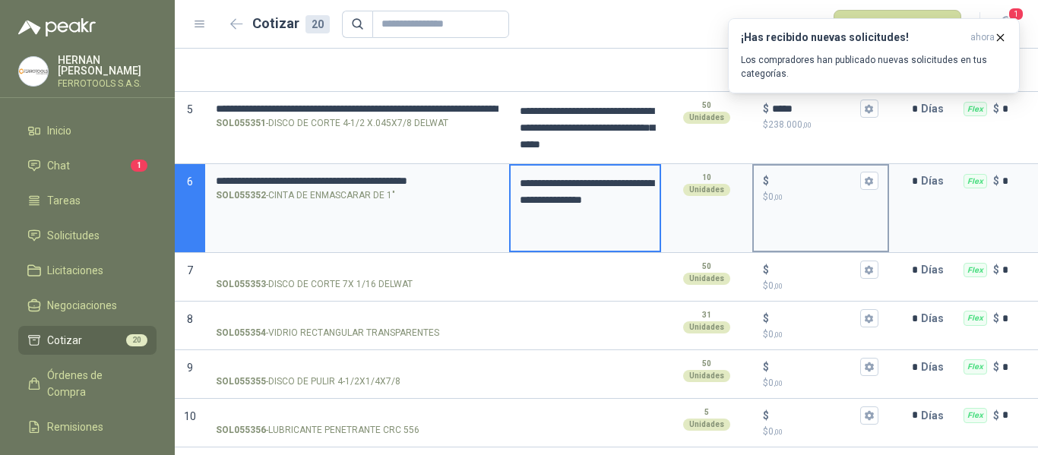
click at [842, 195] on p "$ 0 ,00" at bounding box center [820, 197] width 115 height 14
click at [842, 187] on input "$ $ 0 ,00" at bounding box center [814, 180] width 85 height 11
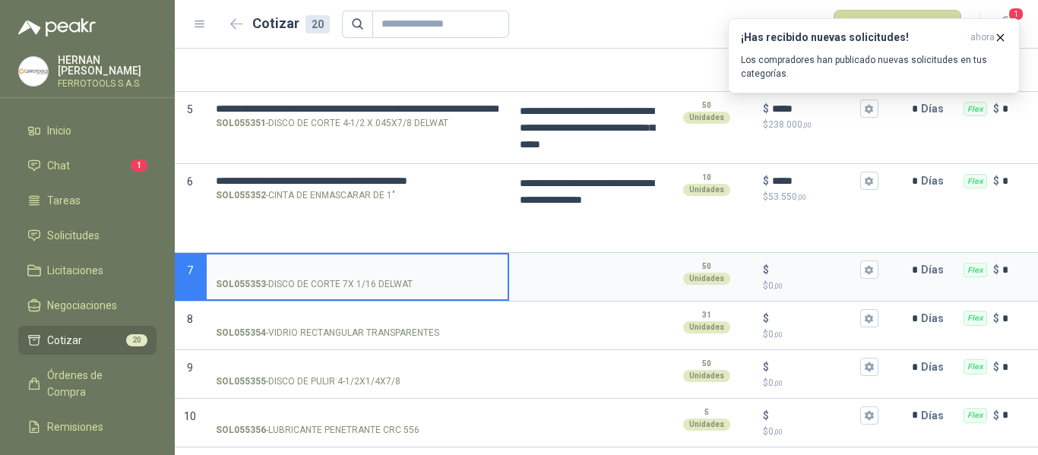
click at [322, 264] on input "SOL055353 - DISCO DE CORTE 7X 1/16 DELWAT" at bounding box center [357, 269] width 283 height 11
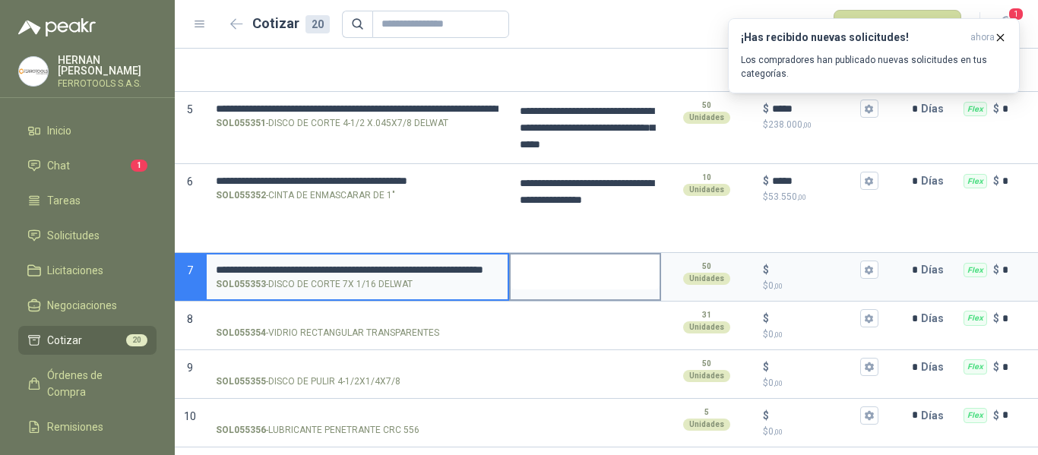
click at [581, 278] on textarea at bounding box center [585, 271] width 149 height 35
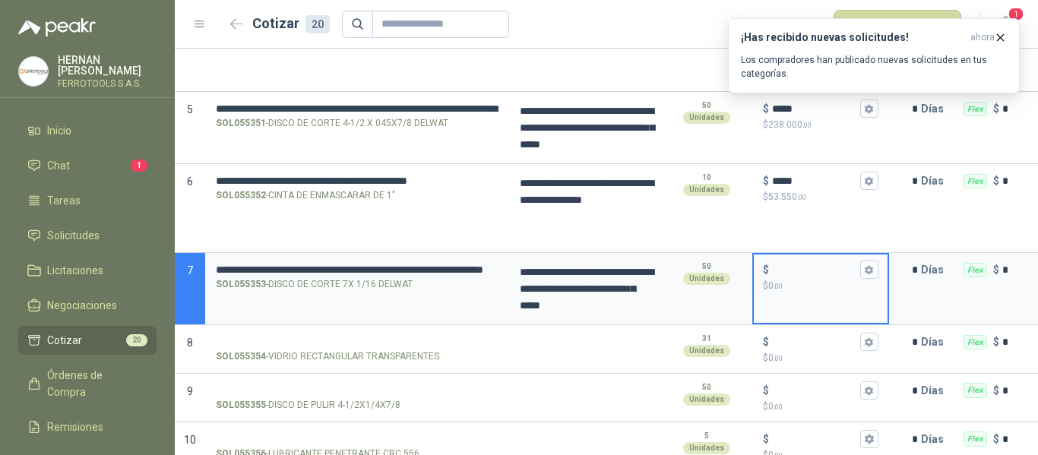
click at [797, 274] on input "$ $ 0 ,00" at bounding box center [814, 269] width 85 height 11
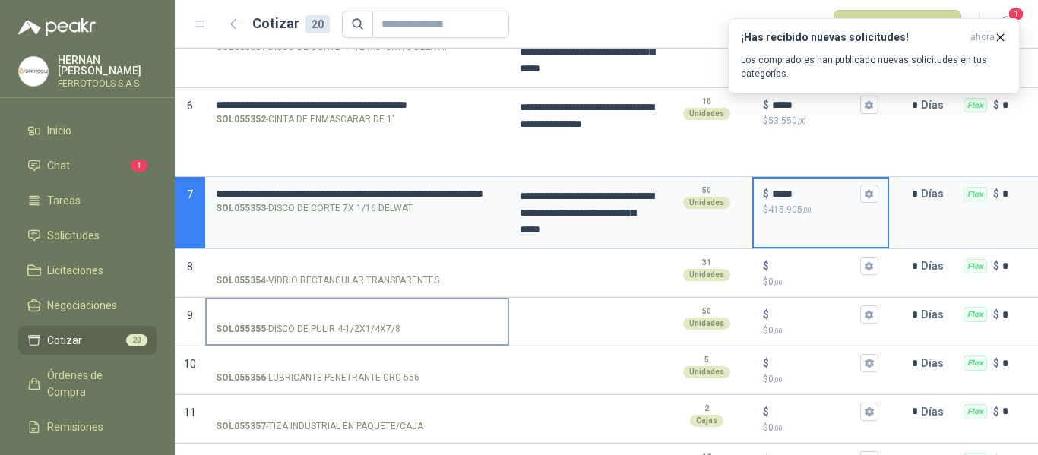
click at [302, 309] on input "SOL055355 - DISCO DE PULIR 4-1/2X1/4X7/8" at bounding box center [357, 314] width 283 height 11
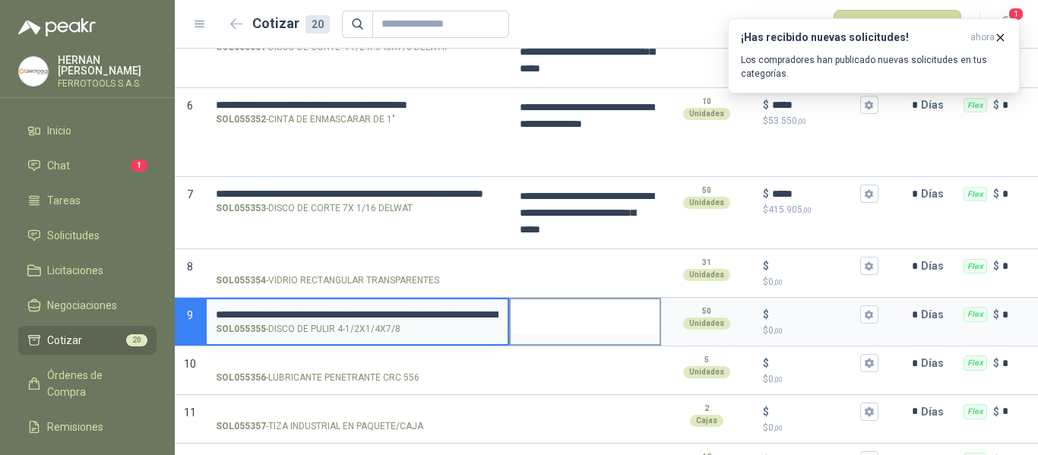
click at [588, 315] on textarea at bounding box center [585, 316] width 149 height 35
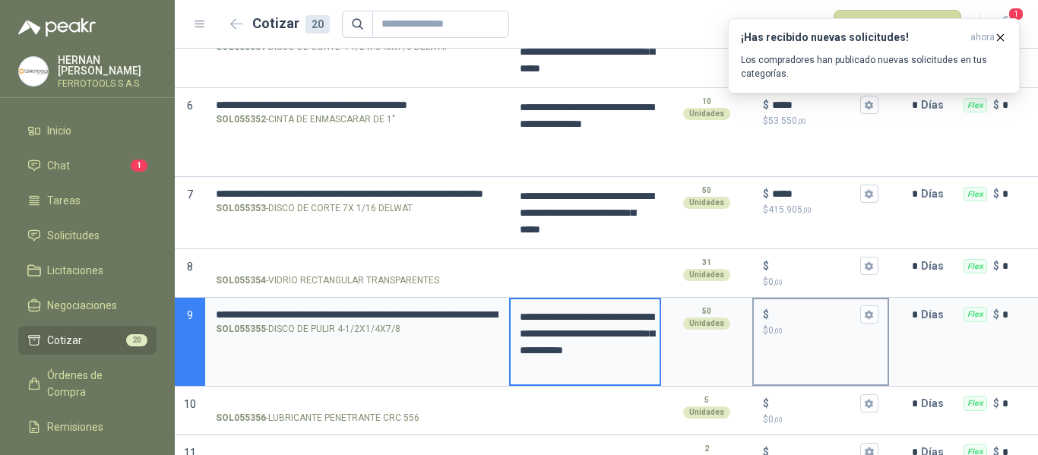
click at [808, 315] on input "$ $ 0 ,00" at bounding box center [814, 314] width 85 height 11
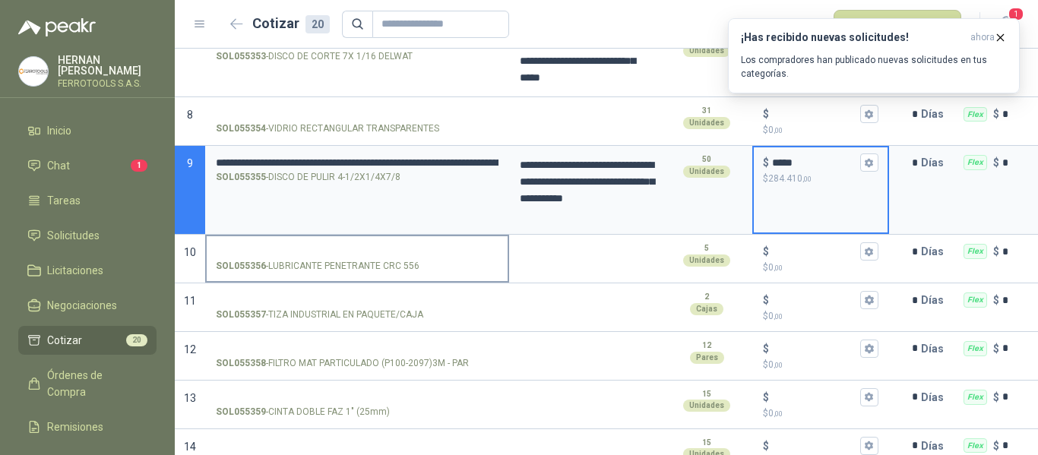
scroll to position [684, 0]
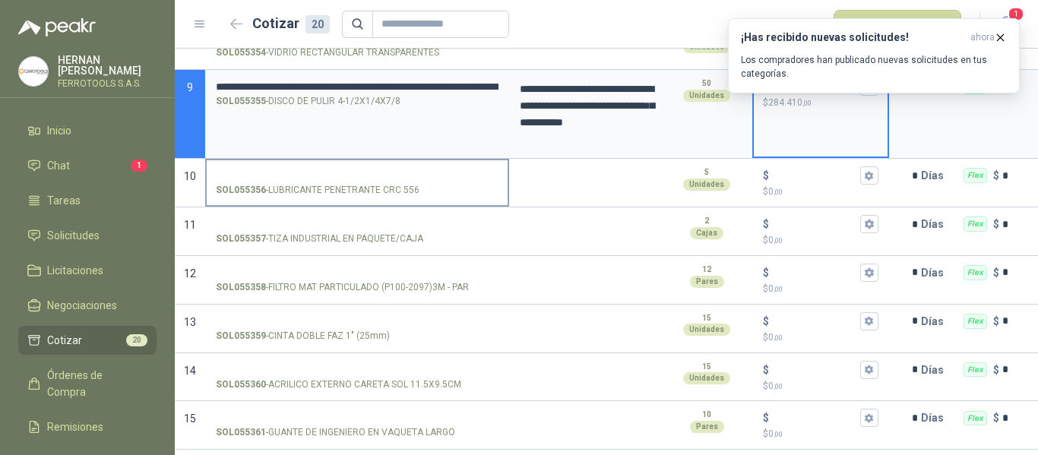
click at [320, 179] on input "SOL055356 - LUBRICANTE PENETRANTE CRC 556" at bounding box center [357, 175] width 283 height 11
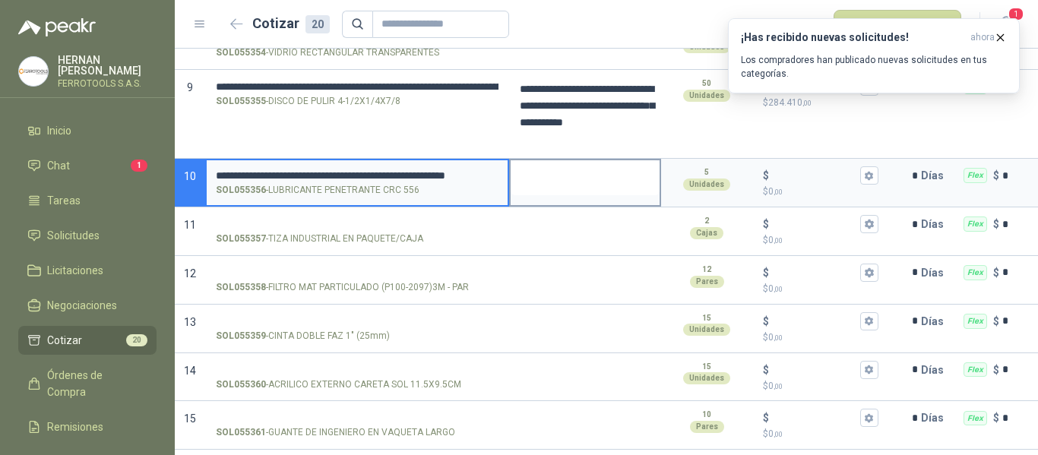
click at [602, 175] on textarea at bounding box center [585, 177] width 149 height 35
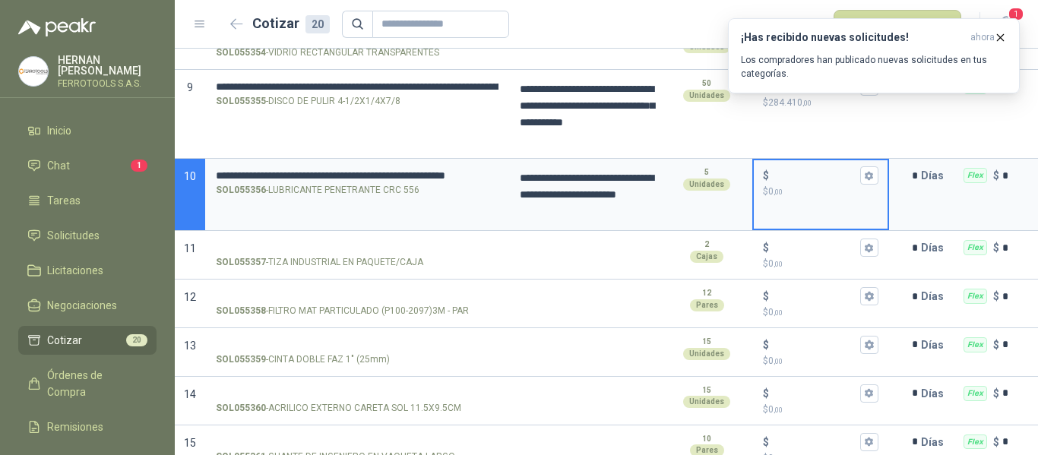
click at [790, 175] on input "$ $ 0 ,00" at bounding box center [814, 175] width 85 height 11
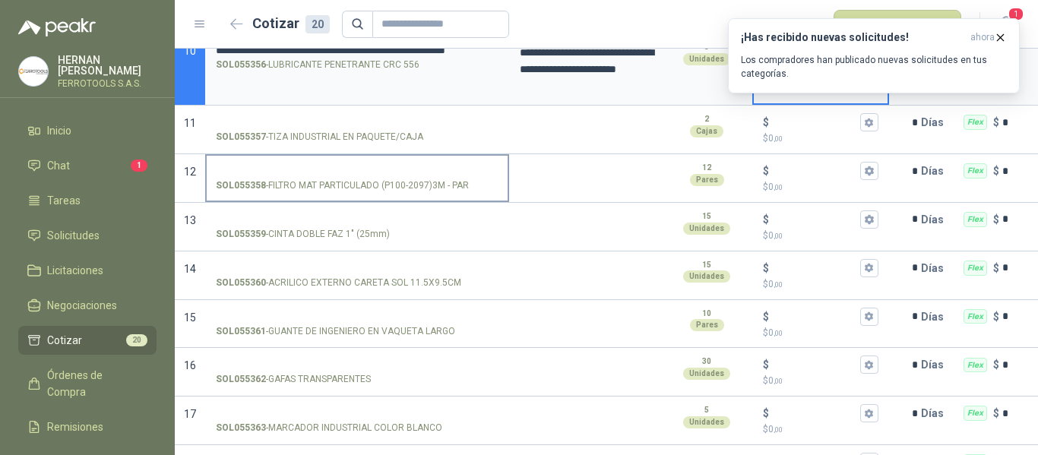
scroll to position [836, 0]
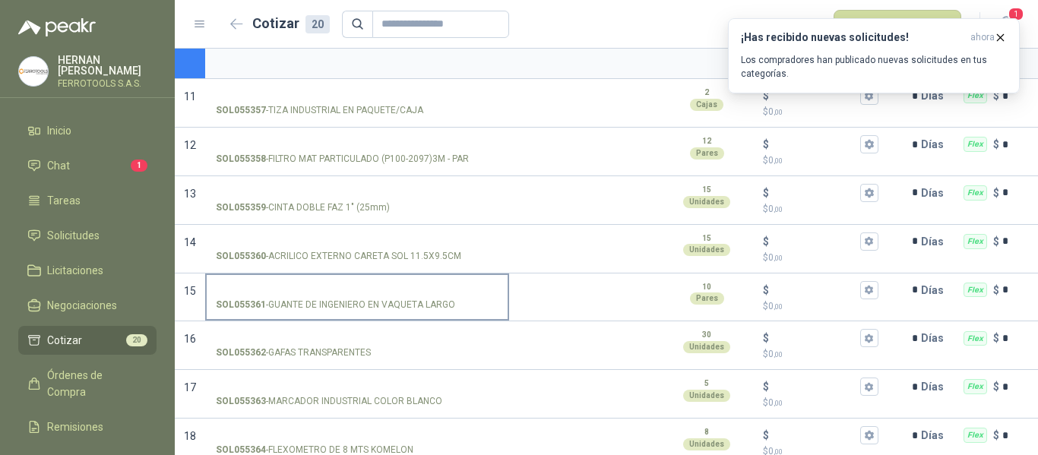
click at [289, 288] on input "SOL055361 - GUANTE DE INGENIERO EN VAQUETA LARGO" at bounding box center [357, 290] width 283 height 11
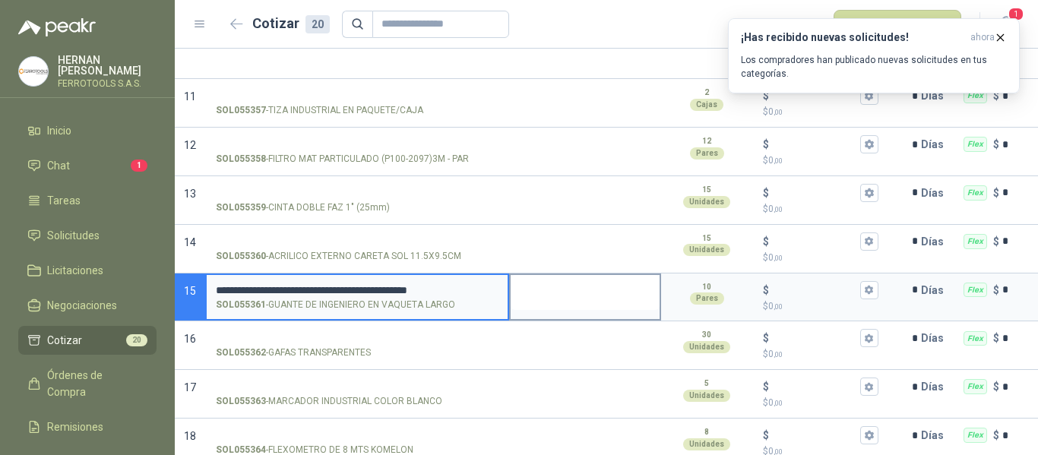
click at [580, 297] on textarea at bounding box center [585, 292] width 149 height 35
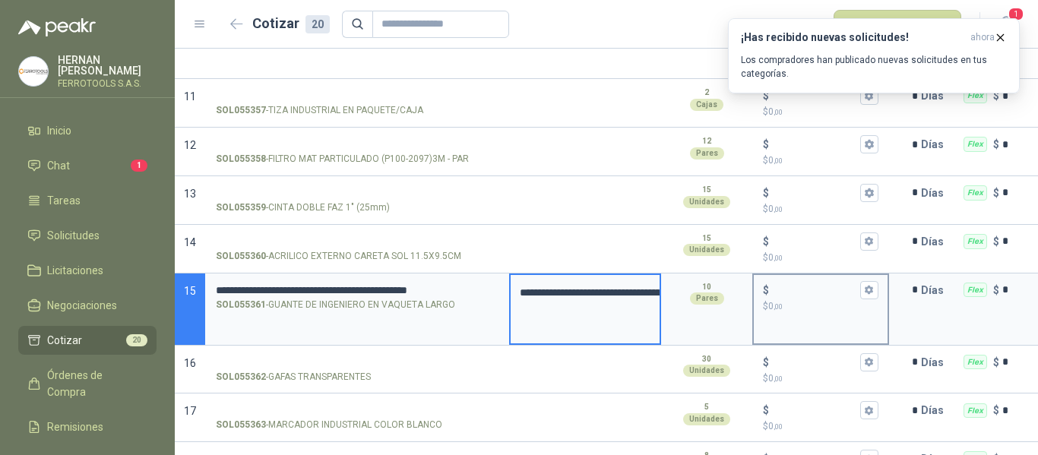
click at [802, 289] on input "$ $ 0 ,00" at bounding box center [814, 289] width 85 height 11
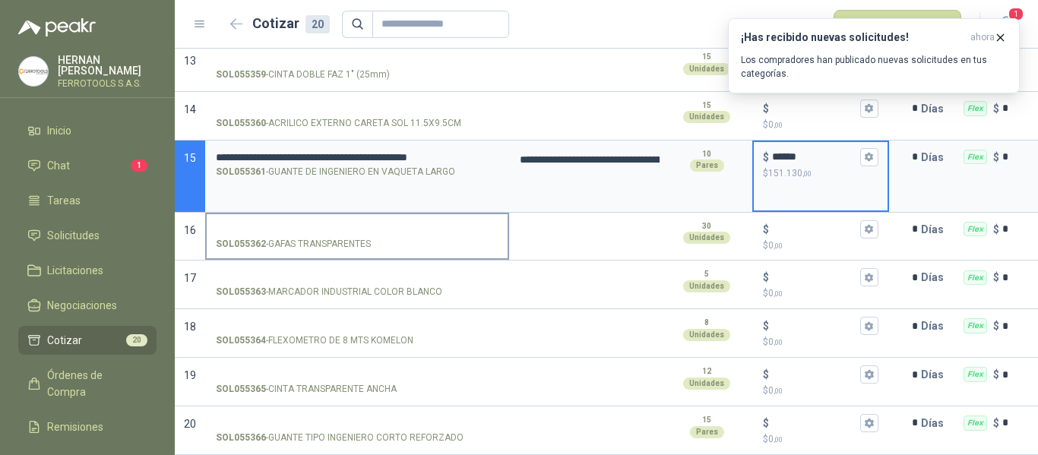
scroll to position [981, 0]
click at [317, 224] on input "SOL055362 - GAFAS TRANSPARENTES" at bounding box center [357, 229] width 283 height 11
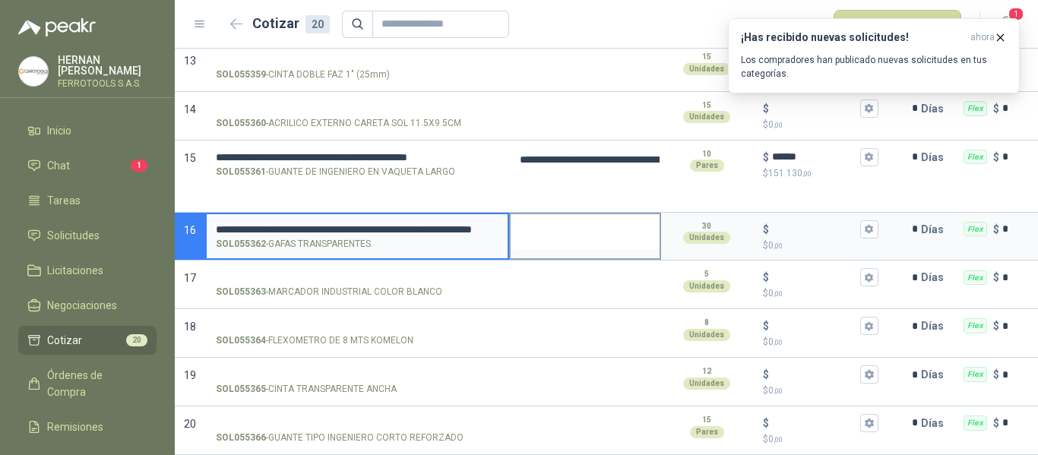
click at [541, 219] on textarea at bounding box center [585, 231] width 149 height 35
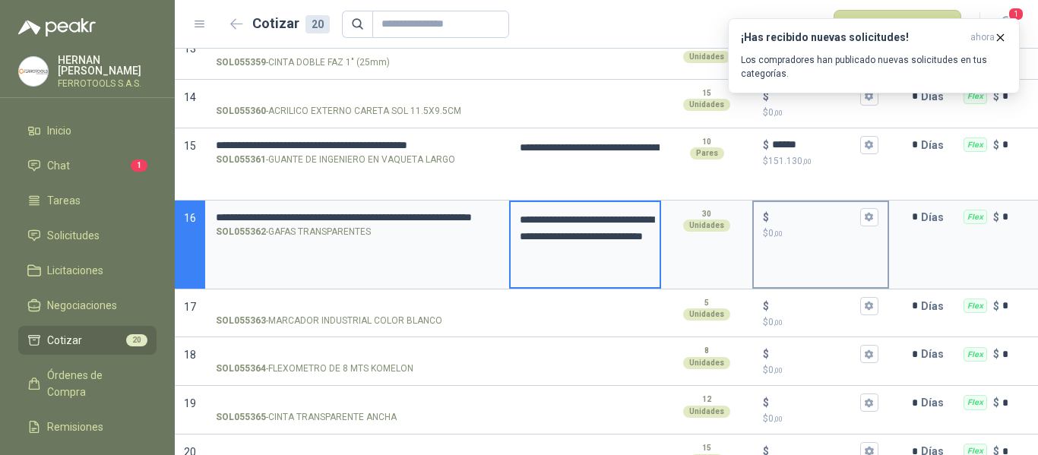
click at [817, 222] on input "$ $ 0 ,00" at bounding box center [814, 216] width 85 height 11
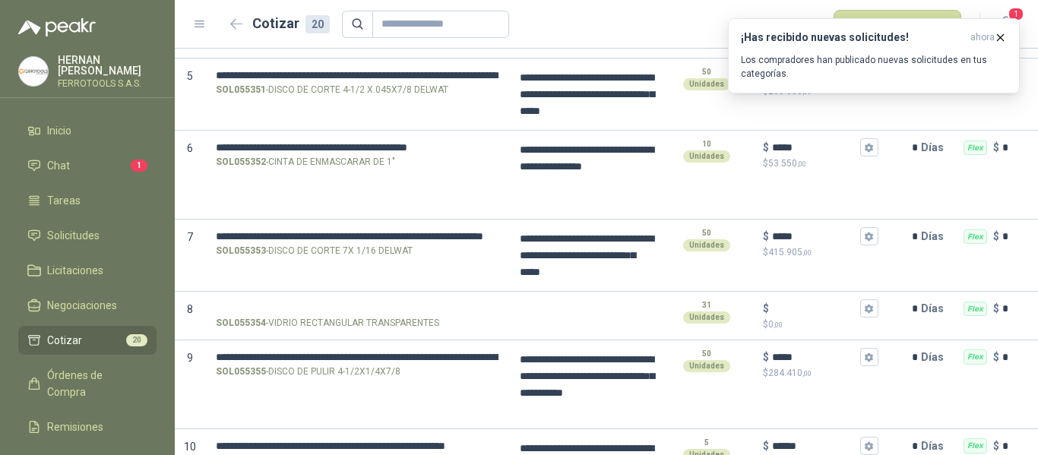
scroll to position [0, 0]
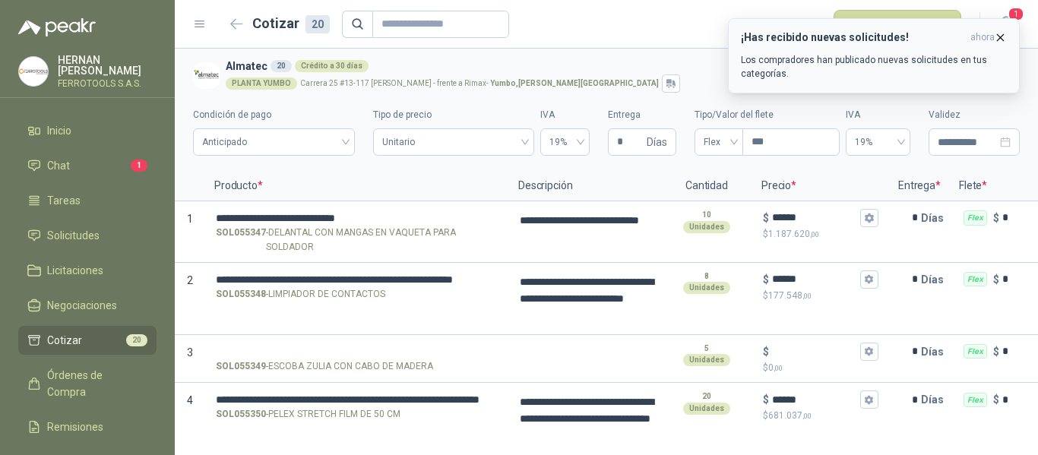
click at [1001, 37] on icon "button" at bounding box center [1000, 37] width 13 height 13
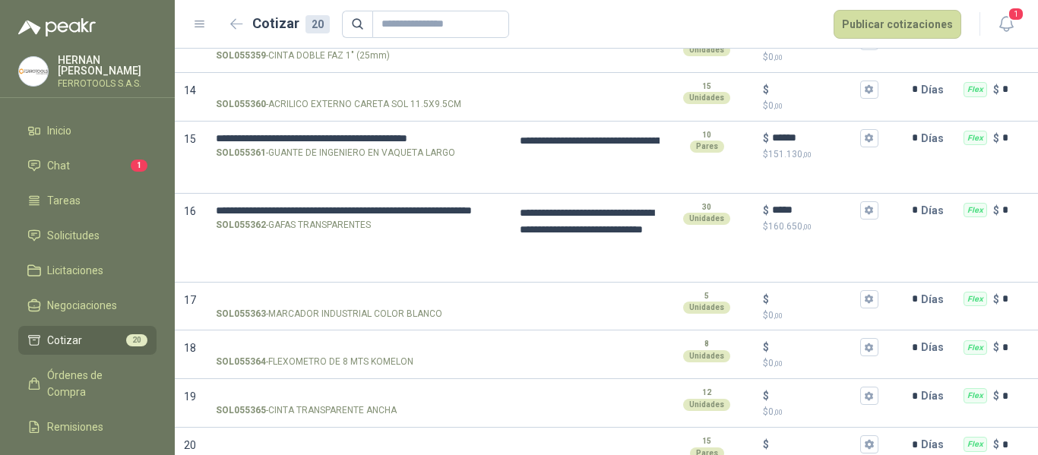
scroll to position [1021, 0]
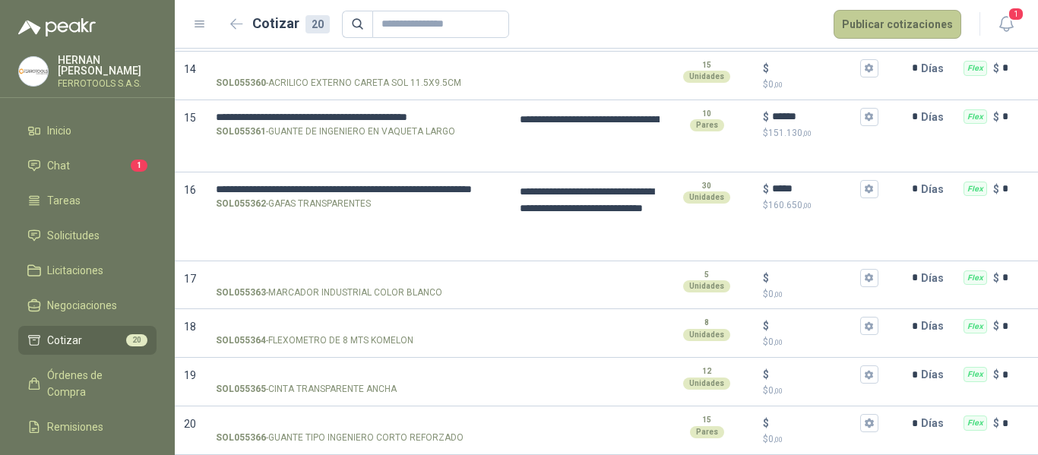
click at [874, 17] on button "Publicar cotizaciones" at bounding box center [897, 24] width 128 height 29
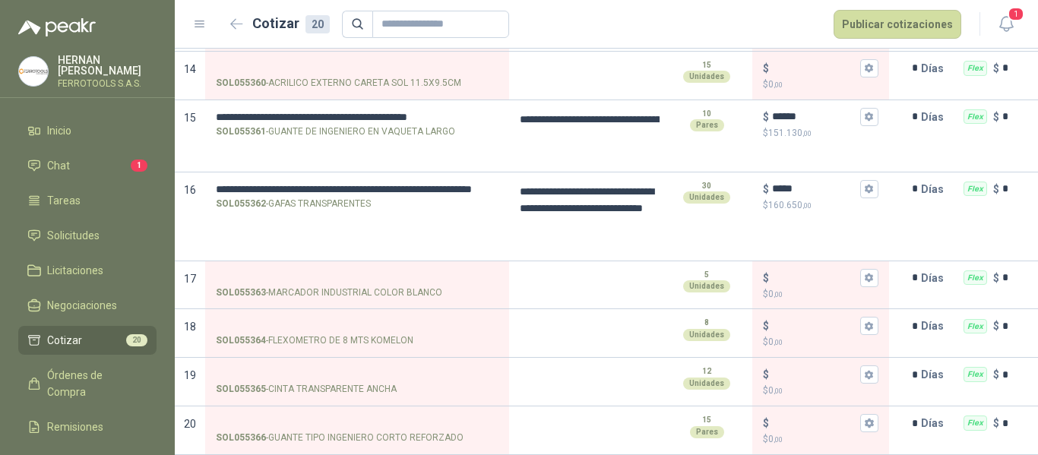
scroll to position [99, 0]
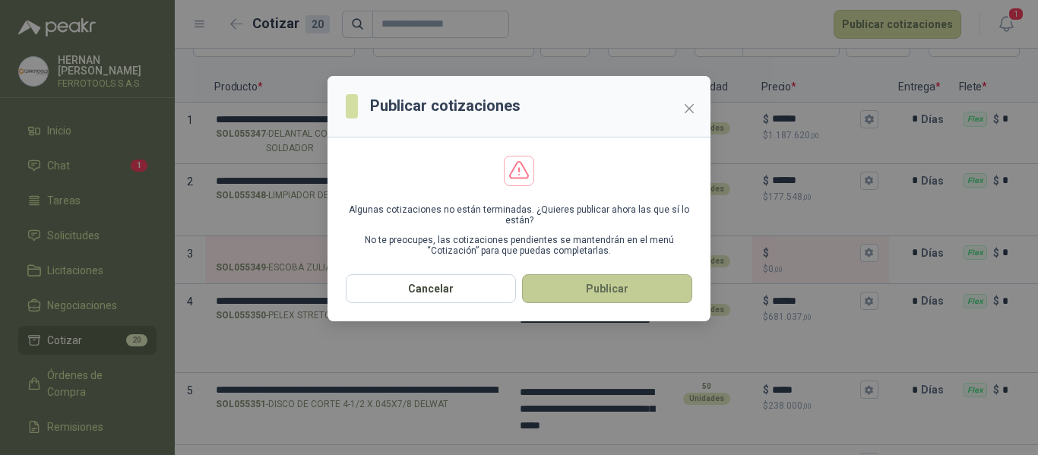
click at [606, 285] on button "Publicar" at bounding box center [607, 288] width 170 height 29
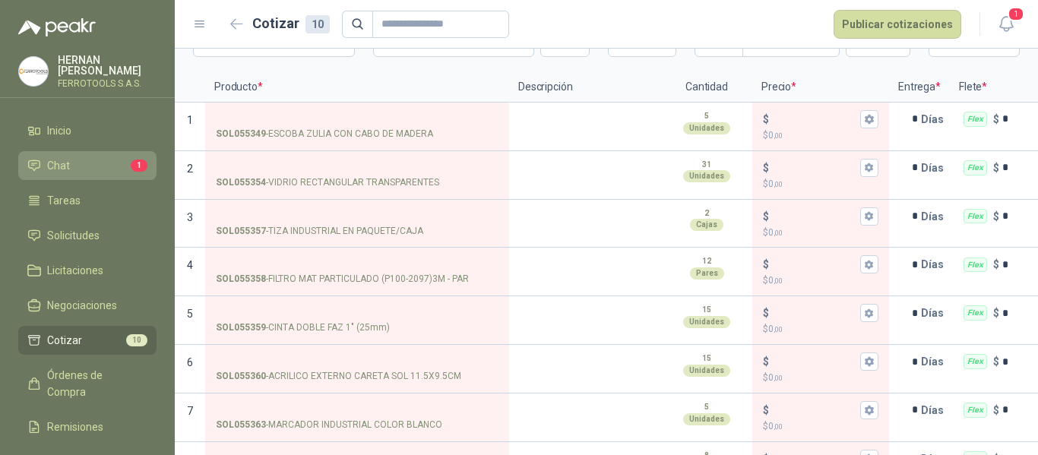
click at [66, 159] on span "Chat" at bounding box center [58, 165] width 23 height 17
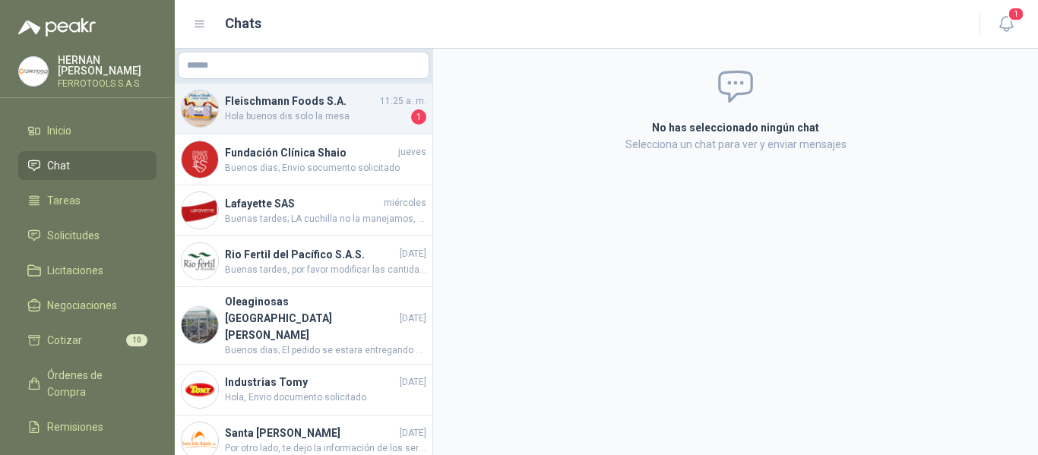
click at [290, 106] on h4 "Fleischmann Foods S.A." at bounding box center [301, 101] width 152 height 17
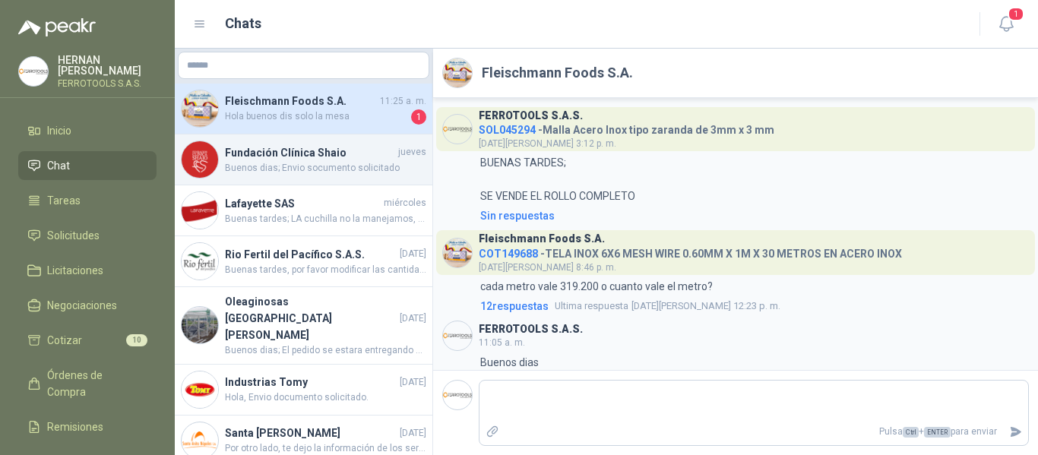
scroll to position [84, 0]
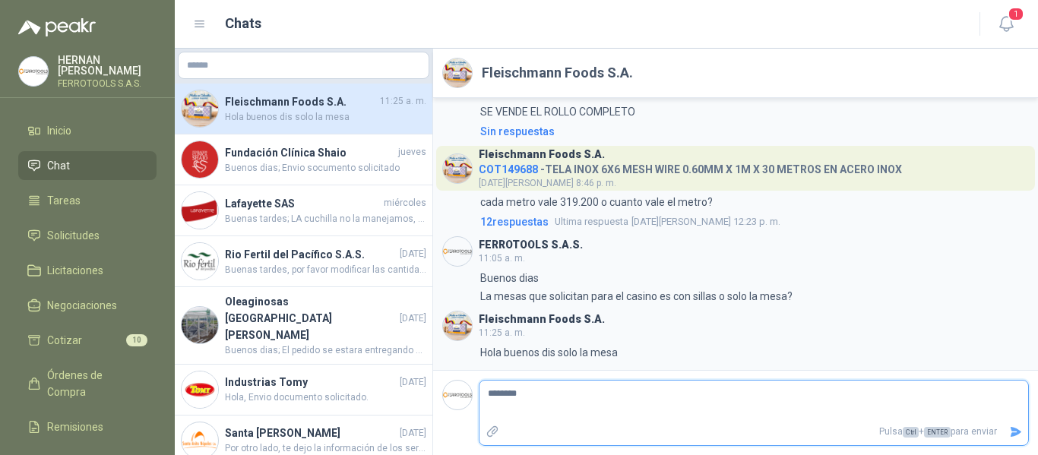
click at [1024, 434] on button "Enviar" at bounding box center [1015, 432] width 25 height 27
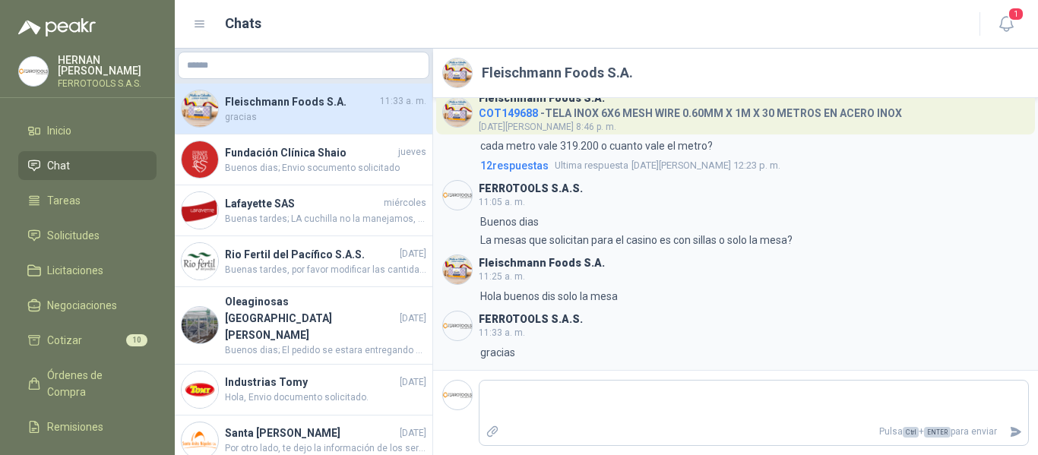
click at [63, 216] on ul "Inicio Chat Tareas Solicitudes Licitaciones Negociaciones Cotizar 10 Órdenes de…" at bounding box center [87, 316] width 175 height 401
click at [63, 235] on span "Solicitudes" at bounding box center [73, 235] width 52 height 17
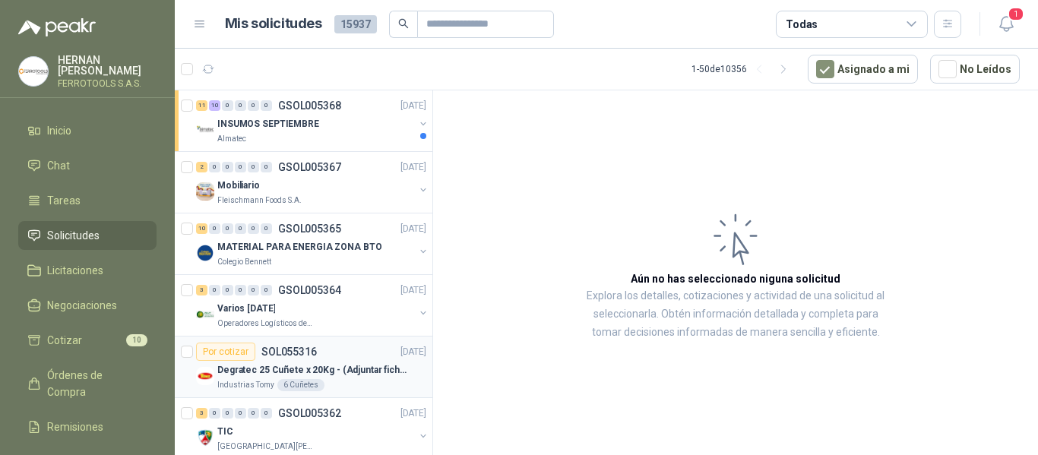
click at [362, 370] on p "Degratec 25 Cuñete x 20Kg - (Adjuntar ficha técnica)" at bounding box center [311, 370] width 189 height 14
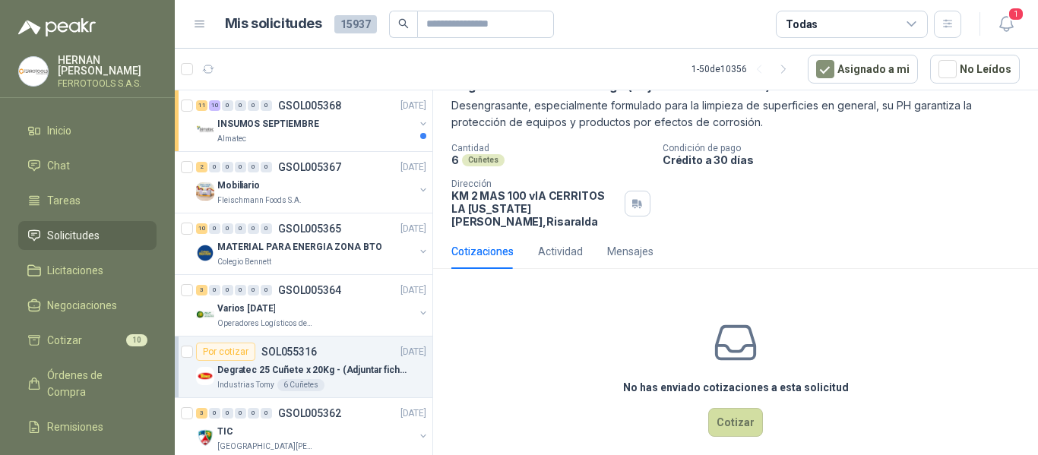
scroll to position [90, 0]
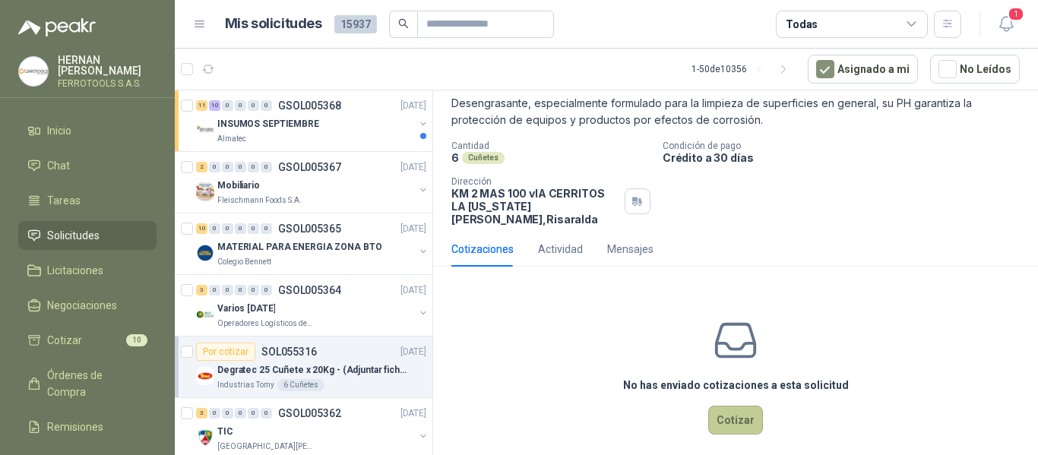
click at [708, 406] on button "Cotizar" at bounding box center [735, 420] width 55 height 29
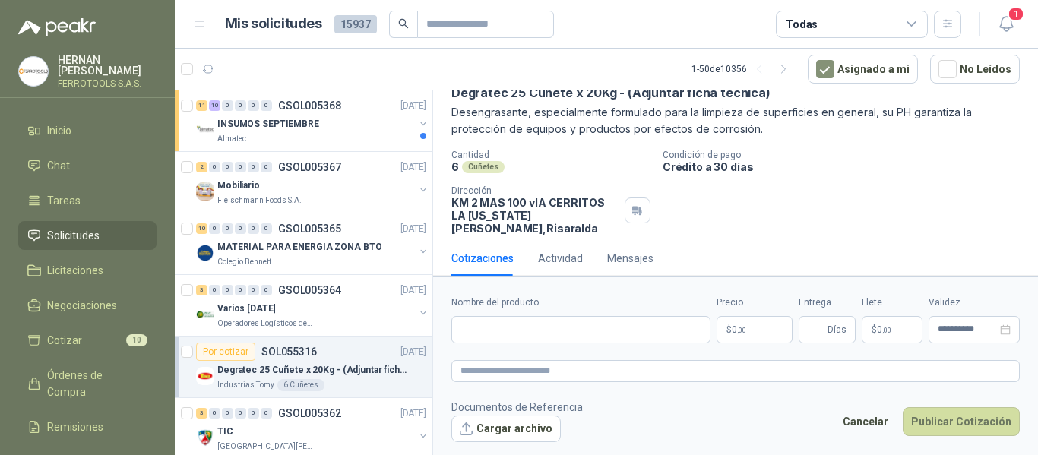
scroll to position [79, 0]
click at [538, 330] on input "Nombre del producto" at bounding box center [580, 329] width 259 height 27
paste input "**********"
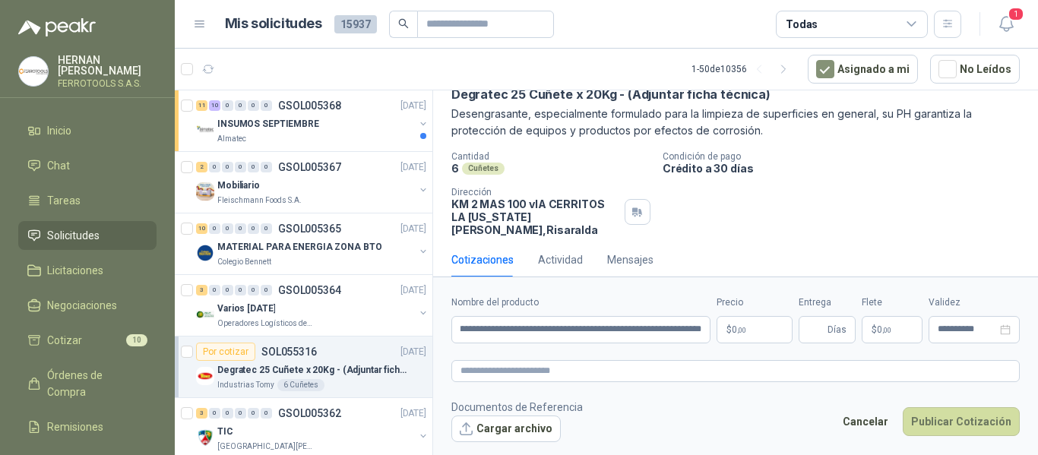
scroll to position [0, 0]
click at [697, 336] on input "**********" at bounding box center [580, 329] width 259 height 27
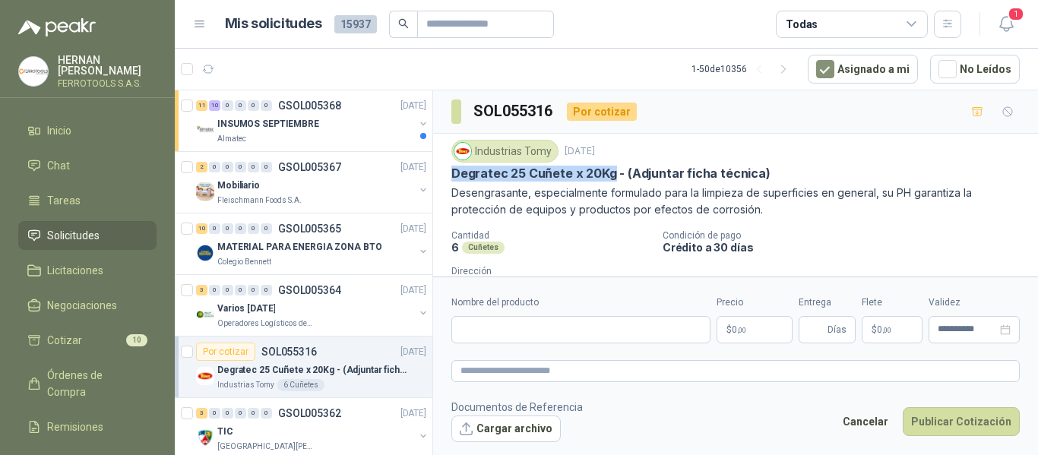
drag, startPoint x: 447, startPoint y: 174, endPoint x: 609, endPoint y: 180, distance: 161.9
click at [609, 180] on div "Industrias Tomy 10 sept, 2025 Degratec 25 Cuñete x 20Kg - (Adjuntar ficha técni…" at bounding box center [735, 228] width 605 height 188
copy p "Degratec 25 Cuñete x 20Kg"
click at [537, 321] on input "Nombre del producto" at bounding box center [580, 329] width 259 height 27
paste input "**********"
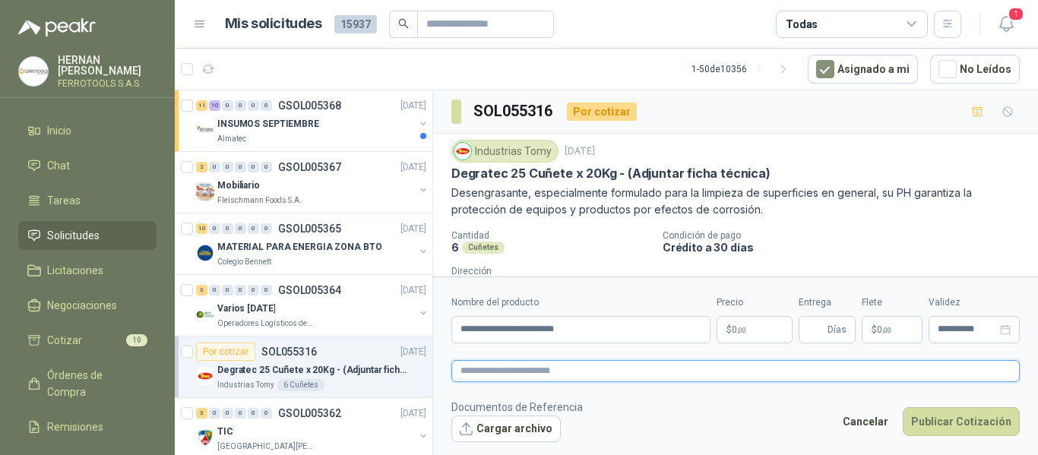
click at [605, 364] on textarea at bounding box center [735, 371] width 568 height 22
paste textarea "**********"
click at [763, 334] on body "HERNAN RUALES FERROTOOLS S.A.S. Inicio Chat Tareas Solicitudes Licitaciones Neg…" at bounding box center [519, 227] width 1038 height 455
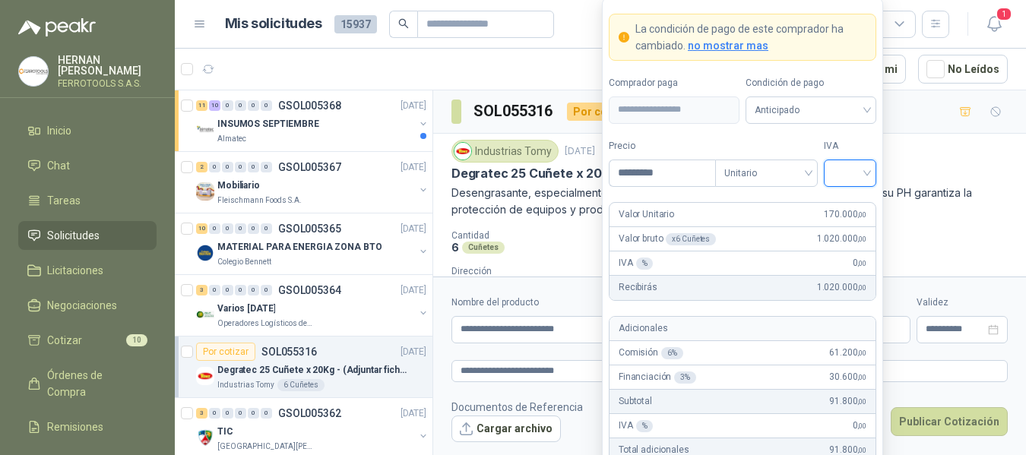
click at [853, 175] on input "search" at bounding box center [850, 171] width 34 height 23
click at [852, 209] on div "19%" at bounding box center [850, 204] width 28 height 17
click at [864, 139] on label "IVA" at bounding box center [849, 146] width 52 height 14
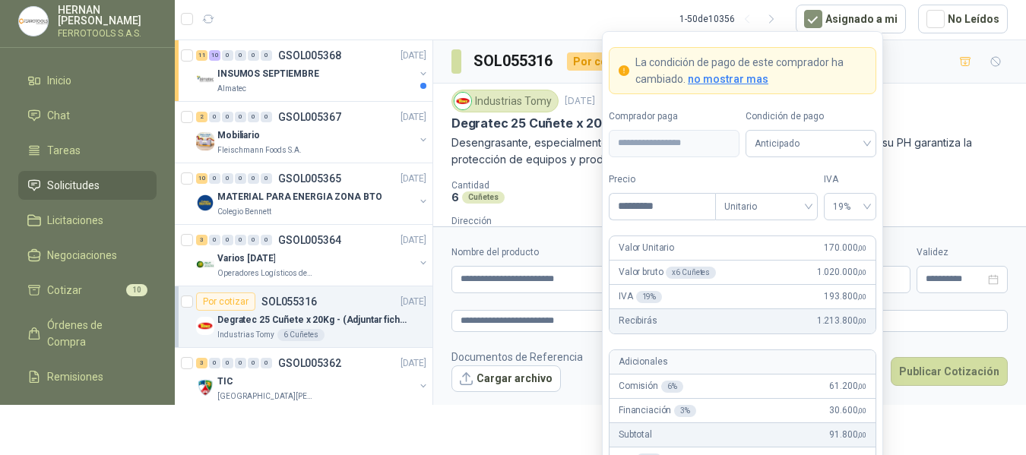
scroll to position [119, 0]
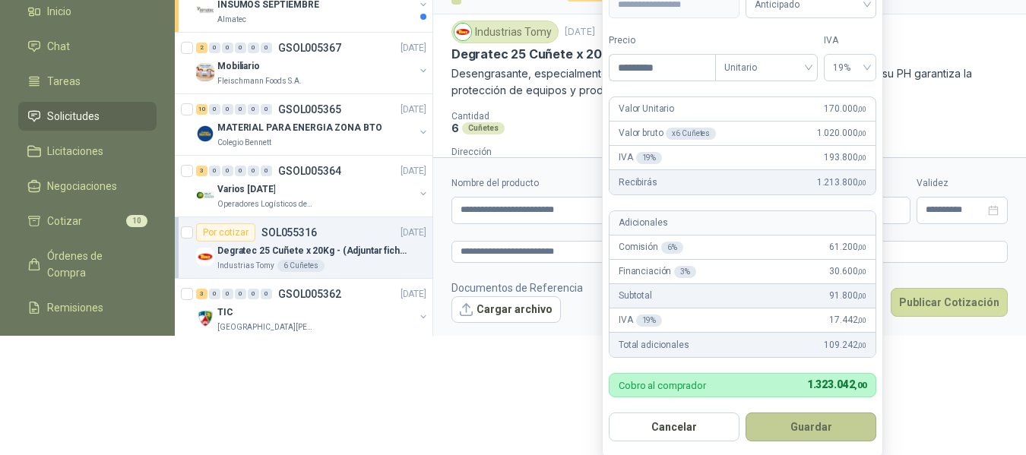
click at [830, 422] on button "Guardar" at bounding box center [810, 427] width 131 height 29
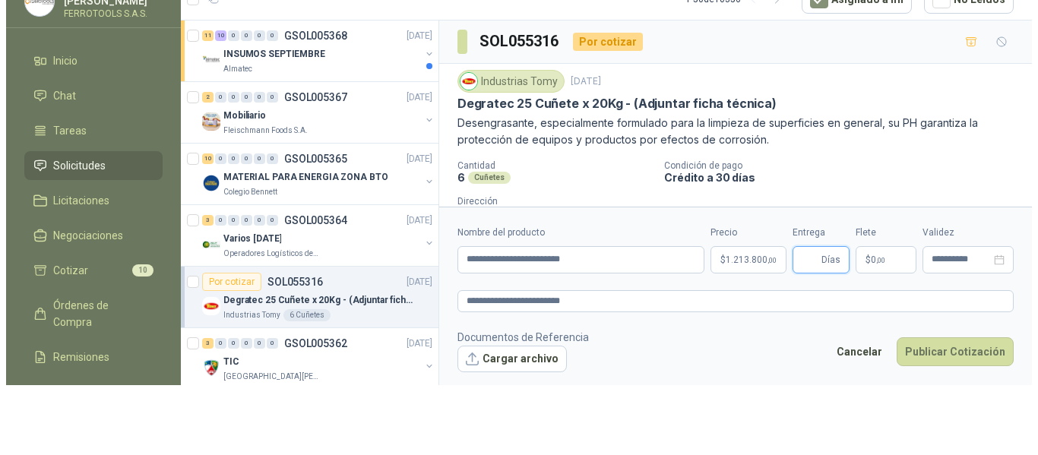
scroll to position [0, 0]
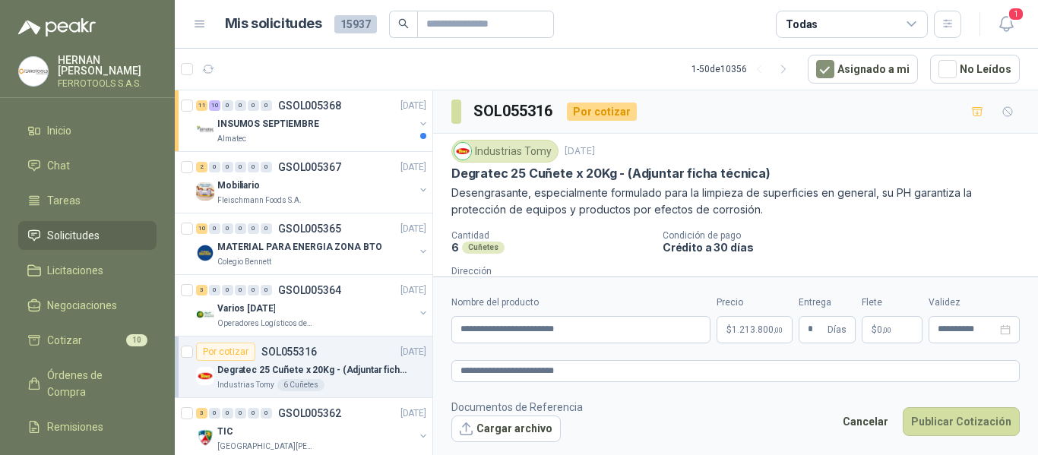
click at [698, 393] on form "**********" at bounding box center [735, 369] width 605 height 184
click at [642, 372] on textarea "**********" at bounding box center [735, 371] width 568 height 22
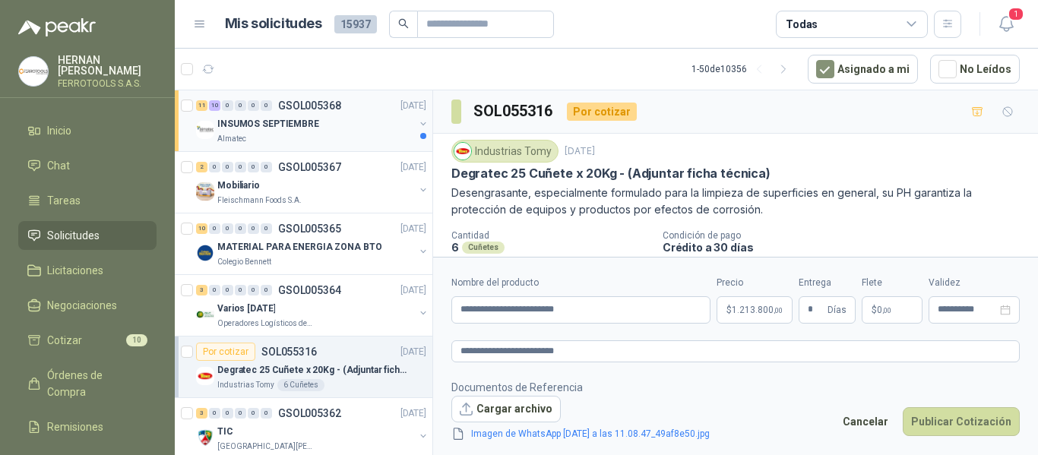
click at [363, 121] on div "INSUMOS SEPTIEMBRE" at bounding box center [315, 124] width 197 height 18
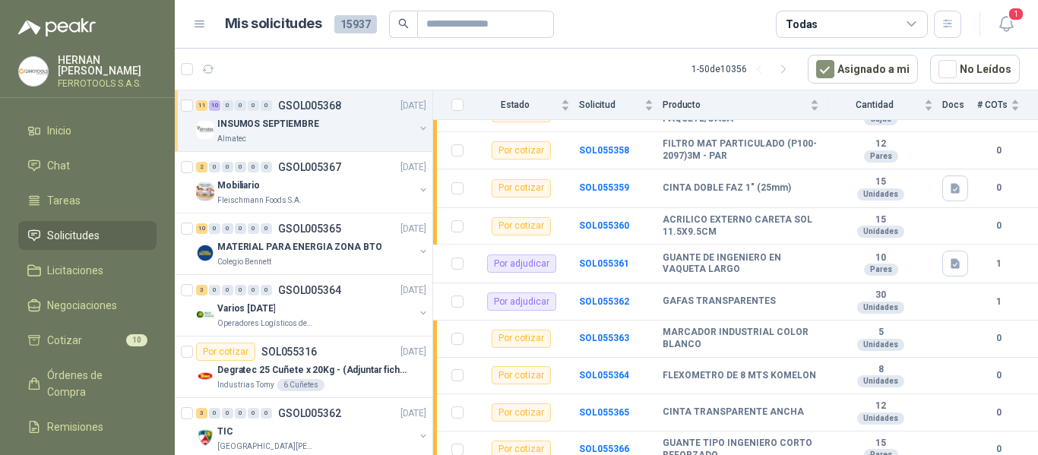
scroll to position [626, 0]
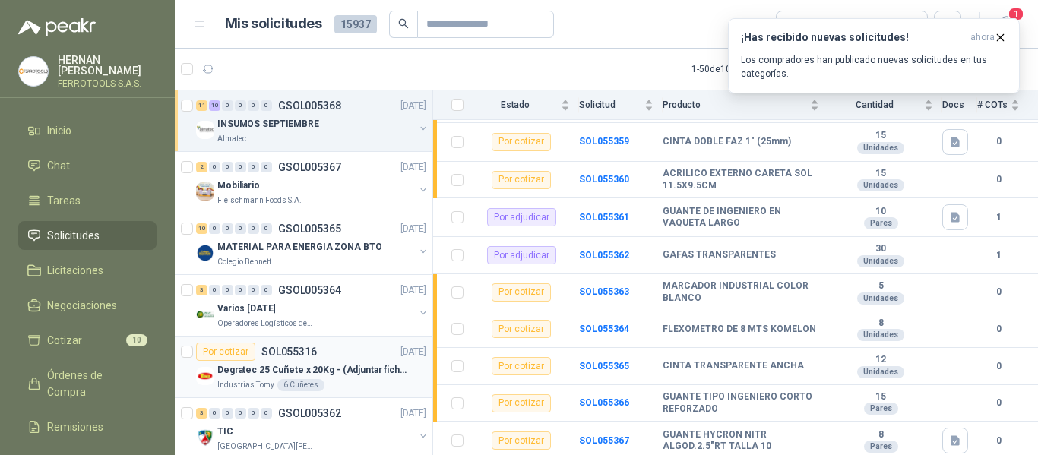
click at [337, 371] on p "Degratec 25 Cuñete x 20Kg - (Adjuntar ficha técnica)" at bounding box center [311, 370] width 189 height 14
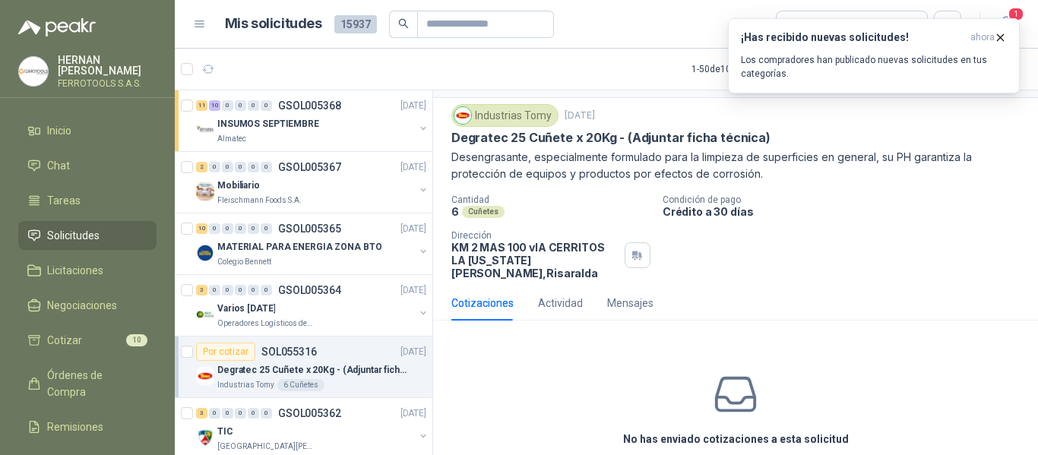
scroll to position [90, 0]
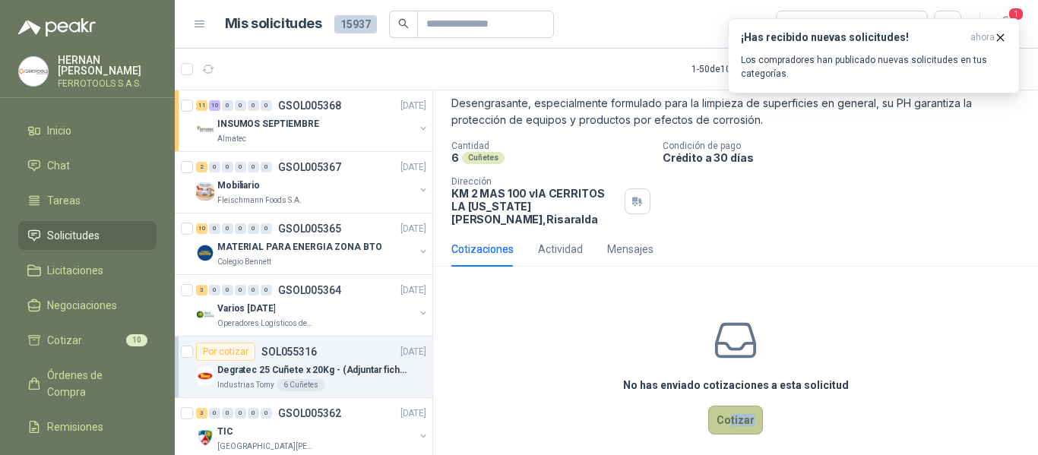
drag, startPoint x: 724, startPoint y: 422, endPoint x: 728, endPoint y: 410, distance: 12.7
click at [726, 413] on div "No has enviado cotizaciones a esta solicitud Cotizar" at bounding box center [735, 376] width 605 height 194
click at [714, 414] on button "Cotizar" at bounding box center [735, 420] width 55 height 29
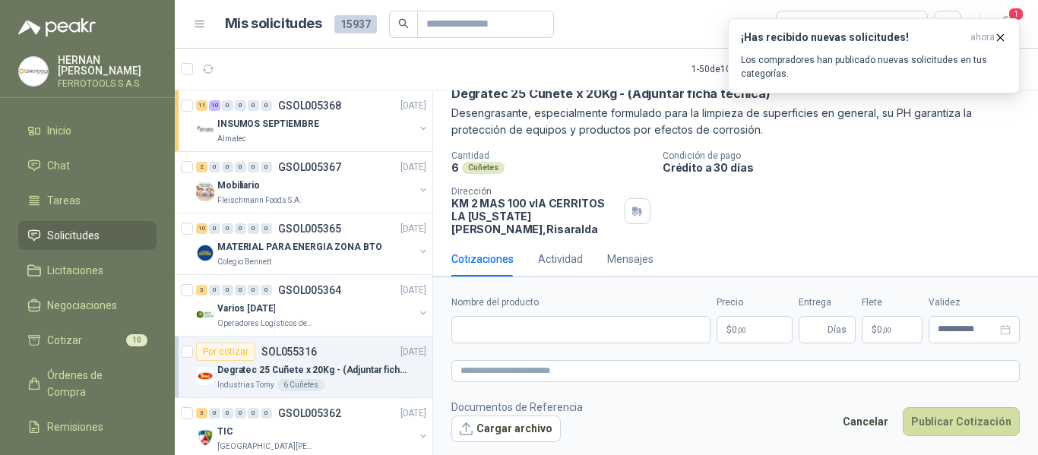
scroll to position [79, 0]
click at [1001, 37] on icon "button" at bounding box center [1000, 37] width 13 height 13
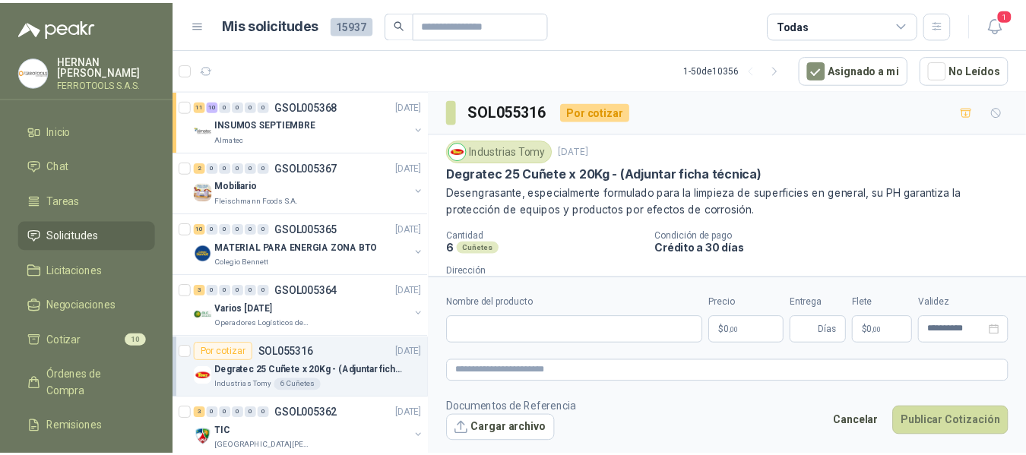
scroll to position [0, 0]
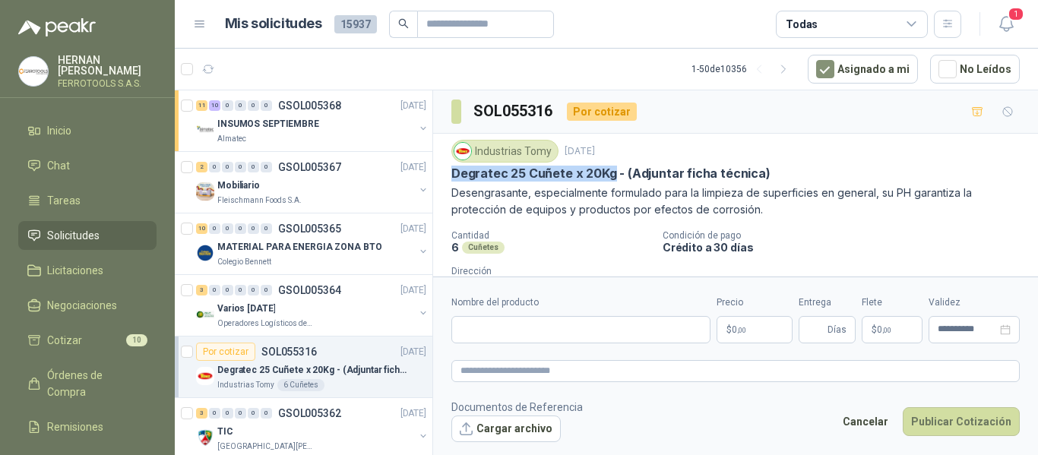
drag, startPoint x: 450, startPoint y: 175, endPoint x: 611, endPoint y: 172, distance: 160.3
click at [611, 172] on div "Industrias Tomy 10 sept, 2025 Degratec 25 Cuñete x 20Kg - (Adjuntar ficha técni…" at bounding box center [735, 228] width 605 height 188
copy p "Degratec 25 Cuñete x 20Kg"
click at [593, 330] on input "Nombre del producto" at bounding box center [580, 329] width 259 height 27
paste input "**********"
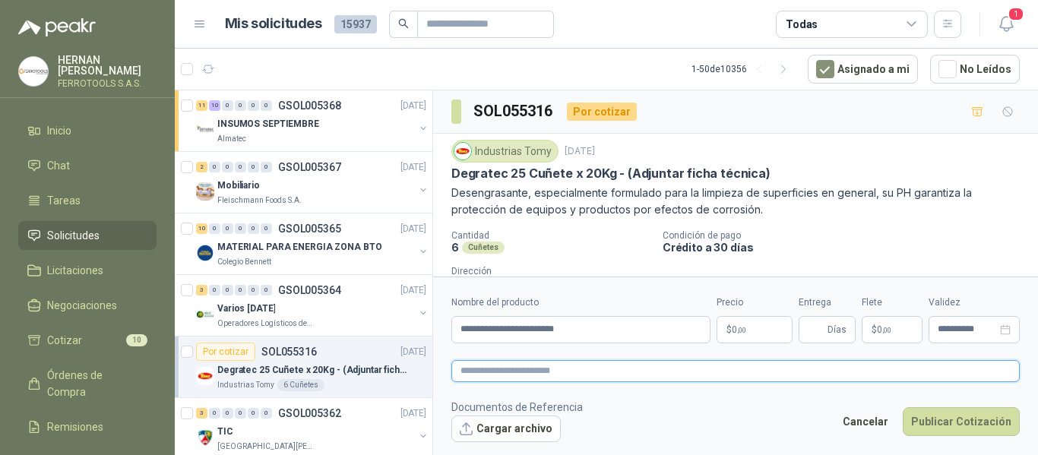
click at [627, 366] on textarea at bounding box center [735, 371] width 568 height 22
paste textarea "**********"
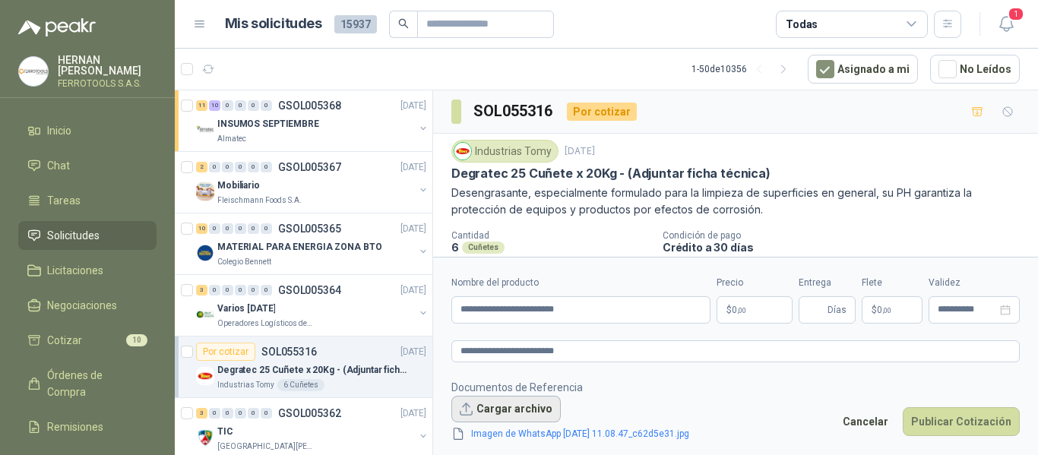
click at [511, 410] on button "Cargar archivo" at bounding box center [505, 409] width 109 height 27
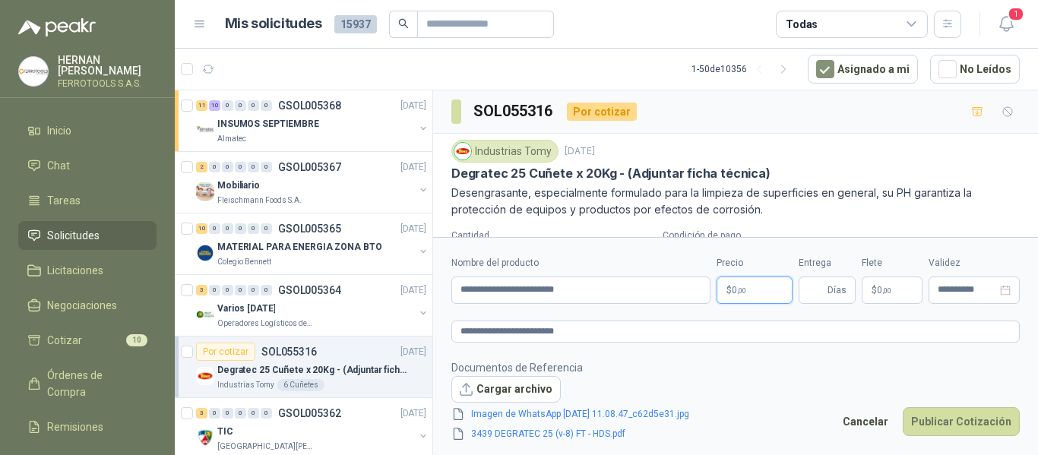
click at [748, 293] on body "HERNAN RUALES FERROTOOLS S.A.S. Inicio Chat Tareas Solicitudes Licitaciones Neg…" at bounding box center [519, 227] width 1038 height 455
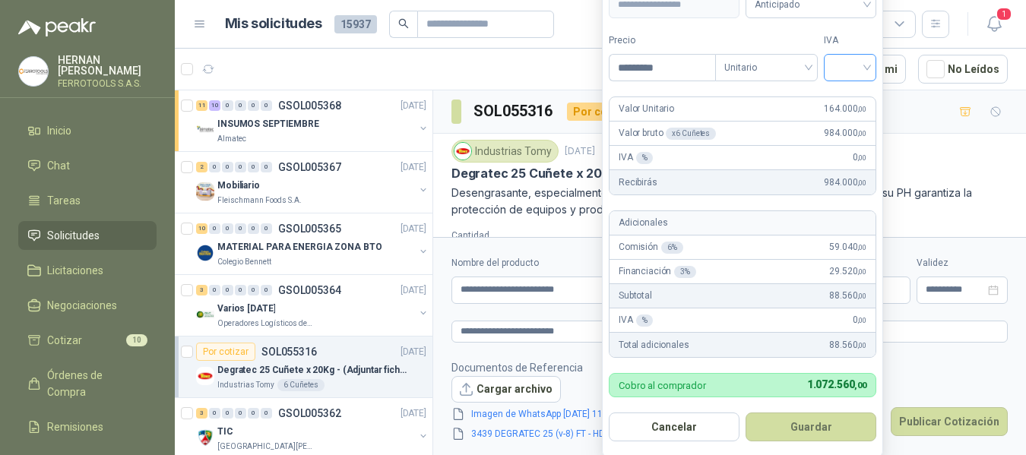
click at [847, 71] on input "search" at bounding box center [850, 66] width 34 height 23
click at [846, 100] on div "19%" at bounding box center [850, 99] width 28 height 17
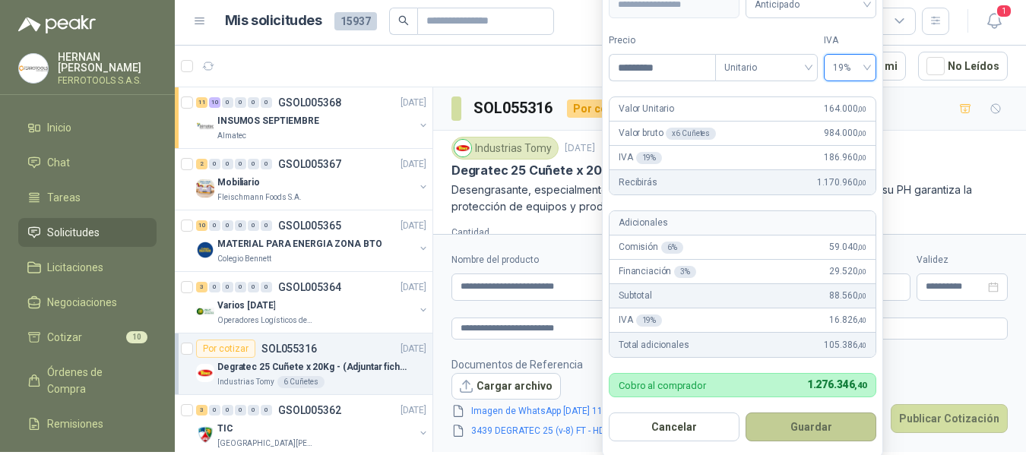
scroll to position [5, 0]
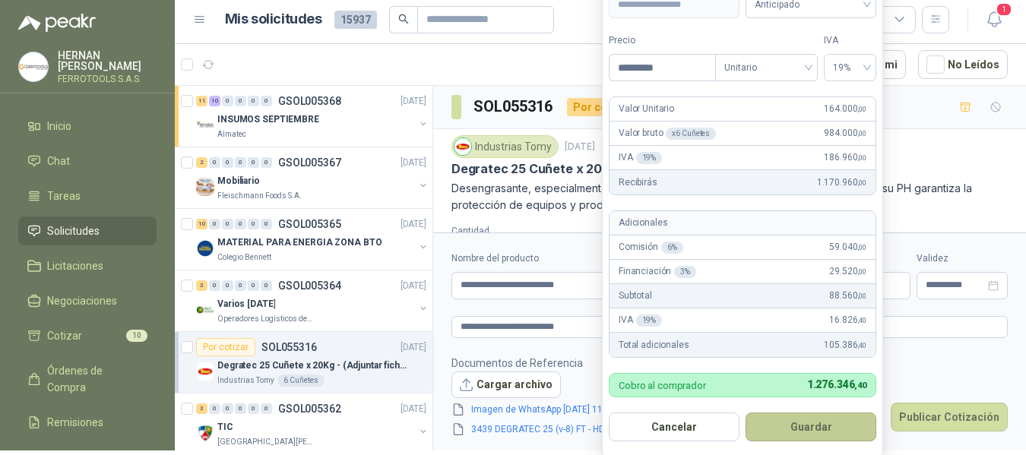
click at [821, 438] on button "Guardar" at bounding box center [810, 427] width 131 height 29
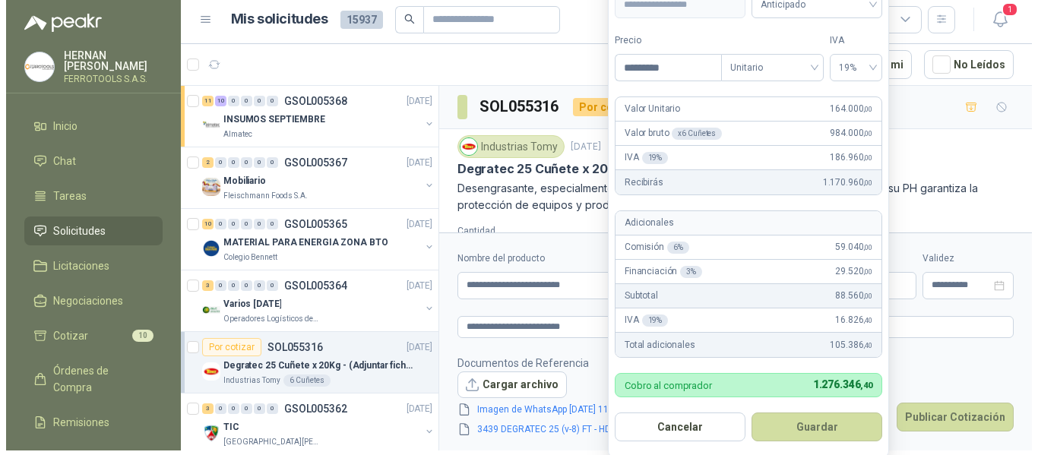
scroll to position [0, 0]
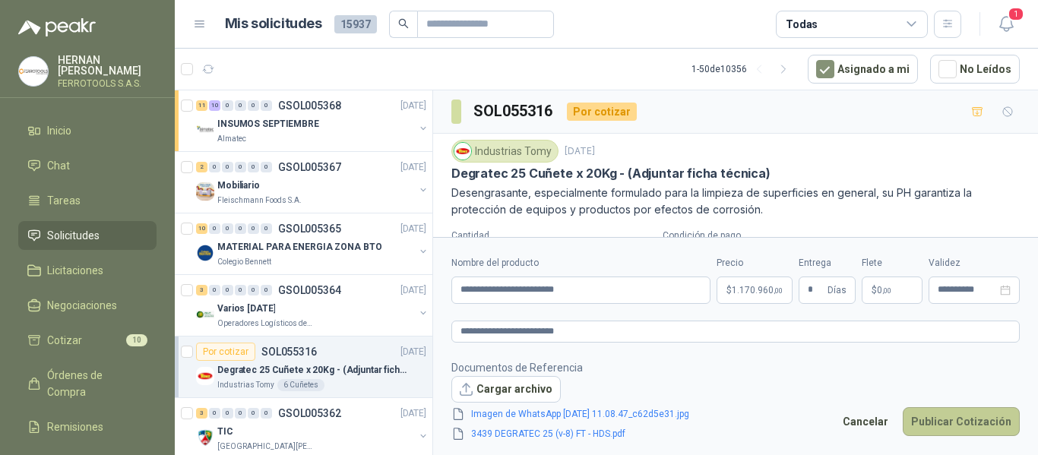
click at [949, 418] on button "Publicar Cotización" at bounding box center [961, 421] width 117 height 29
